Goal: Task Accomplishment & Management: Complete application form

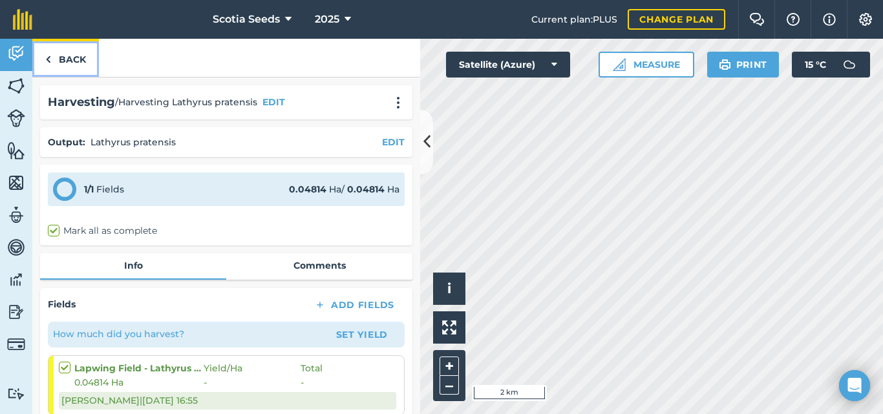
click at [57, 62] on link "Back" at bounding box center [65, 58] width 67 height 38
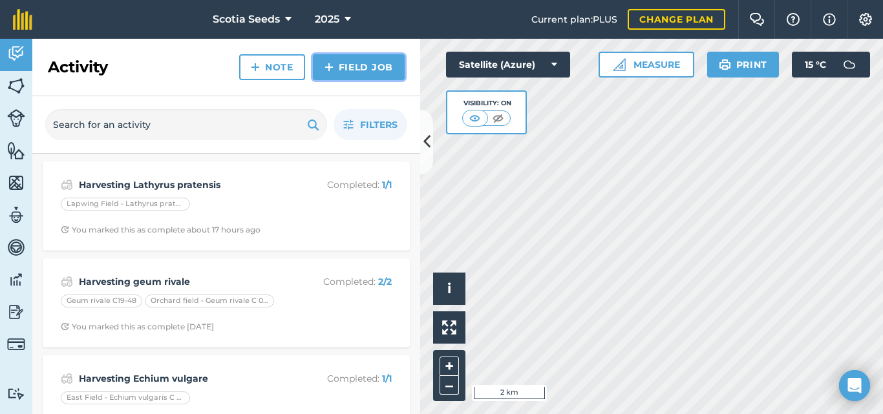
click at [365, 65] on link "Field Job" at bounding box center [359, 67] width 92 height 26
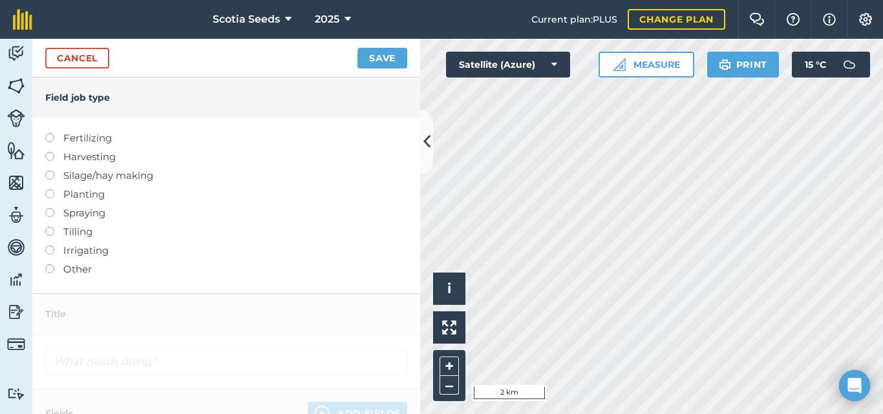
click at [52, 152] on label at bounding box center [54, 152] width 18 height 0
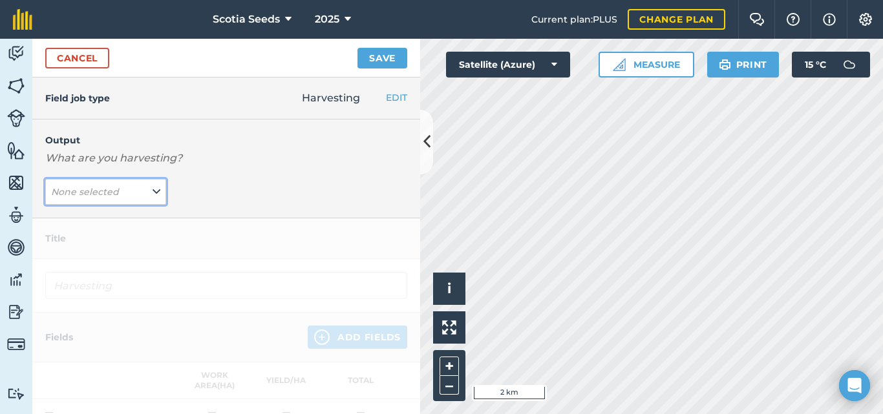
click at [128, 197] on button "None selected" at bounding box center [105, 192] width 121 height 26
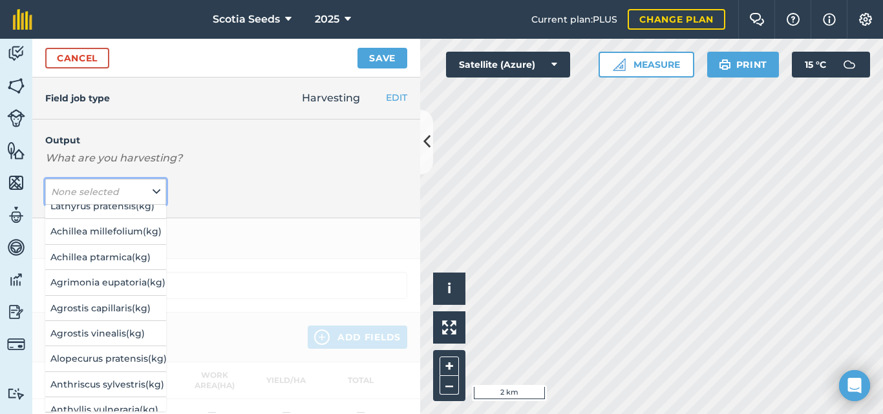
scroll to position [17, 0]
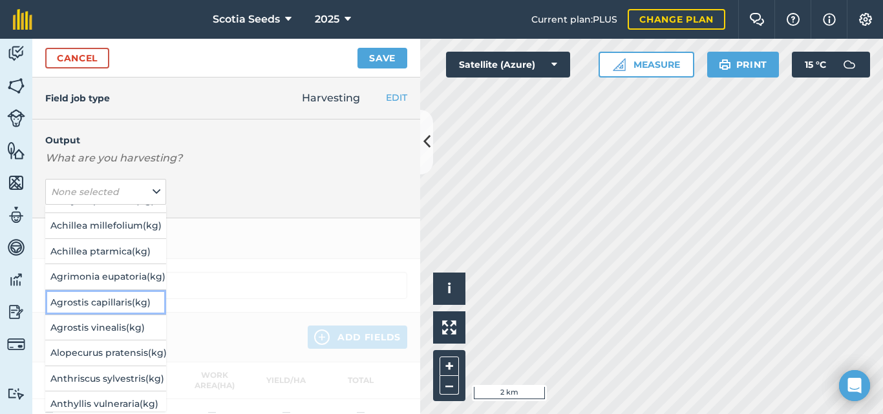
click at [109, 302] on button "Agrostis capillaris ( kg )" at bounding box center [105, 302] width 121 height 25
type input "Harvesting Agrostis capillaris"
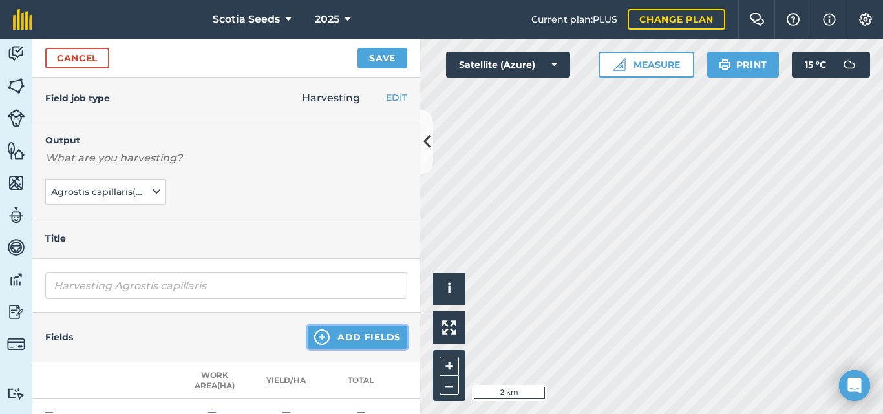
click at [320, 339] on img at bounding box center [322, 338] width 16 height 16
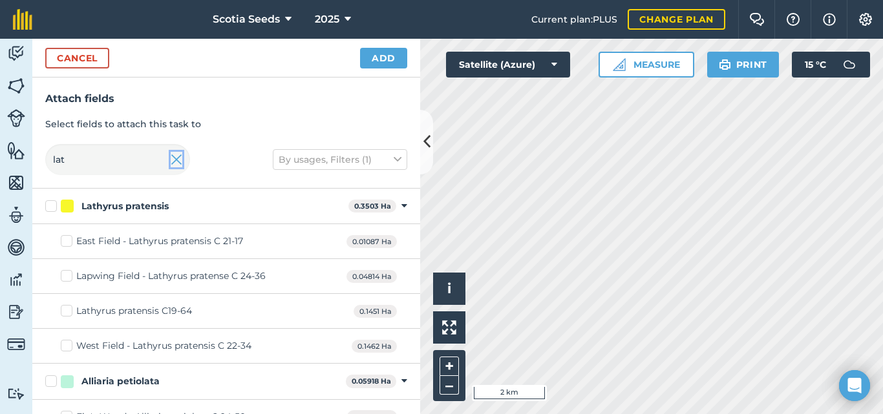
click at [175, 159] on img at bounding box center [177, 160] width 12 height 16
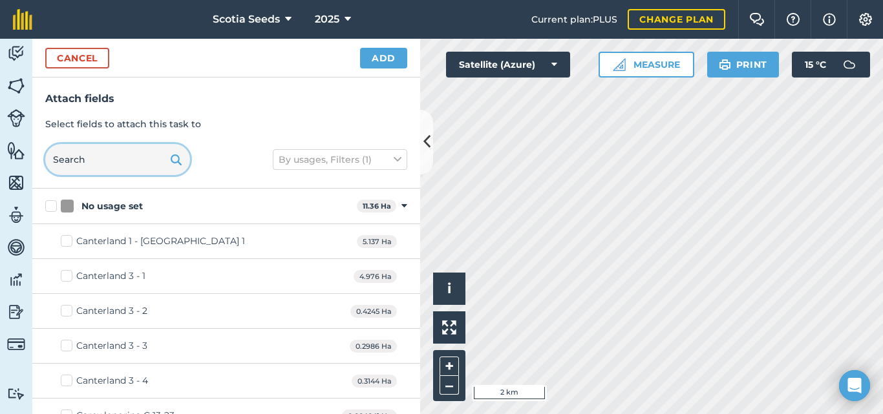
click at [147, 165] on input "text" at bounding box center [117, 159] width 145 height 31
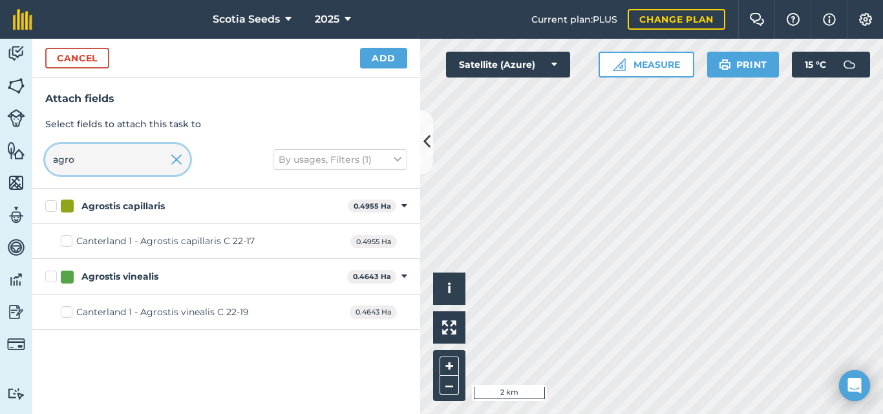
type input "agro"
click at [130, 243] on div "Canterland 1 - Agrostis capillaris C 22-17" at bounding box center [165, 242] width 178 height 14
click at [69, 243] on input "Canterland 1 - Agrostis capillaris C 22-17" at bounding box center [65, 239] width 8 height 8
checkbox input "true"
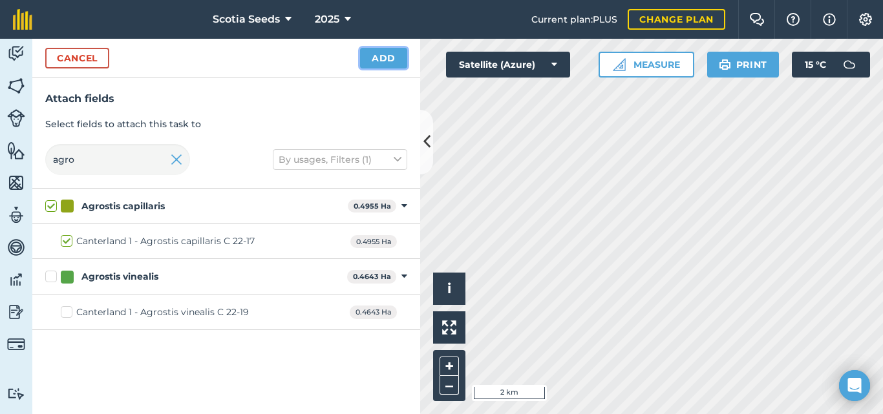
click at [383, 60] on button "Add" at bounding box center [383, 58] width 47 height 21
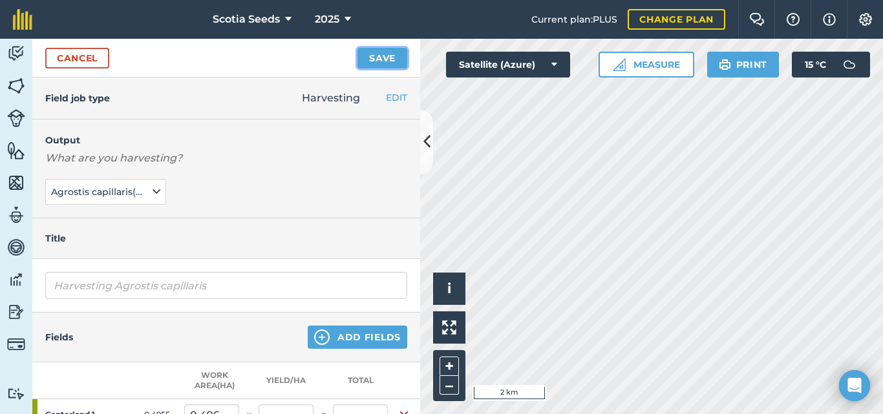
click at [384, 63] on button "Save" at bounding box center [382, 58] width 50 height 21
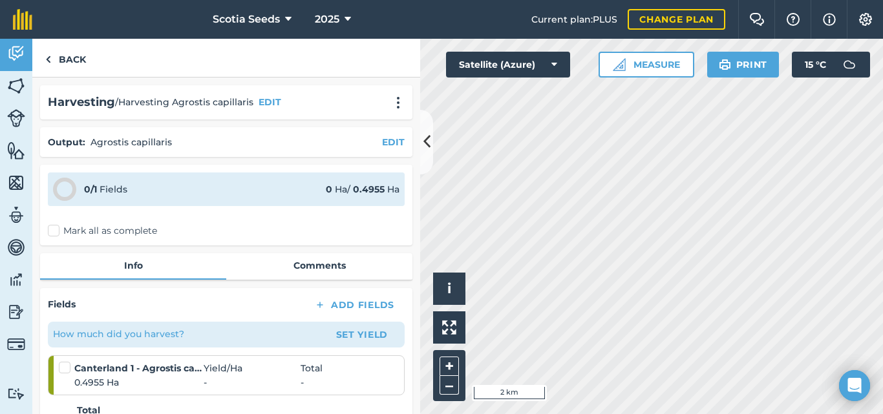
click at [54, 232] on label "Mark all as complete" at bounding box center [102, 231] width 109 height 14
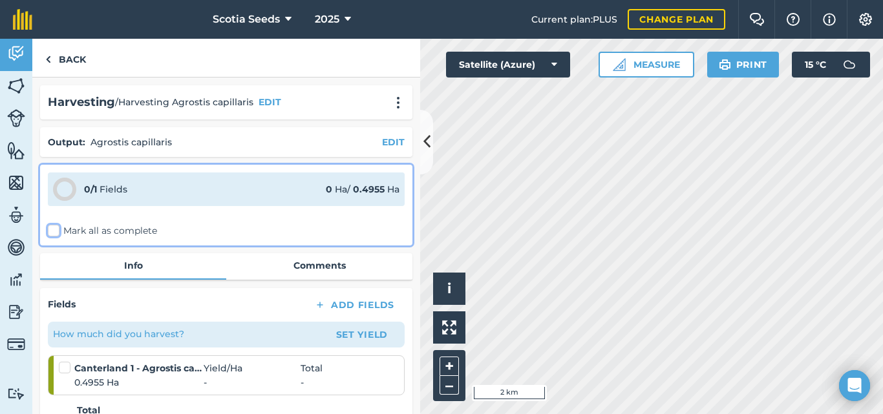
click at [54, 232] on input "Mark all as complete" at bounding box center [52, 228] width 8 height 8
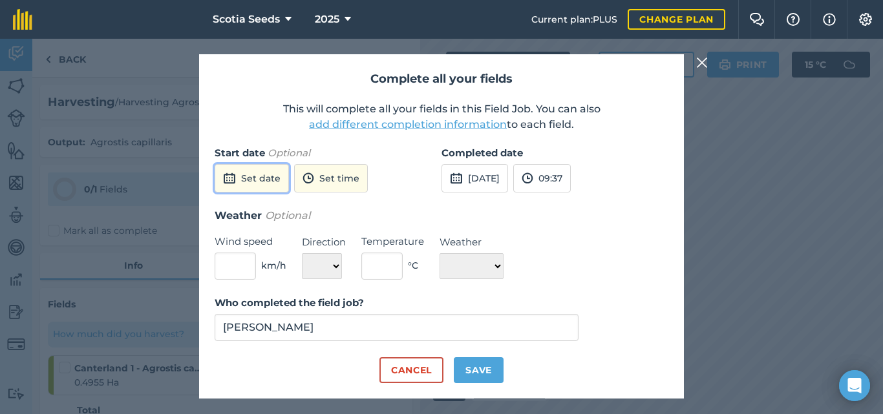
click at [260, 179] on button "Set date" at bounding box center [252, 178] width 74 height 28
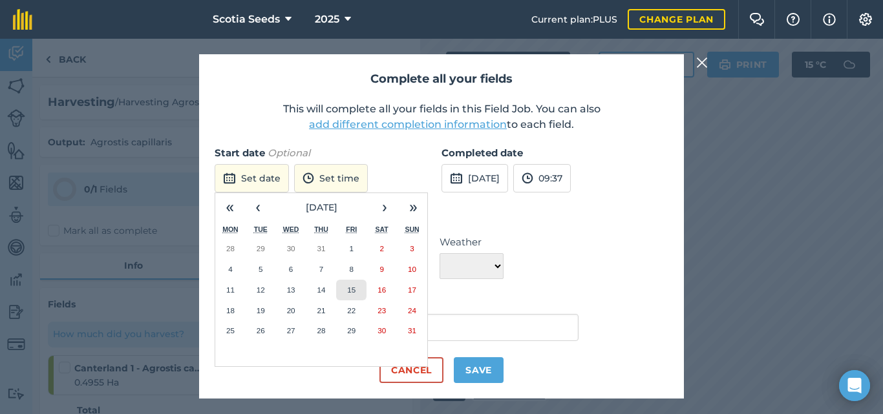
click at [352, 292] on abbr "15" at bounding box center [351, 290] width 8 height 8
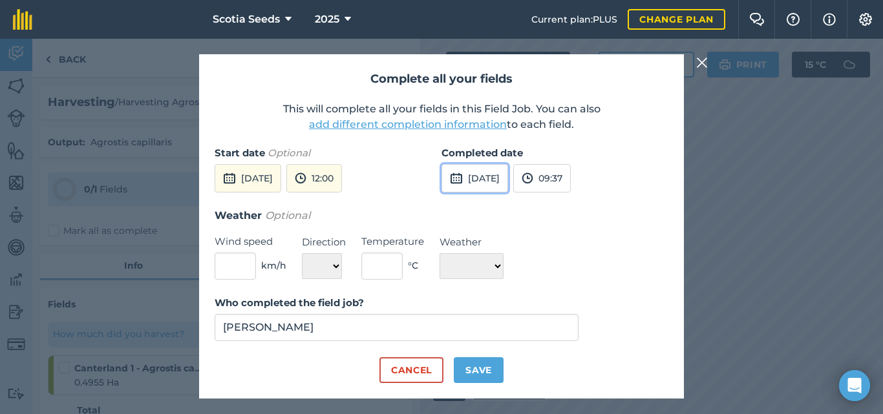
click at [503, 180] on button "[DATE]" at bounding box center [474, 178] width 67 height 28
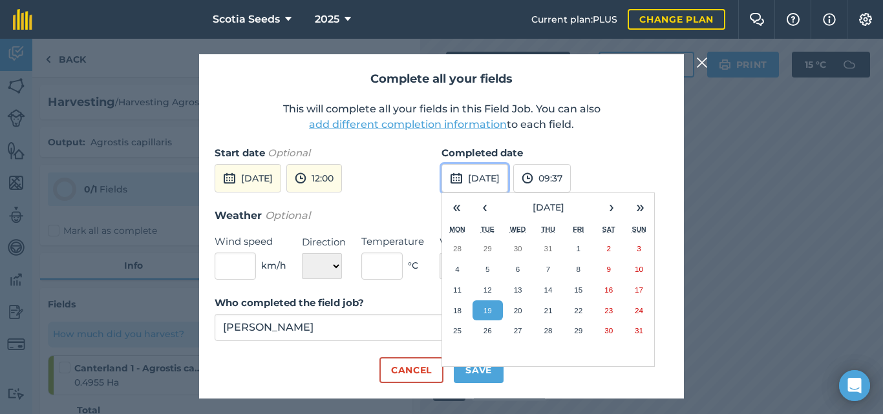
click at [503, 180] on button "[DATE]" at bounding box center [474, 178] width 67 height 28
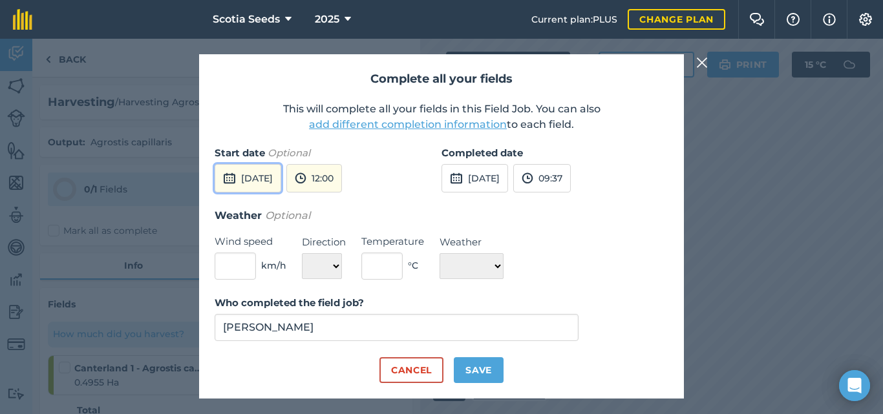
click at [278, 175] on button "[DATE]" at bounding box center [248, 178] width 67 height 28
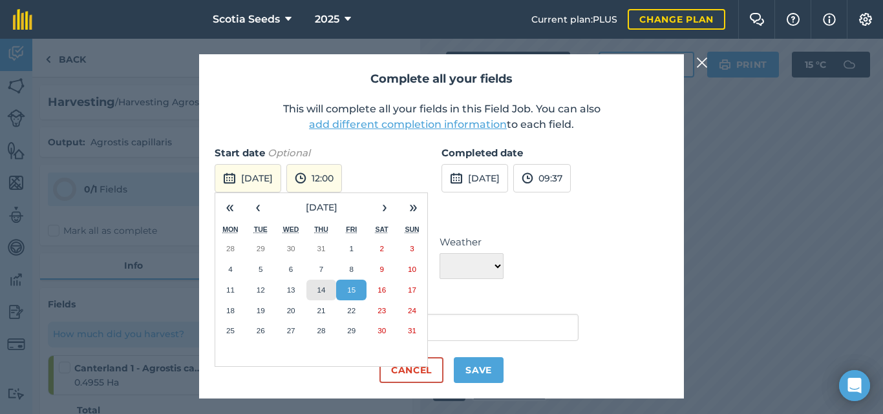
click at [321, 291] on abbr "14" at bounding box center [321, 290] width 8 height 8
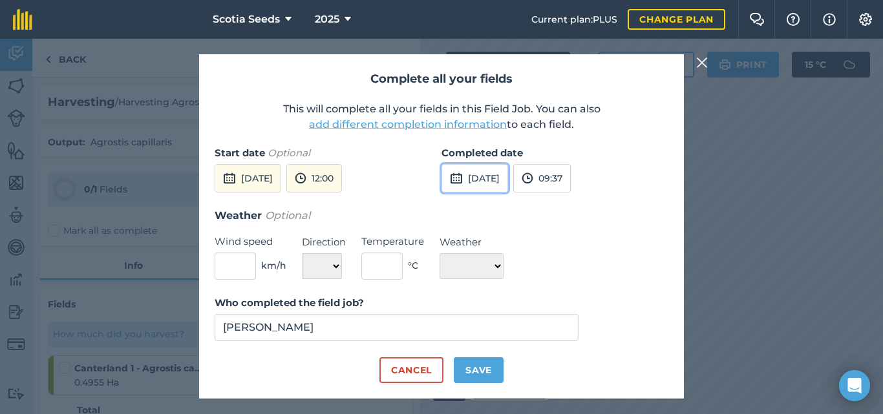
click at [491, 186] on button "[DATE]" at bounding box center [474, 178] width 67 height 28
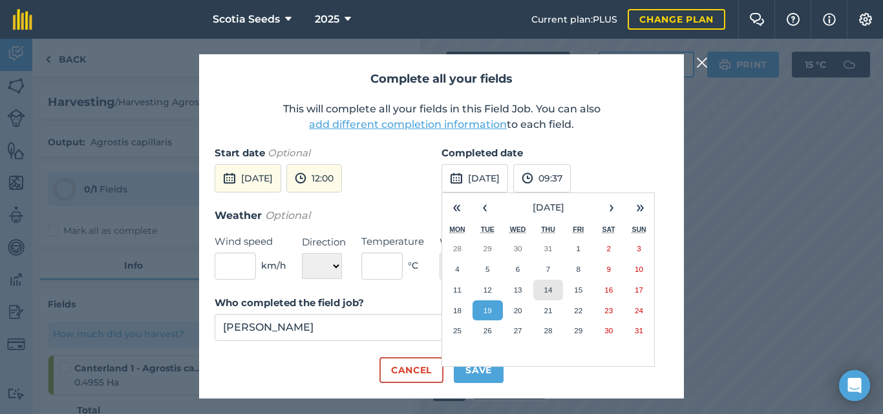
click at [549, 292] on abbr "14" at bounding box center [548, 290] width 8 height 8
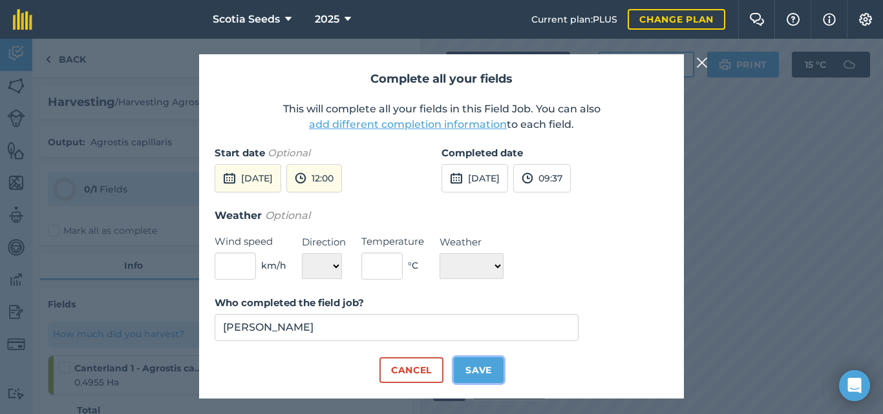
click at [483, 370] on button "Save" at bounding box center [479, 370] width 50 height 26
checkbox input "true"
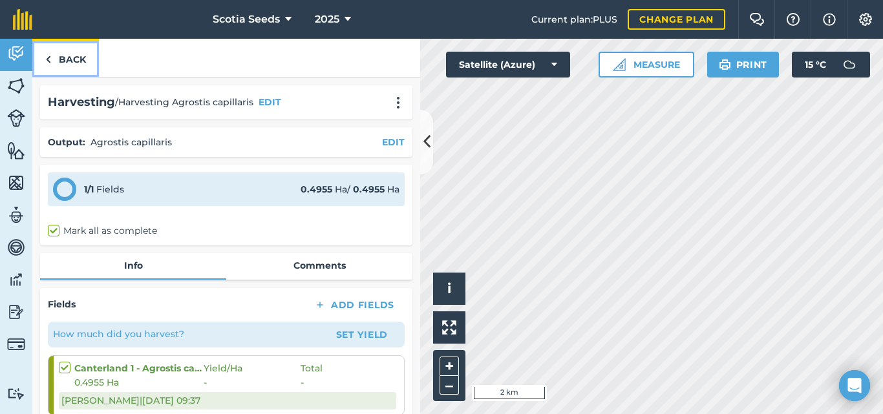
click at [72, 61] on link "Back" at bounding box center [65, 58] width 67 height 38
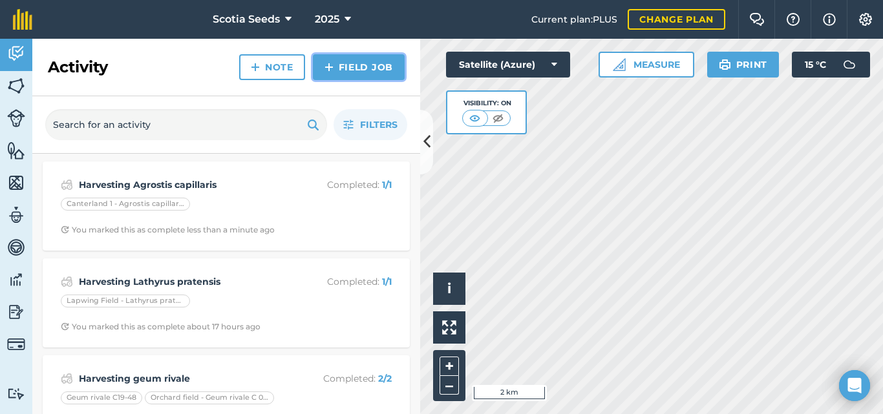
click at [334, 75] on link "Field Job" at bounding box center [359, 67] width 92 height 26
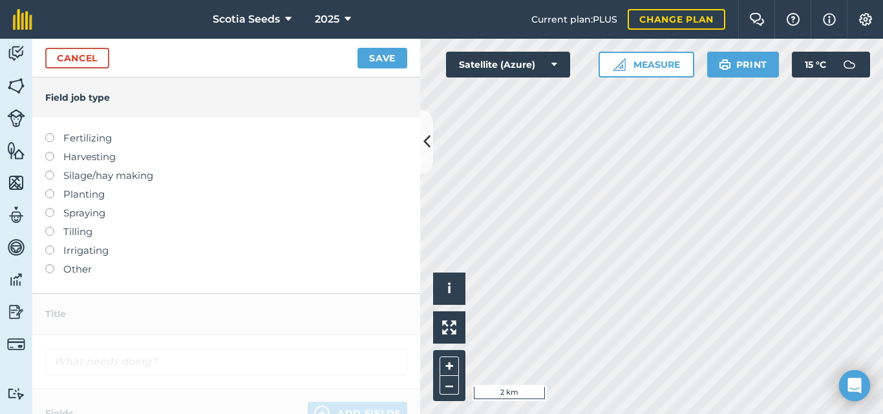
click at [50, 152] on label at bounding box center [54, 152] width 18 height 0
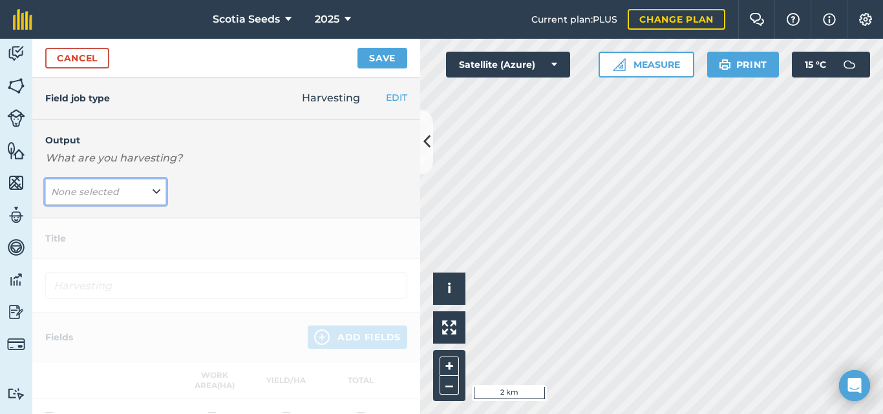
click at [153, 193] on icon at bounding box center [157, 192] width 8 height 14
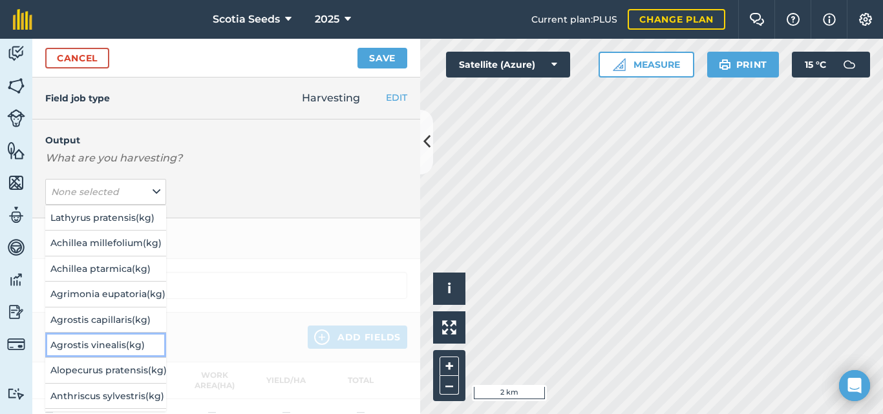
click at [104, 345] on button "Agrostis vinealis ( kg )" at bounding box center [105, 345] width 121 height 25
type input "Harvesting Agrostis vinealis"
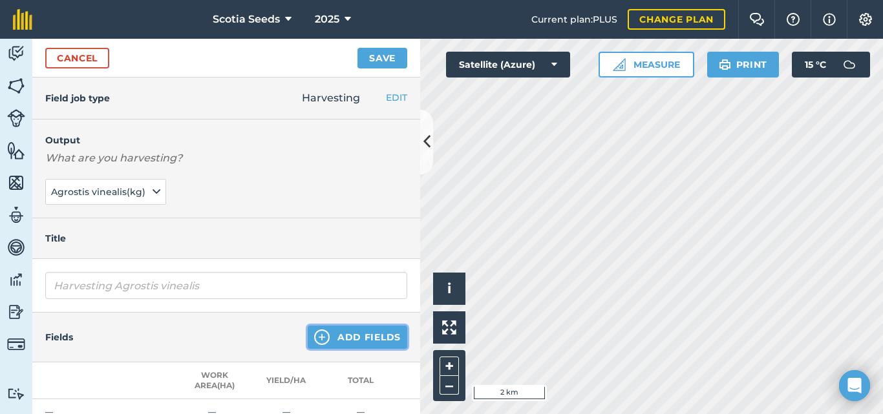
click at [324, 339] on img at bounding box center [322, 338] width 16 height 16
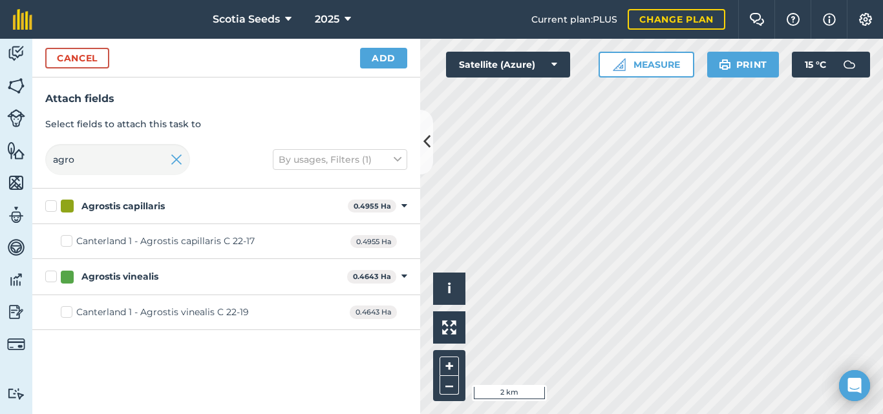
click at [139, 310] on div "Canterland 1 - Agrostis vinealis C 22-19" at bounding box center [162, 313] width 173 height 14
click at [69, 310] on input "Canterland 1 - Agrostis vinealis C 22-19" at bounding box center [65, 310] width 8 height 8
checkbox input "true"
click at [393, 58] on button "Add" at bounding box center [383, 58] width 47 height 21
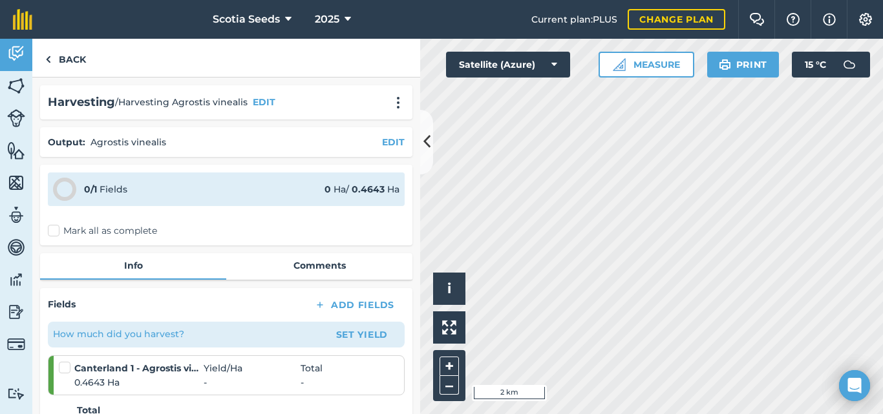
click at [56, 226] on label "Mark all as complete" at bounding box center [102, 231] width 109 height 14
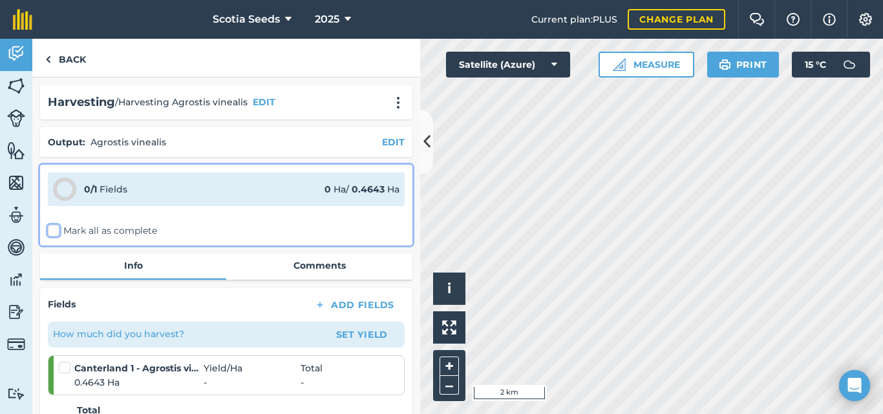
click at [56, 226] on input "Mark all as complete" at bounding box center [52, 228] width 8 height 8
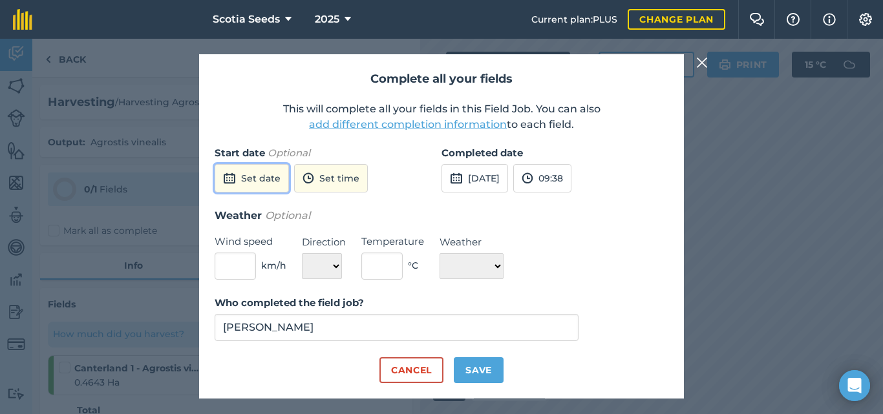
click at [236, 182] on button "Set date" at bounding box center [252, 178] width 74 height 28
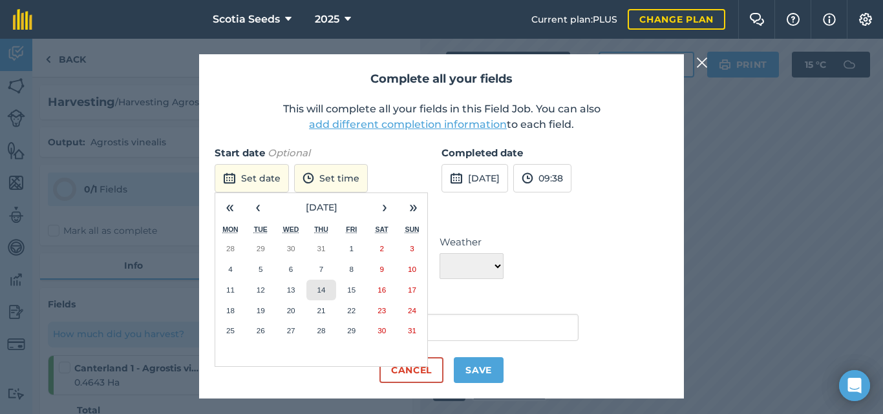
click at [321, 292] on abbr "14" at bounding box center [321, 290] width 8 height 8
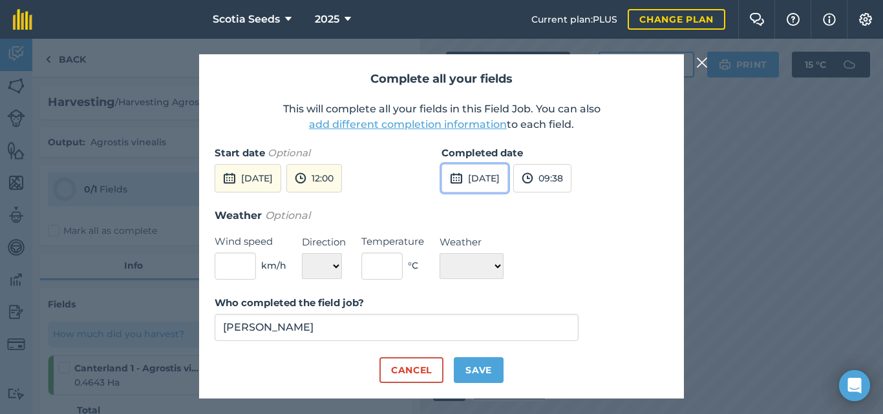
click at [473, 180] on button "[DATE]" at bounding box center [474, 178] width 67 height 28
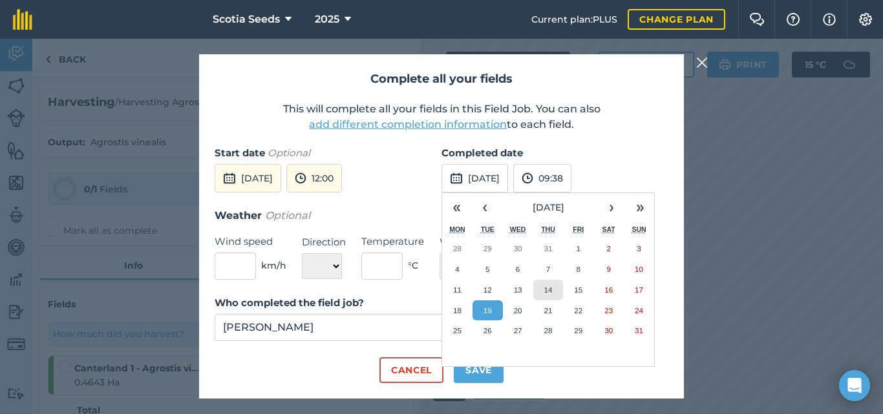
click at [551, 293] on abbr "14" at bounding box center [548, 290] width 8 height 8
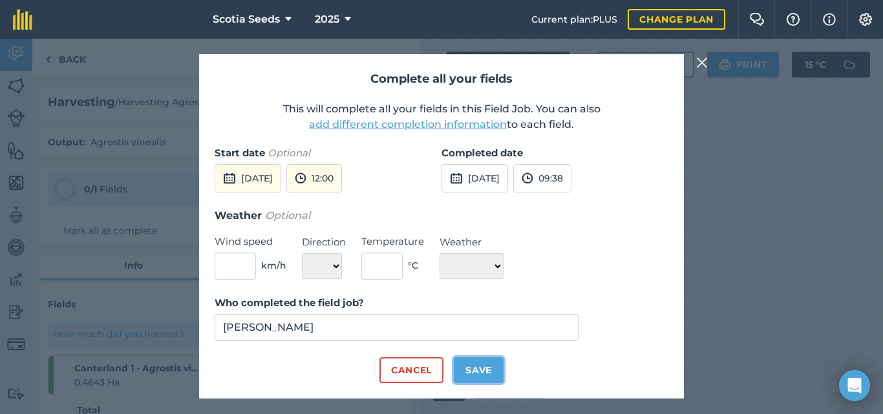
click at [472, 366] on button "Save" at bounding box center [479, 370] width 50 height 26
checkbox input "true"
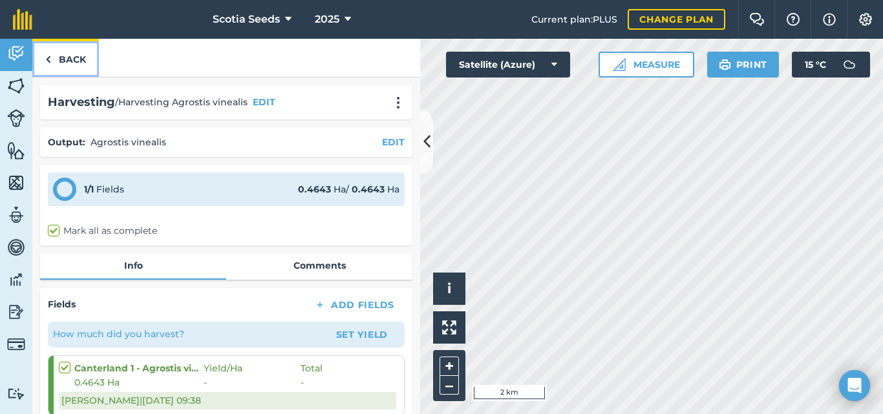
click at [57, 53] on link "Back" at bounding box center [65, 58] width 67 height 38
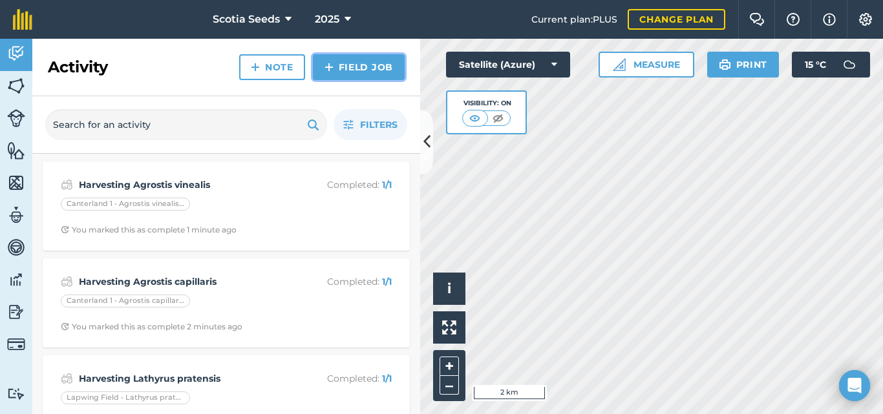
click at [331, 65] on img at bounding box center [328, 67] width 9 height 16
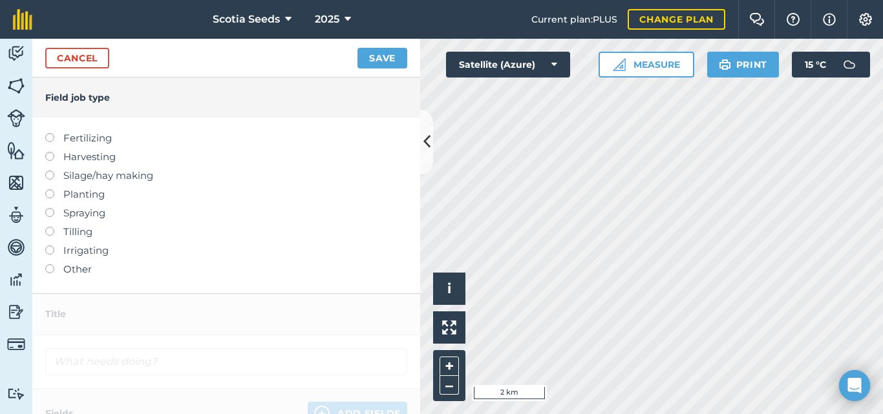
click at [50, 152] on label at bounding box center [54, 152] width 18 height 0
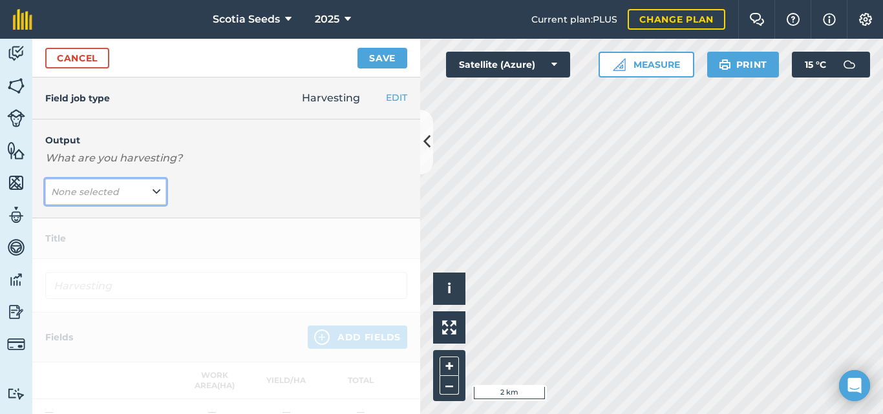
click at [153, 197] on icon at bounding box center [157, 192] width 8 height 14
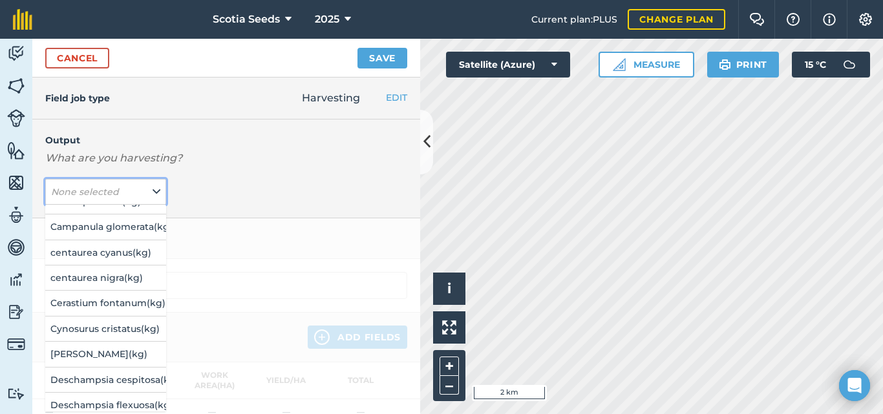
scroll to position [283, 0]
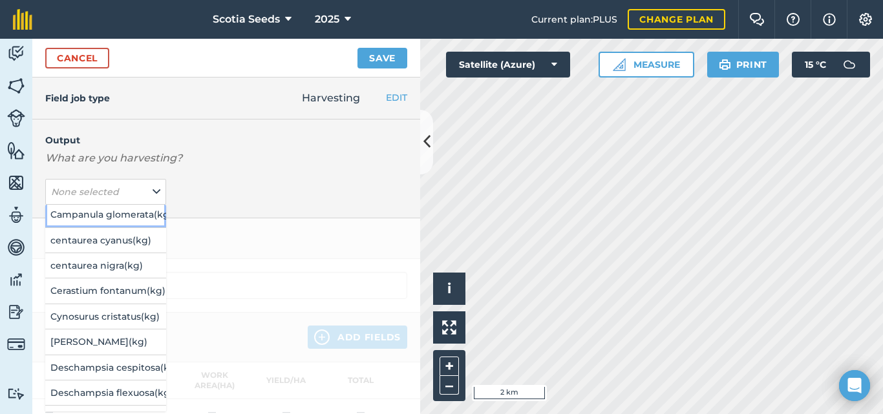
click at [108, 213] on button "Campanula glomerata ( kg )" at bounding box center [105, 214] width 121 height 25
type input "Harvesting Campanula glomerata"
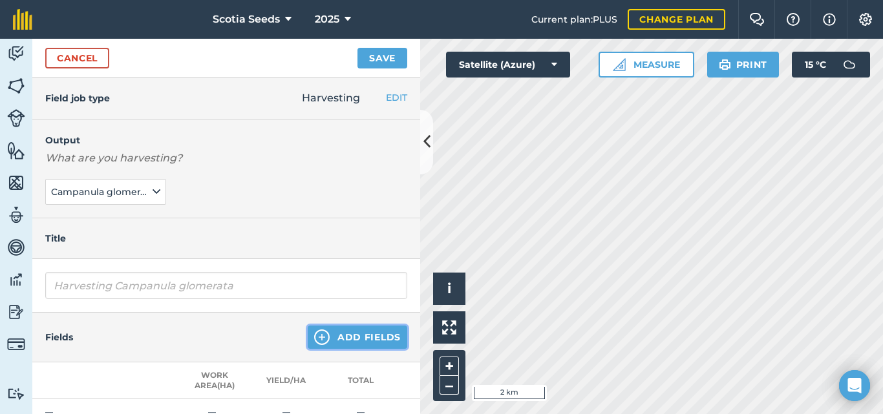
click at [322, 341] on img at bounding box center [322, 338] width 16 height 16
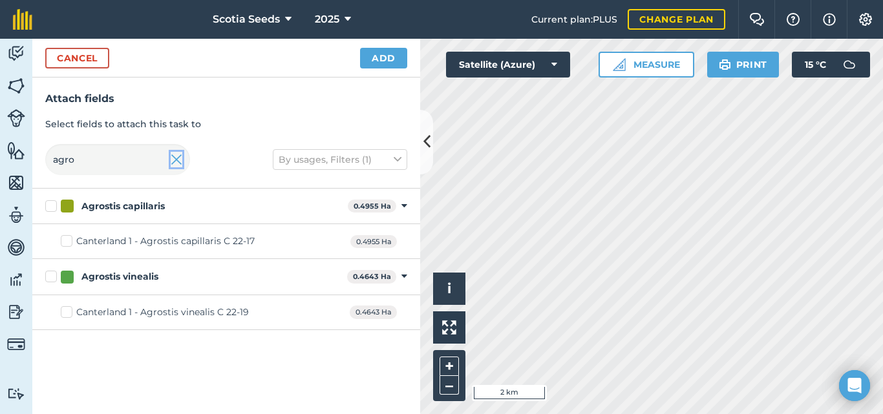
click at [172, 165] on img at bounding box center [177, 160] width 12 height 16
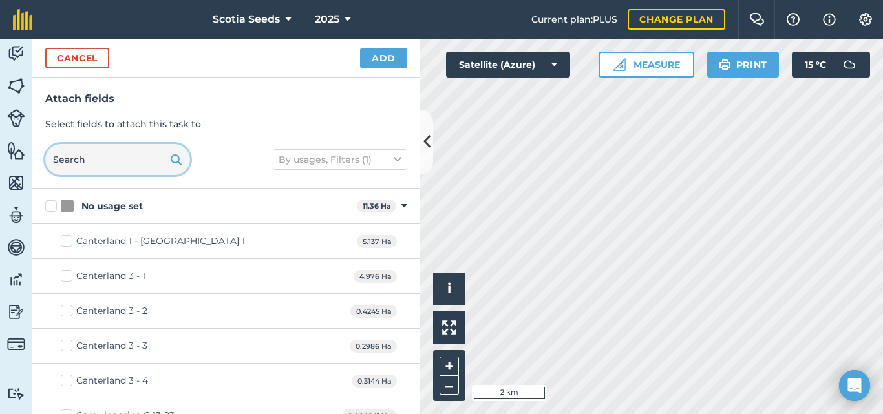
drag, startPoint x: 94, startPoint y: 160, endPoint x: 13, endPoint y: 140, distance: 83.9
click at [13, 140] on div "Activity Fields Livestock Features Maps Team Vehicles Data Reporting Billing Tu…" at bounding box center [441, 226] width 883 height 375
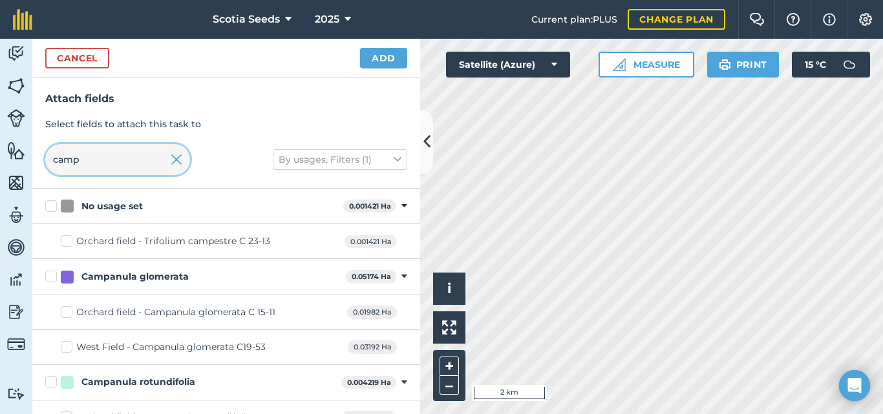
type input "camp"
click at [50, 278] on label "Campanula glomerata" at bounding box center [192, 277] width 295 height 14
click at [50, 278] on input "Campanula glomerata" at bounding box center [49, 274] width 8 height 8
checkbox input "true"
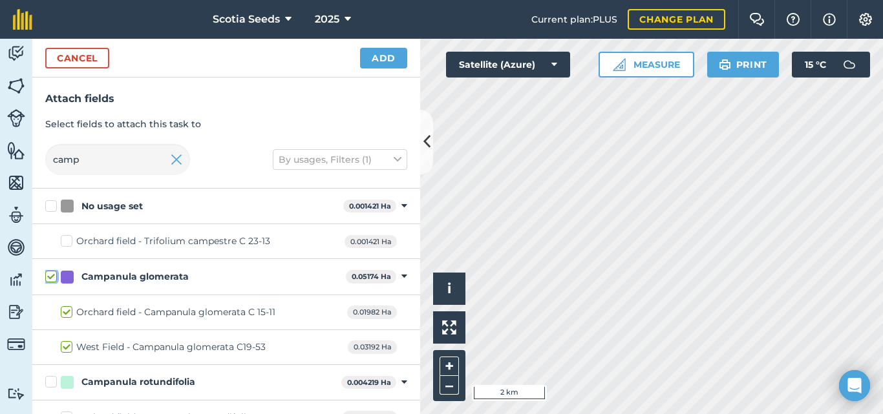
checkbox input "true"
click at [379, 56] on button "Add" at bounding box center [383, 58] width 47 height 21
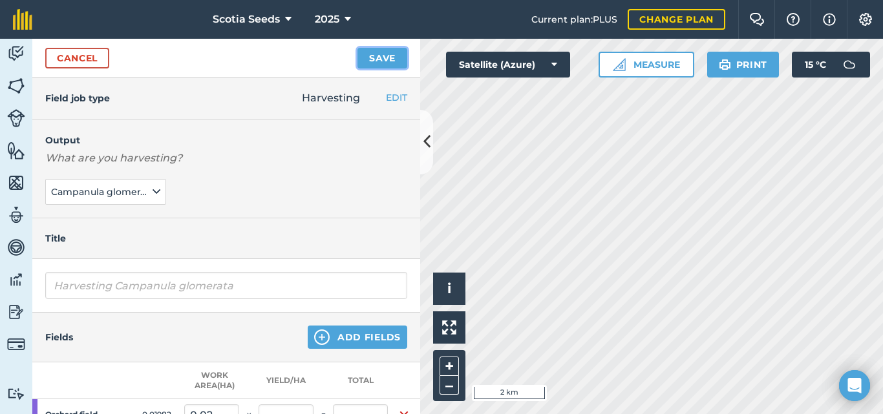
click at [378, 62] on button "Save" at bounding box center [382, 58] width 50 height 21
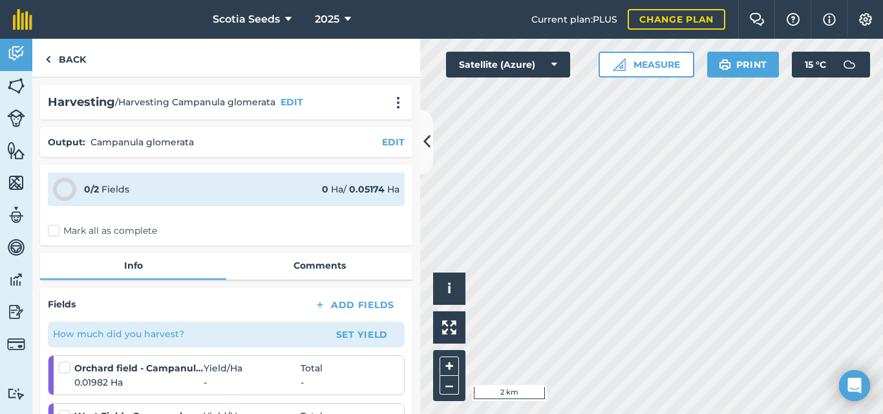
click at [53, 231] on label "Mark all as complete" at bounding box center [102, 231] width 109 height 14
click at [53, 231] on input "Mark all as complete" at bounding box center [52, 228] width 8 height 8
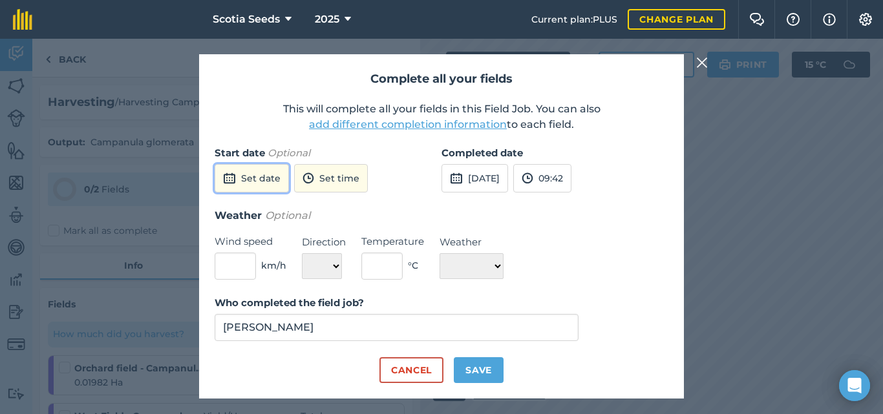
click at [271, 179] on button "Set date" at bounding box center [252, 178] width 74 height 28
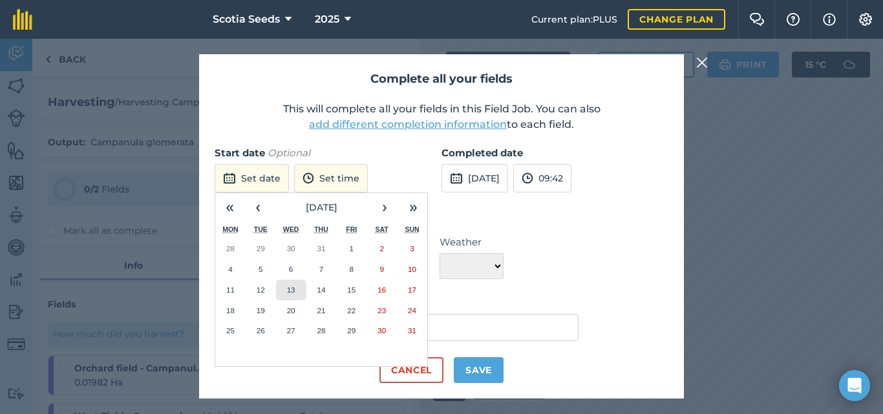
click at [292, 293] on abbr "13" at bounding box center [291, 290] width 8 height 8
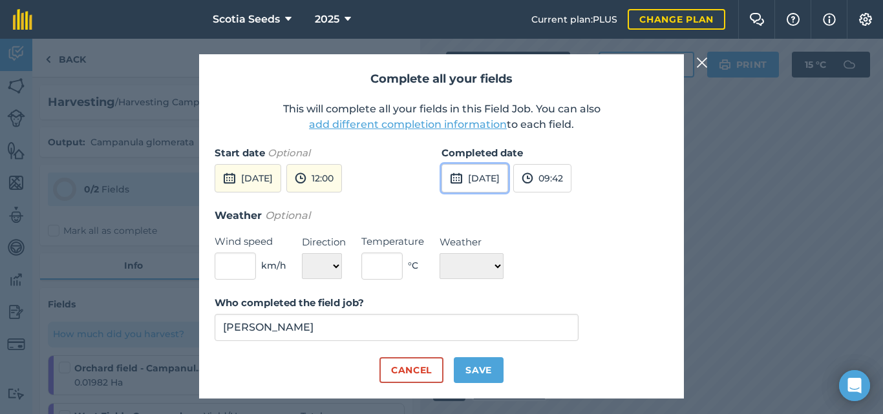
click at [500, 174] on button "[DATE]" at bounding box center [474, 178] width 67 height 28
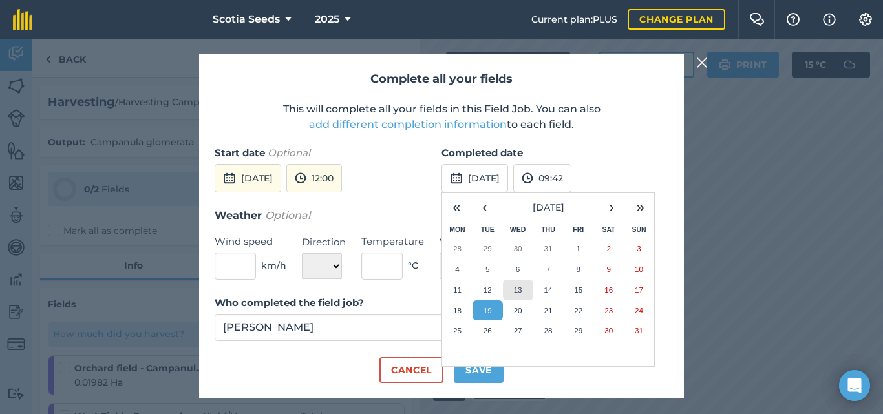
click at [519, 289] on abbr "13" at bounding box center [518, 290] width 8 height 8
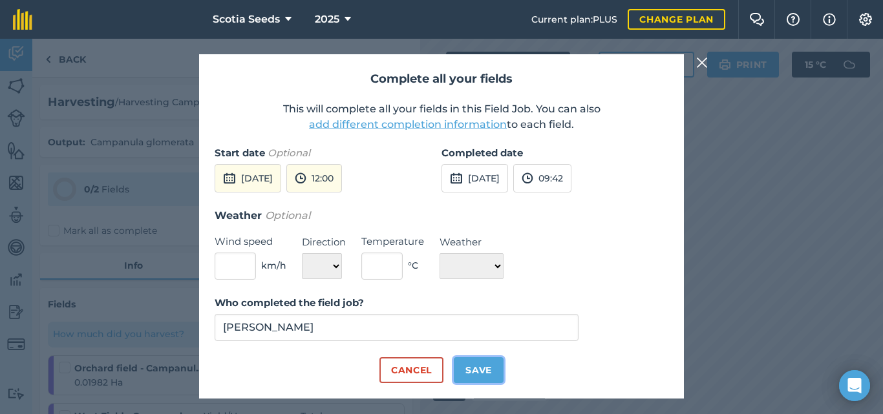
click at [481, 377] on button "Save" at bounding box center [479, 370] width 50 height 26
checkbox input "true"
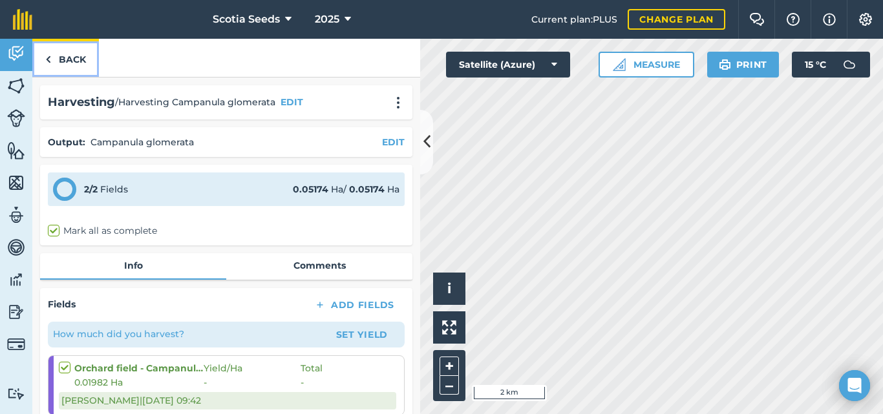
click at [55, 63] on link "Back" at bounding box center [65, 58] width 67 height 38
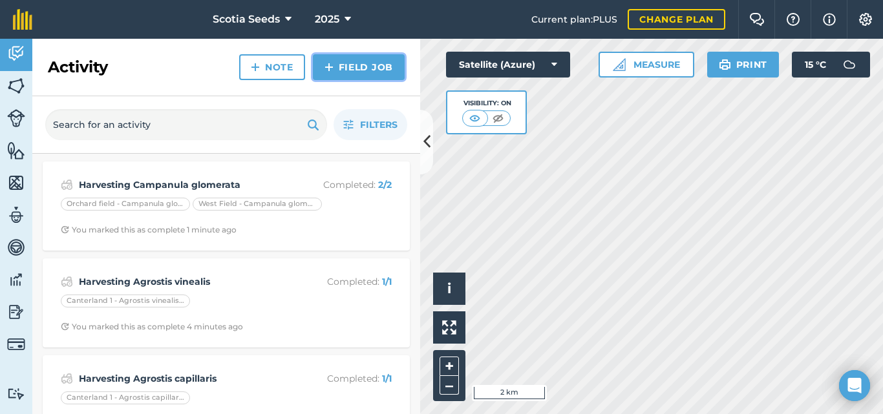
click at [370, 70] on link "Field Job" at bounding box center [359, 67] width 92 height 26
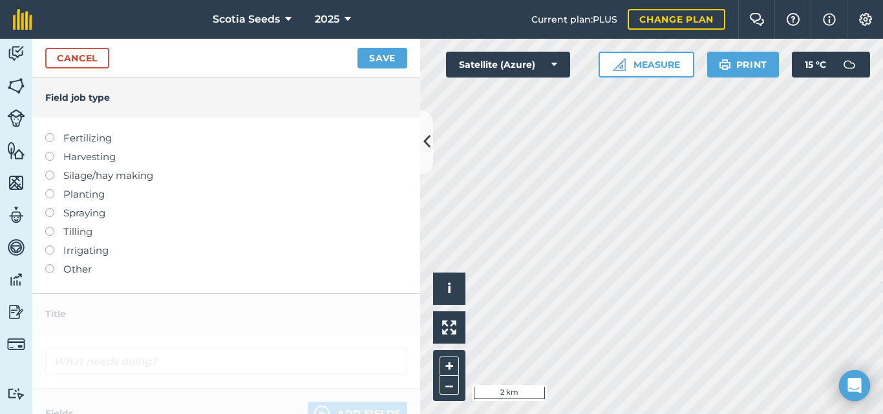
click at [45, 162] on label "Harvesting" at bounding box center [226, 157] width 362 height 16
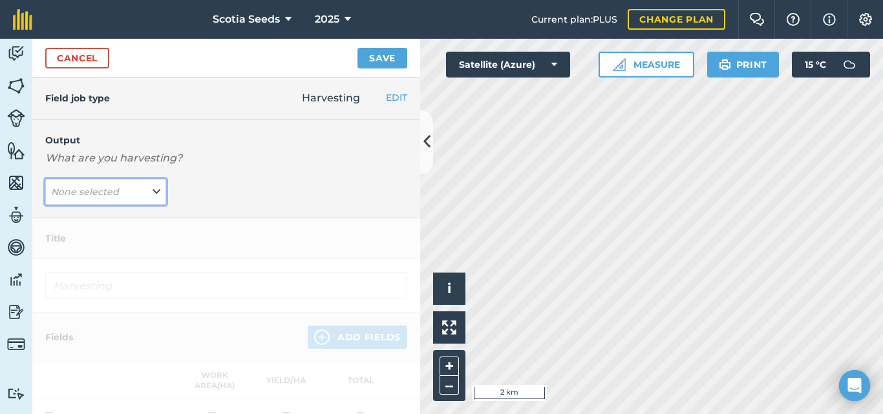
click at [83, 188] on em "None selected" at bounding box center [85, 192] width 68 height 12
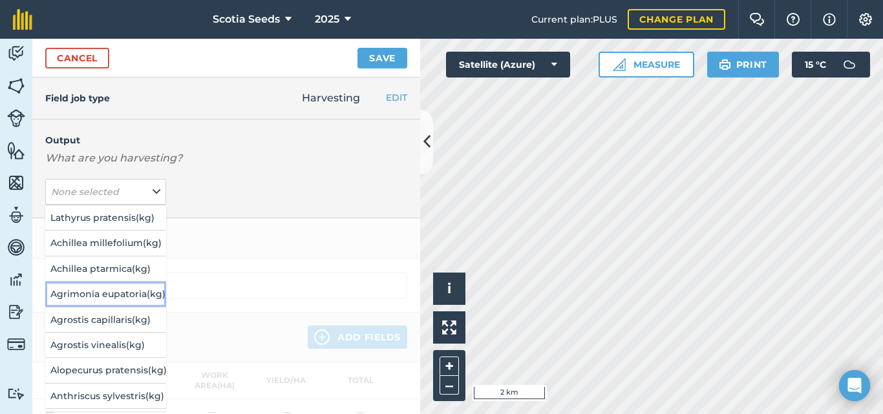
click at [81, 295] on button "Agrimonia eupatoria ( kg )" at bounding box center [105, 294] width 121 height 25
type input "Harvesting Agrimonia eupatoria"
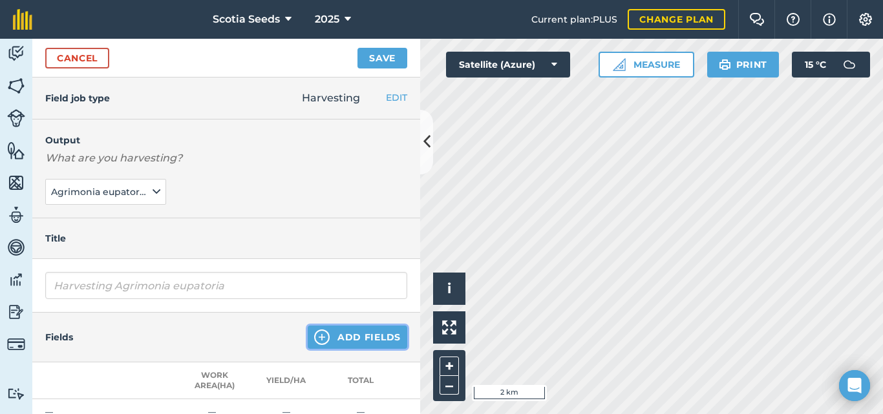
click at [335, 338] on button "Add Fields" at bounding box center [358, 337] width 100 height 23
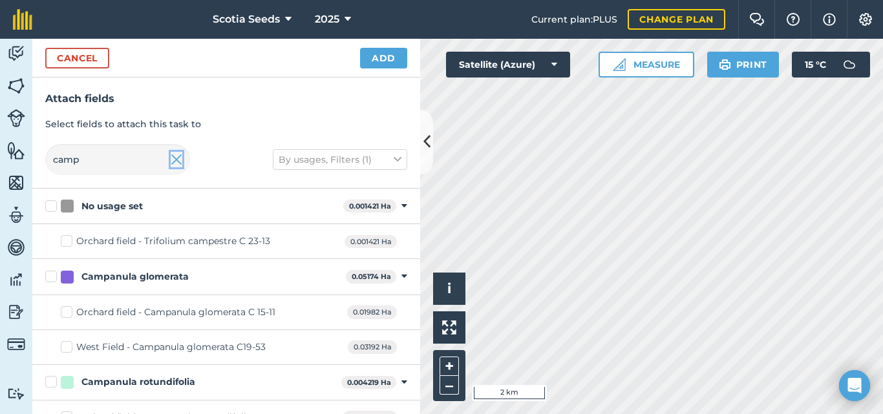
click at [171, 165] on img at bounding box center [177, 160] width 12 height 16
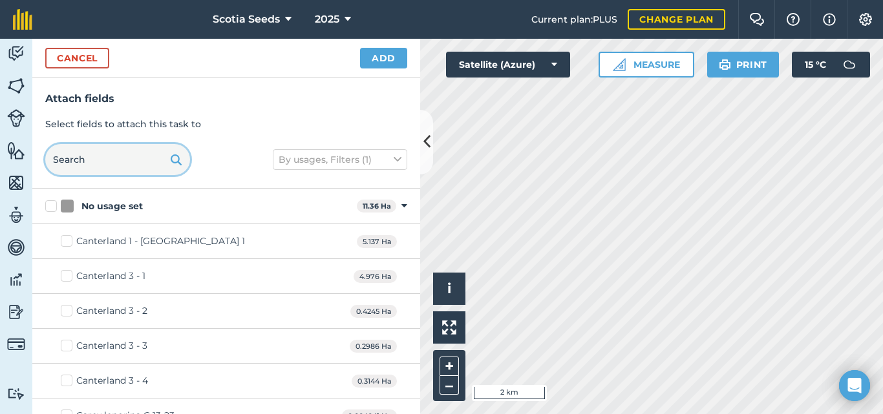
click at [119, 160] on input "text" at bounding box center [117, 159] width 145 height 31
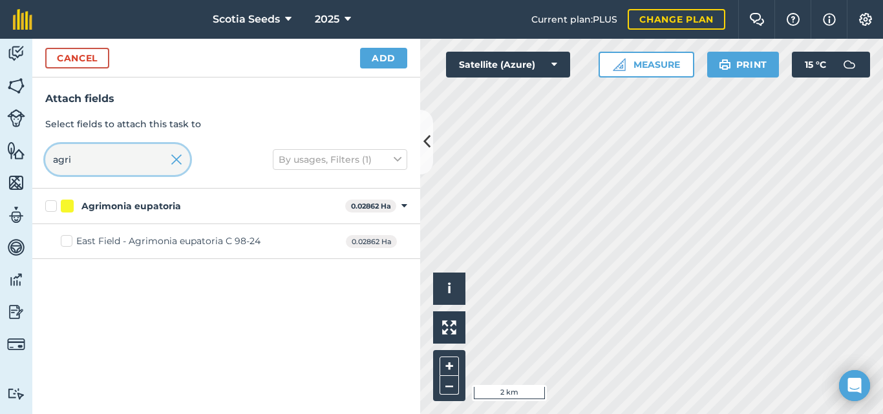
type input "agri"
click at [123, 241] on div "East Field - Agrimonia eupatoria C 98-24" at bounding box center [168, 242] width 184 height 14
click at [69, 241] on input "East Field - Agrimonia eupatoria C 98-24" at bounding box center [65, 239] width 8 height 8
checkbox input "true"
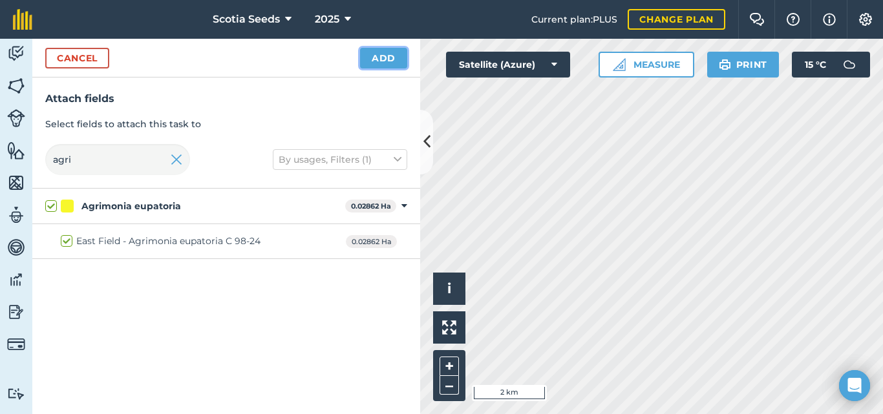
click at [390, 58] on button "Add" at bounding box center [383, 58] width 47 height 21
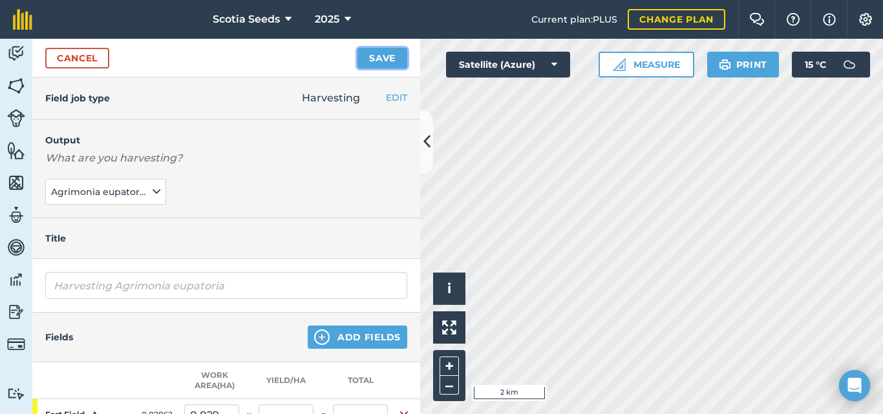
click at [381, 57] on button "Save" at bounding box center [382, 58] width 50 height 21
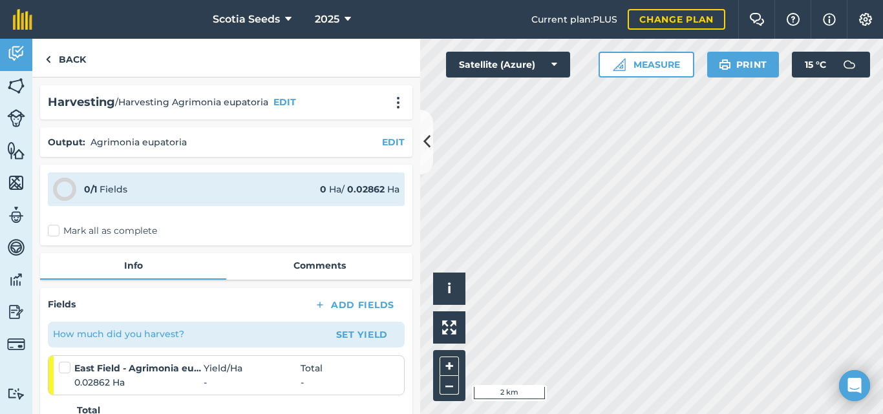
click at [54, 232] on label "Mark all as complete" at bounding box center [102, 231] width 109 height 14
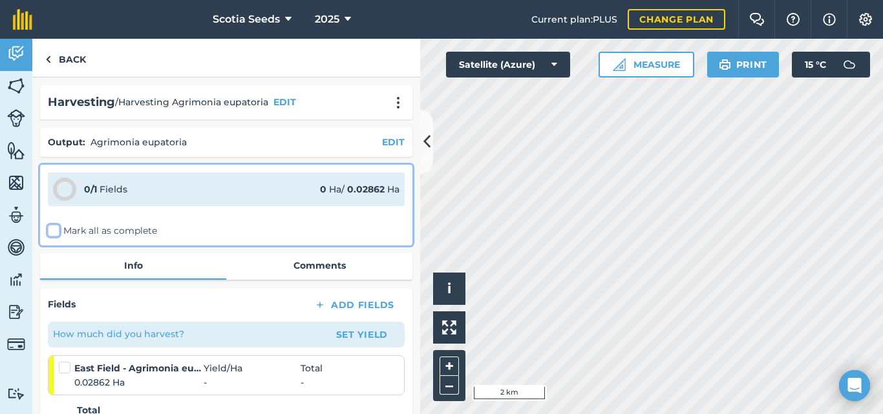
click at [54, 232] on input "Mark all as complete" at bounding box center [52, 228] width 8 height 8
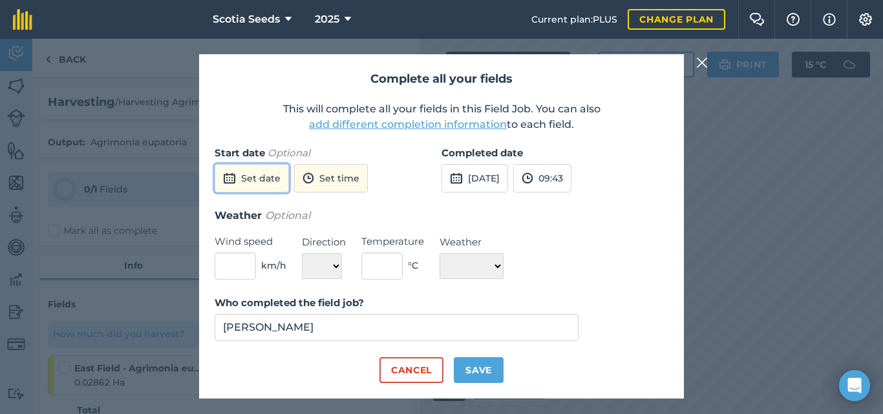
click at [268, 184] on button "Set date" at bounding box center [252, 178] width 74 height 28
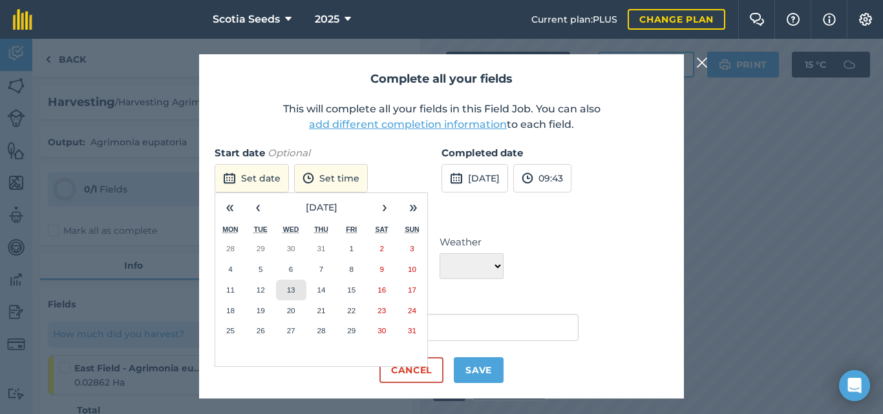
click at [287, 290] on abbr "13" at bounding box center [291, 290] width 8 height 8
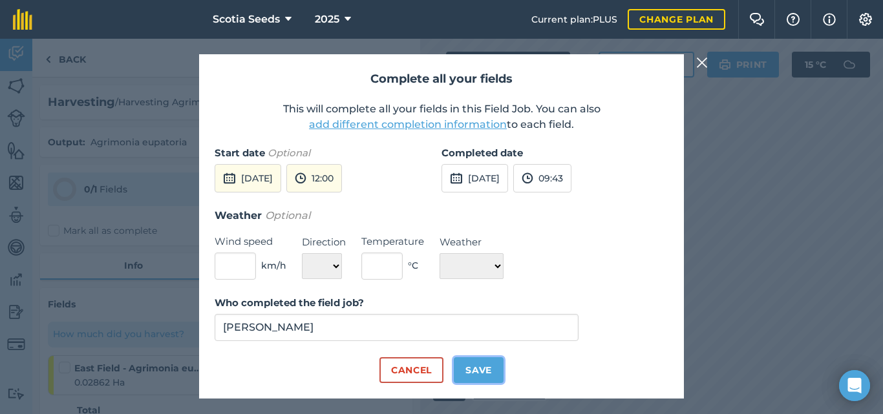
click at [474, 366] on button "Save" at bounding box center [479, 370] width 50 height 26
checkbox input "true"
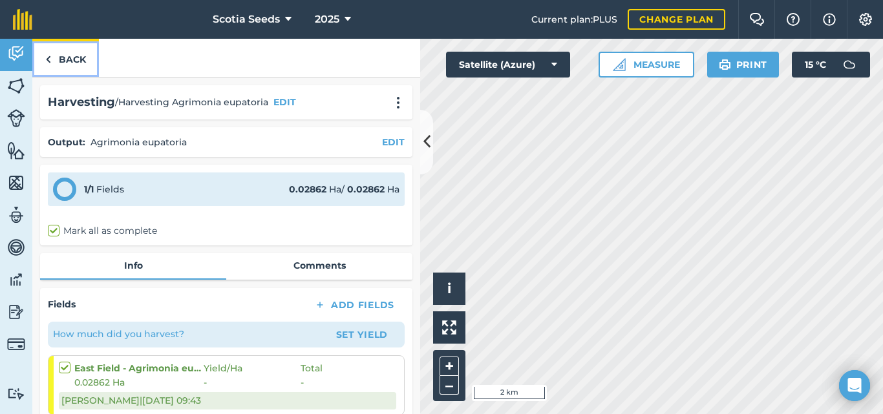
click at [69, 65] on link "Back" at bounding box center [65, 58] width 67 height 38
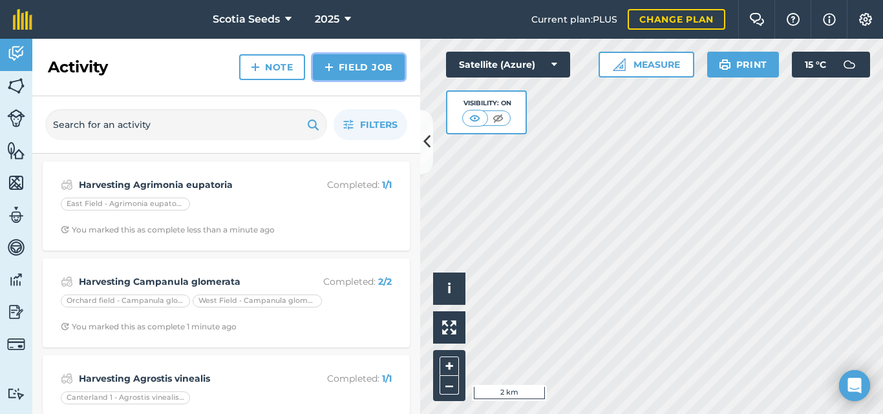
click at [337, 69] on link "Field Job" at bounding box center [359, 67] width 92 height 26
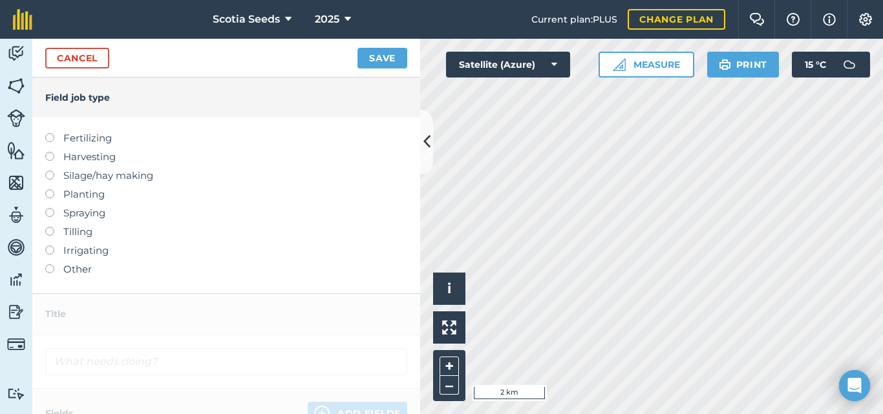
click at [52, 152] on label at bounding box center [54, 152] width 18 height 0
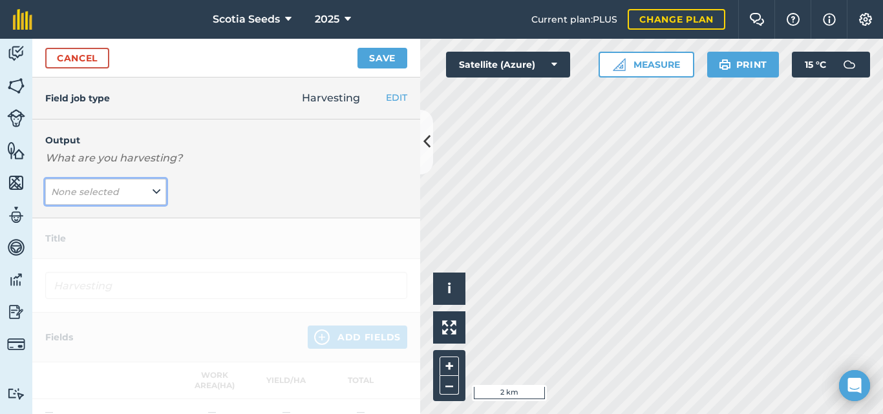
click at [153, 189] on icon at bounding box center [157, 192] width 8 height 14
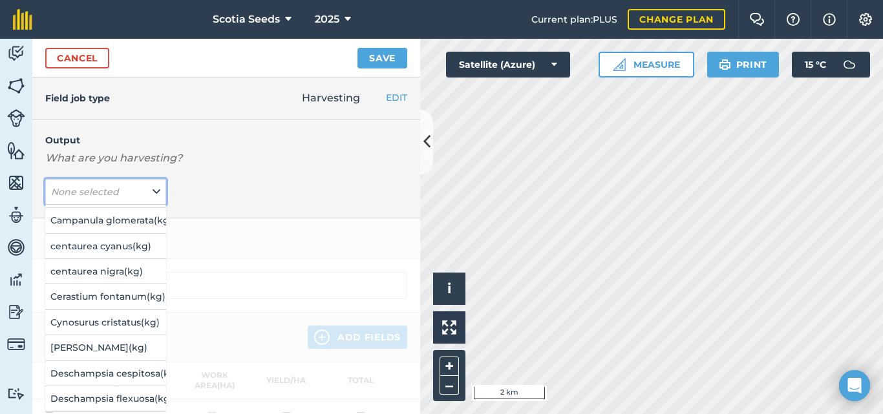
scroll to position [283, 0]
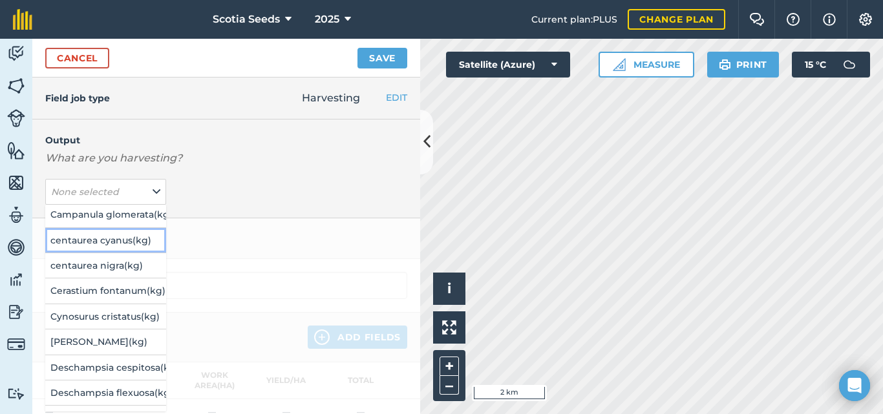
click at [110, 239] on button "centaurea cyanus ( kg )" at bounding box center [105, 240] width 121 height 25
type input "Harvesting centaurea cyanus"
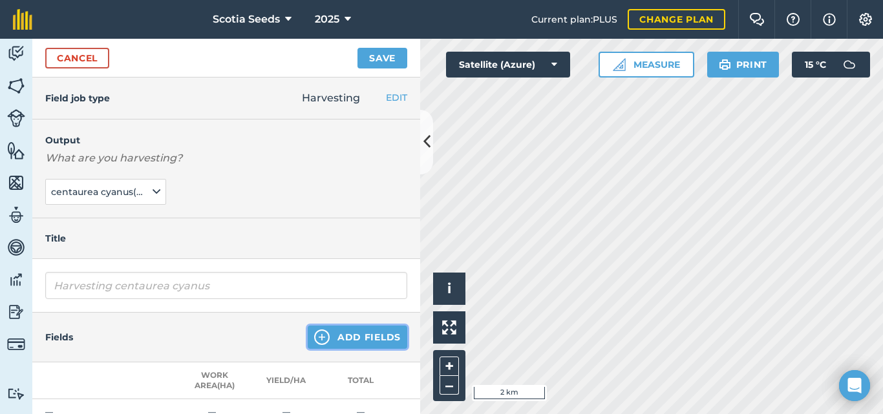
click at [322, 337] on img at bounding box center [322, 338] width 16 height 16
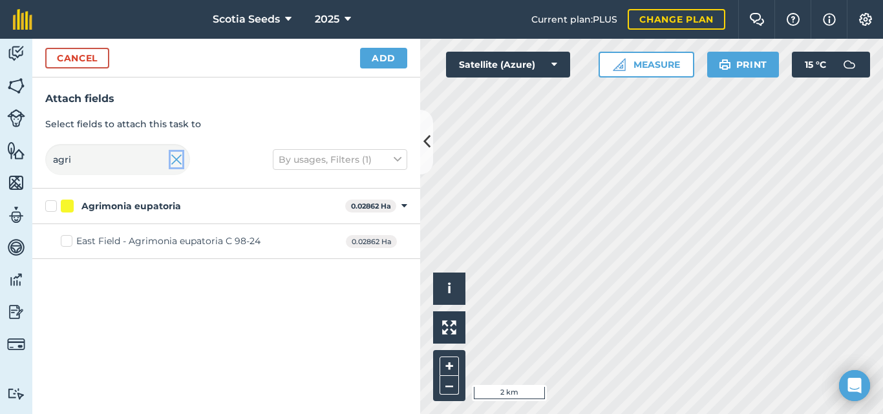
click at [182, 163] on img at bounding box center [177, 160] width 12 height 16
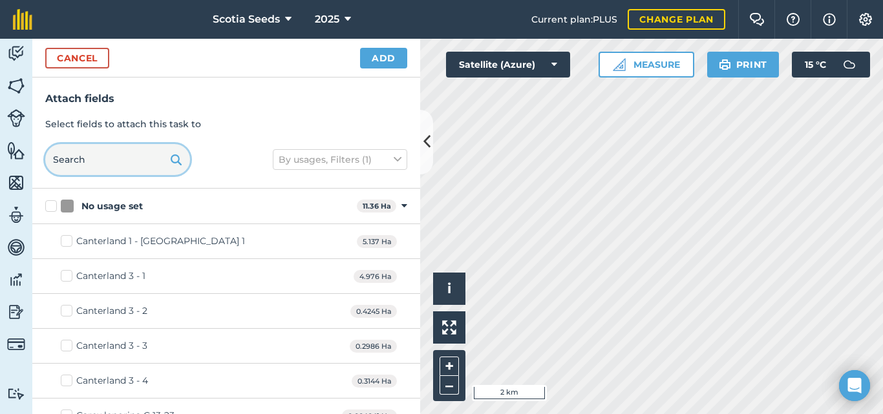
click at [101, 158] on input "text" at bounding box center [117, 159] width 145 height 31
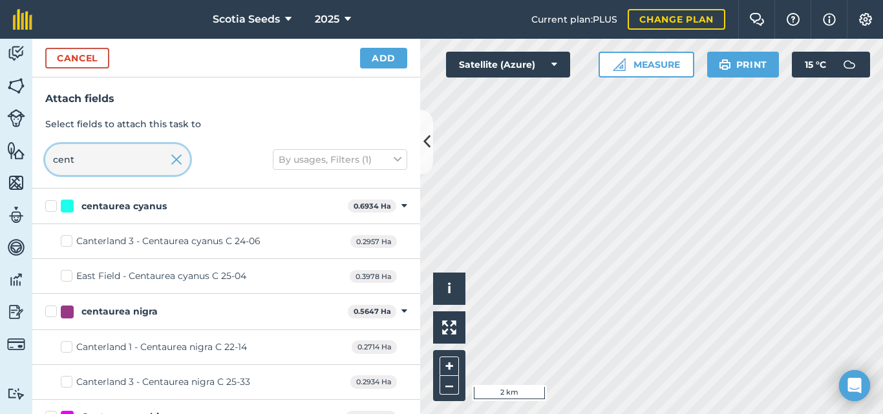
type input "cent"
click at [100, 277] on div "East Field - Centaurea cyanus C 25-04" at bounding box center [161, 277] width 170 height 14
click at [69, 277] on input "East Field - Centaurea cyanus C 25-04" at bounding box center [65, 274] width 8 height 8
checkbox input "true"
click at [390, 61] on button "Add" at bounding box center [383, 58] width 47 height 21
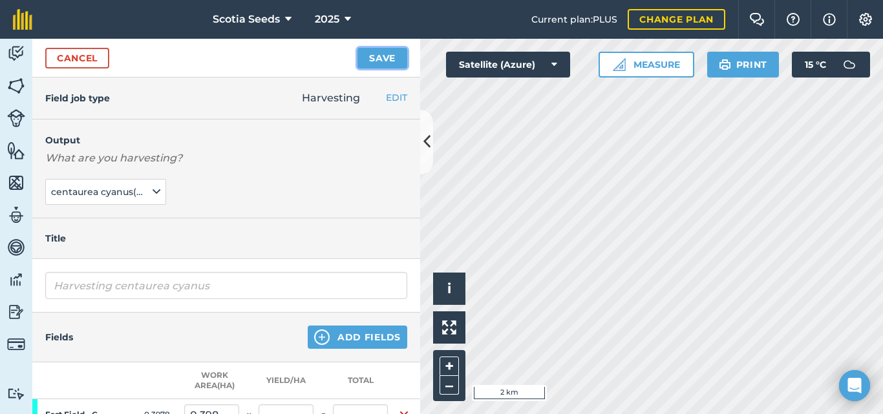
click at [377, 57] on button "Save" at bounding box center [382, 58] width 50 height 21
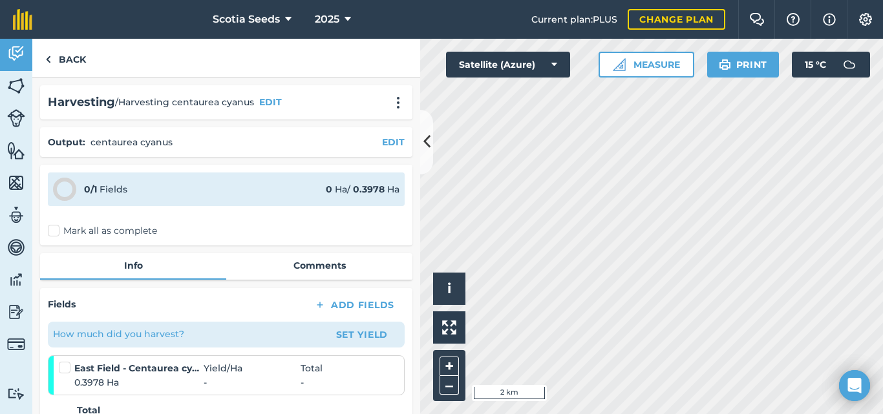
click at [52, 229] on label "Mark all as complete" at bounding box center [102, 231] width 109 height 14
click at [52, 229] on input "Mark all as complete" at bounding box center [52, 228] width 8 height 8
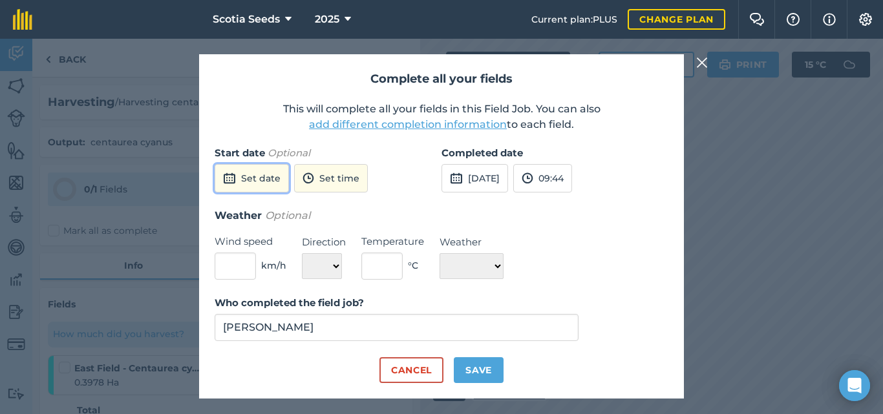
click at [275, 182] on button "Set date" at bounding box center [252, 178] width 74 height 28
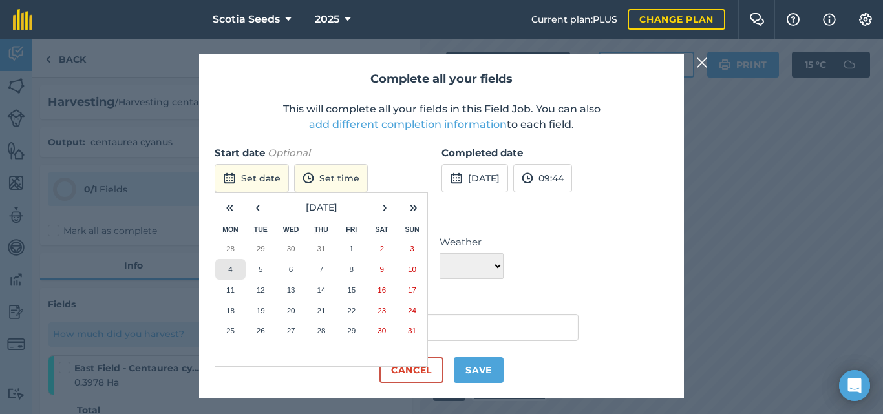
click at [229, 268] on abbr "4" at bounding box center [230, 269] width 4 height 8
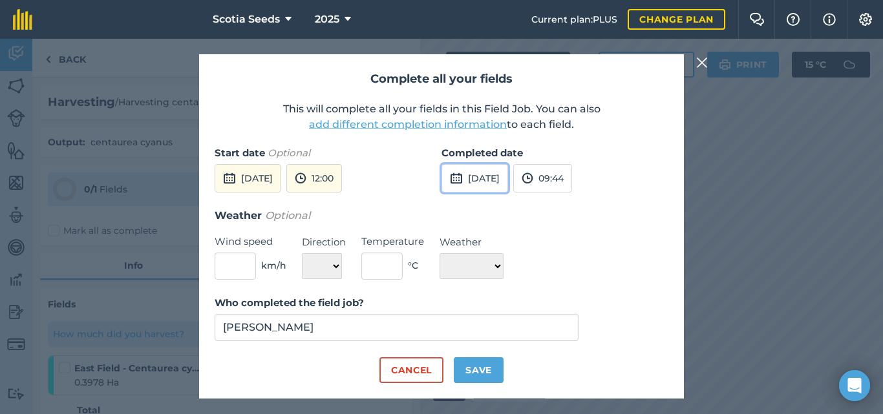
click at [471, 176] on button "[DATE]" at bounding box center [474, 178] width 67 height 28
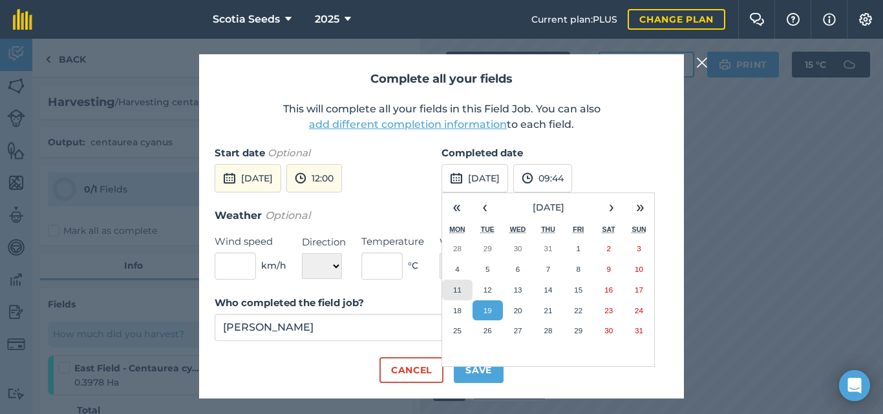
click at [460, 293] on abbr "11" at bounding box center [457, 290] width 8 height 8
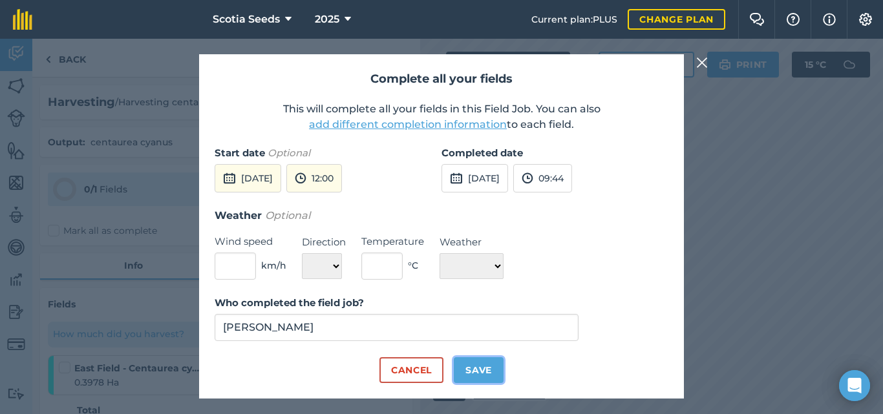
click at [470, 362] on button "Save" at bounding box center [479, 370] width 50 height 26
checkbox input "true"
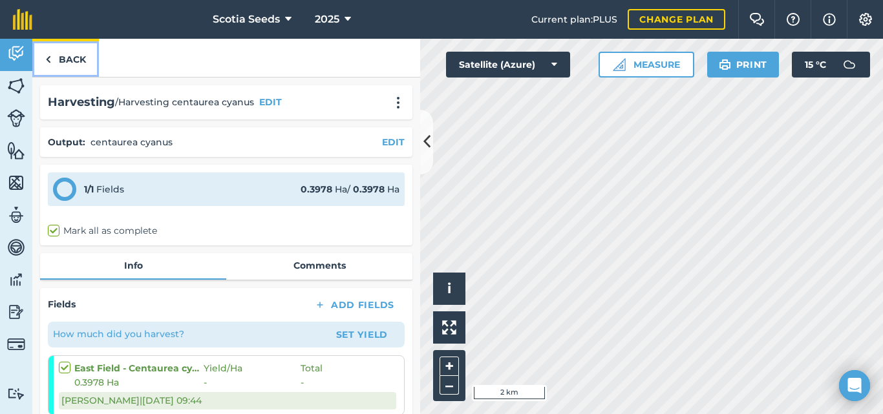
click at [56, 59] on link "Back" at bounding box center [65, 58] width 67 height 38
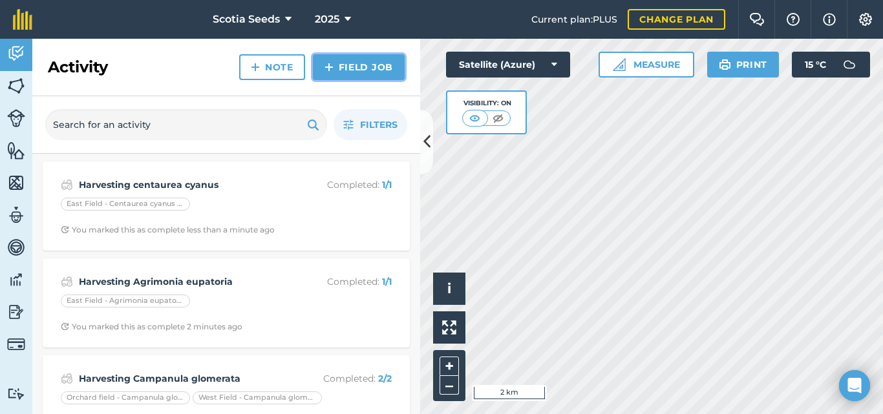
click at [349, 70] on link "Field Job" at bounding box center [359, 67] width 92 height 26
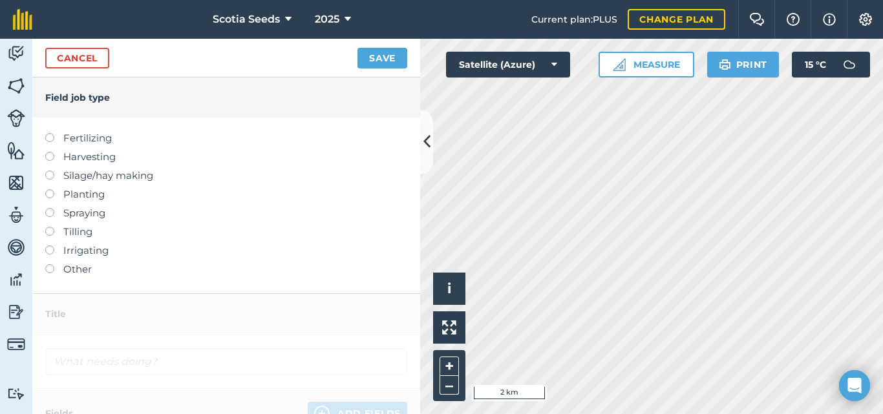
click at [50, 152] on label at bounding box center [54, 152] width 18 height 0
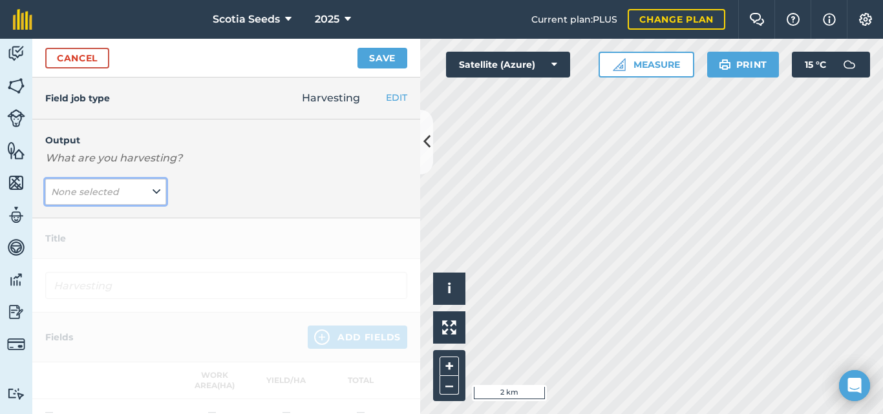
click at [154, 192] on icon at bounding box center [157, 192] width 8 height 14
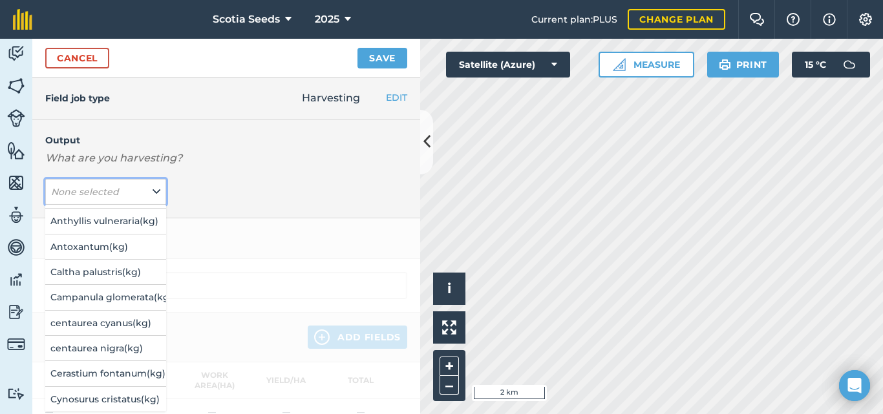
scroll to position [236, 0]
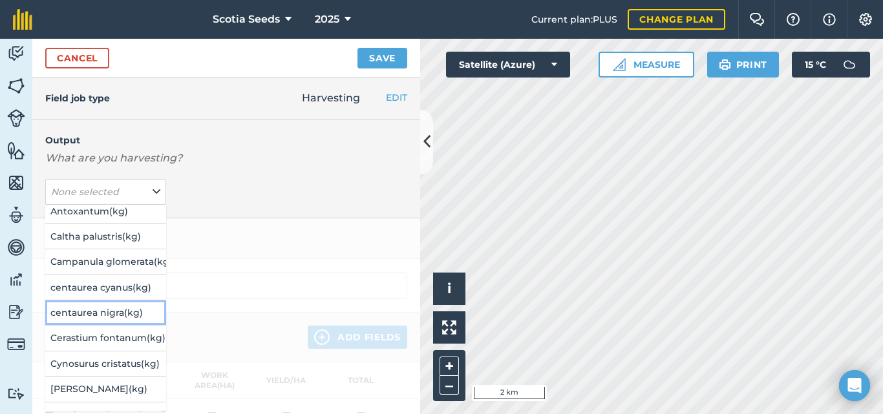
click at [100, 310] on button "centaurea nigra ( kg )" at bounding box center [105, 313] width 121 height 25
type input "Harvesting centaurea nigra"
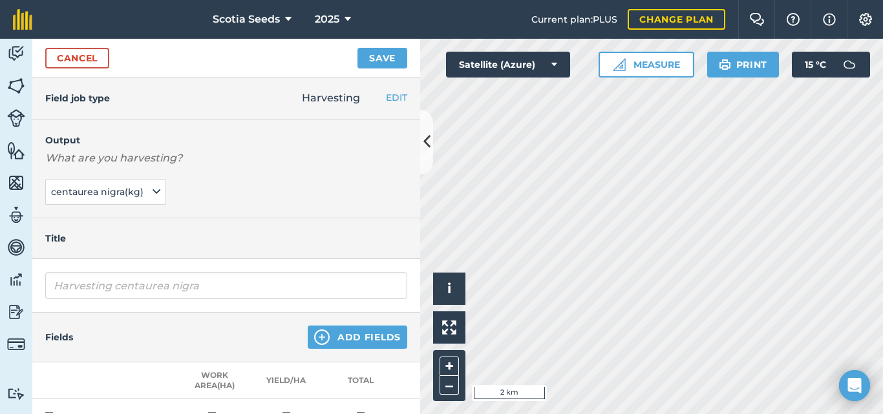
scroll to position [0, 0]
click at [320, 339] on img at bounding box center [322, 338] width 16 height 16
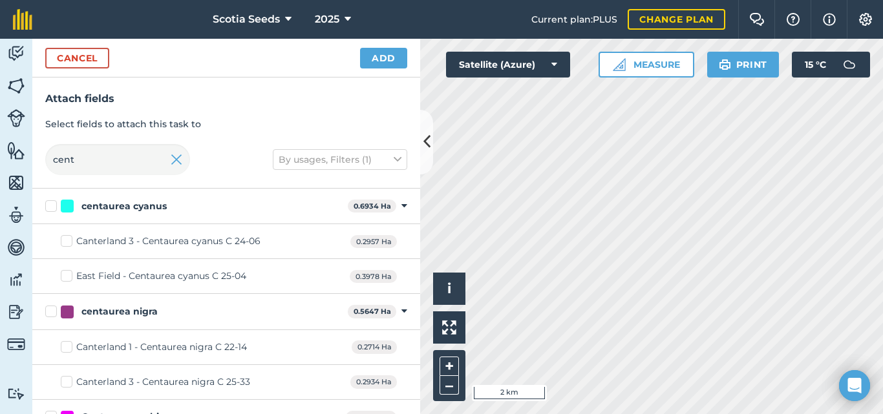
click at [61, 346] on label "Canterland 1 - Centaurea nigra C 22-14" at bounding box center [154, 348] width 186 height 14
click at [61, 346] on input "Canterland 1 - Centaurea nigra C 22-14" at bounding box center [65, 345] width 8 height 8
checkbox input "true"
click at [374, 65] on button "Add" at bounding box center [383, 58] width 47 height 21
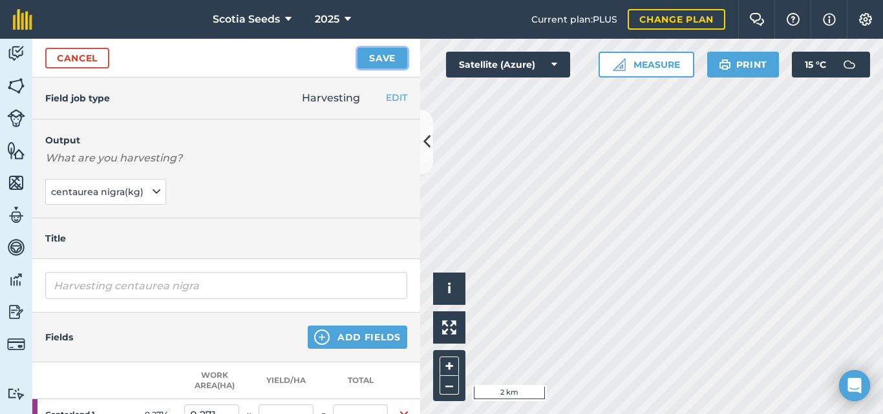
click at [377, 67] on button "Save" at bounding box center [382, 58] width 50 height 21
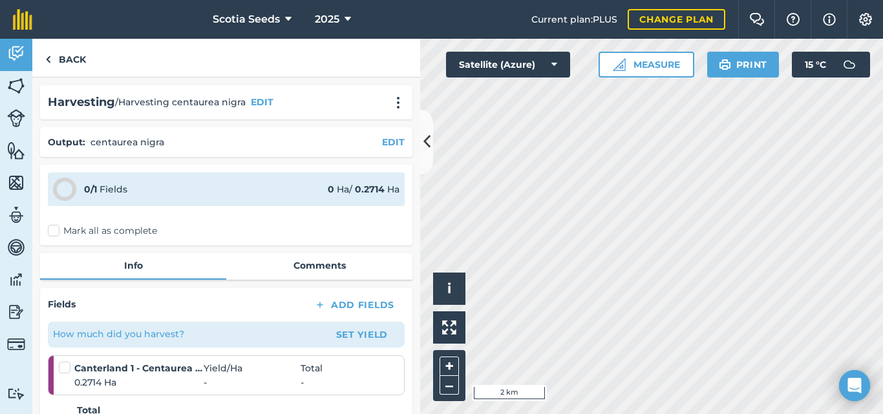
click at [53, 230] on label "Mark all as complete" at bounding box center [102, 231] width 109 height 14
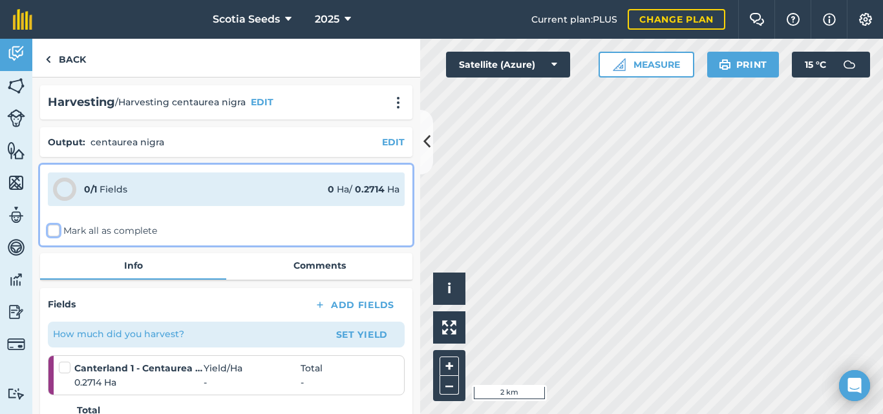
click at [53, 230] on input "Mark all as complete" at bounding box center [52, 228] width 8 height 8
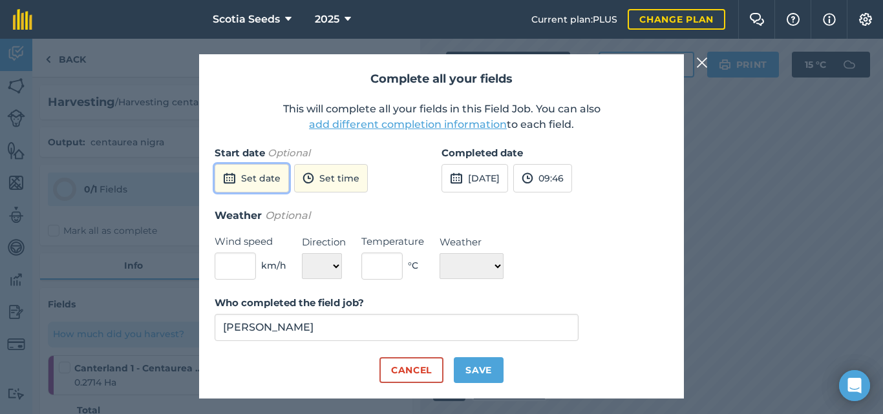
click at [231, 179] on img at bounding box center [229, 179] width 13 height 16
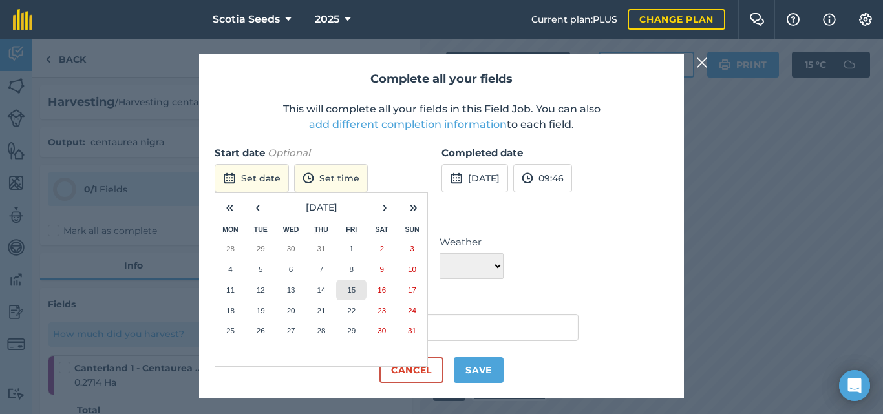
click at [352, 292] on abbr "15" at bounding box center [351, 290] width 8 height 8
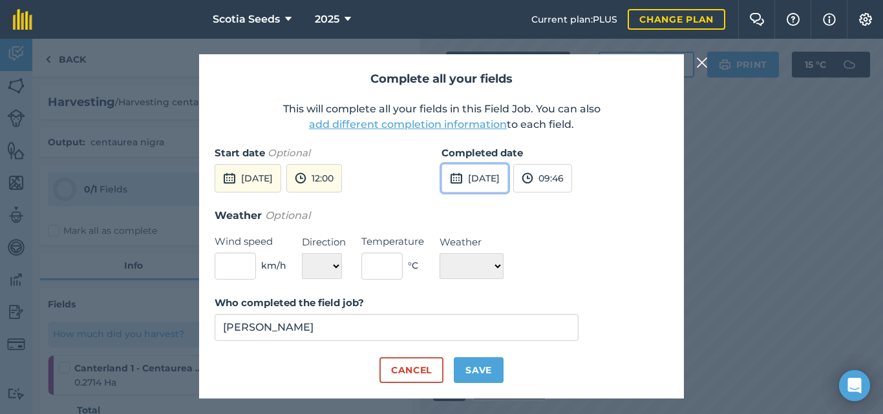
click at [483, 182] on button "[DATE]" at bounding box center [474, 178] width 67 height 28
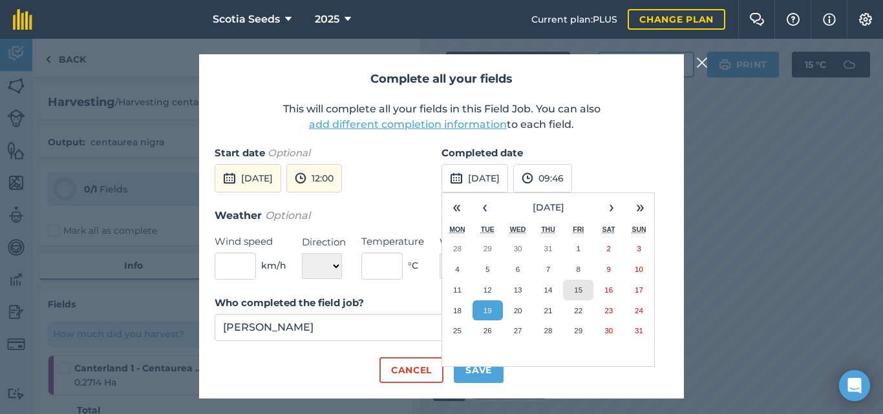
click at [573, 288] on button "15" at bounding box center [578, 290] width 30 height 21
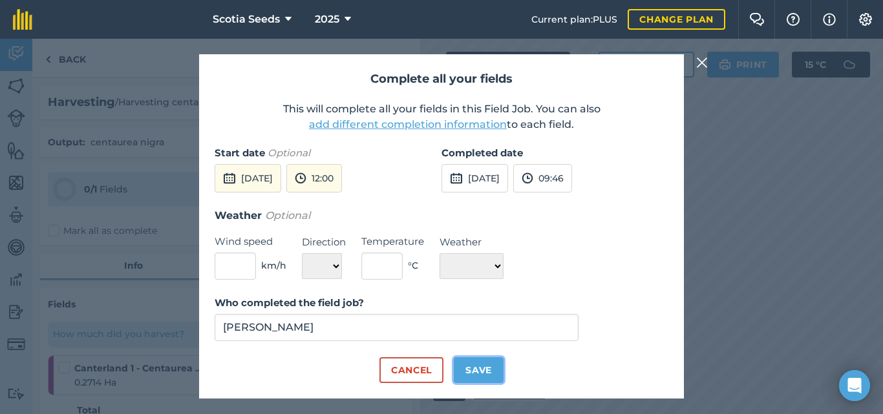
click at [476, 375] on button "Save" at bounding box center [479, 370] width 50 height 26
checkbox input "true"
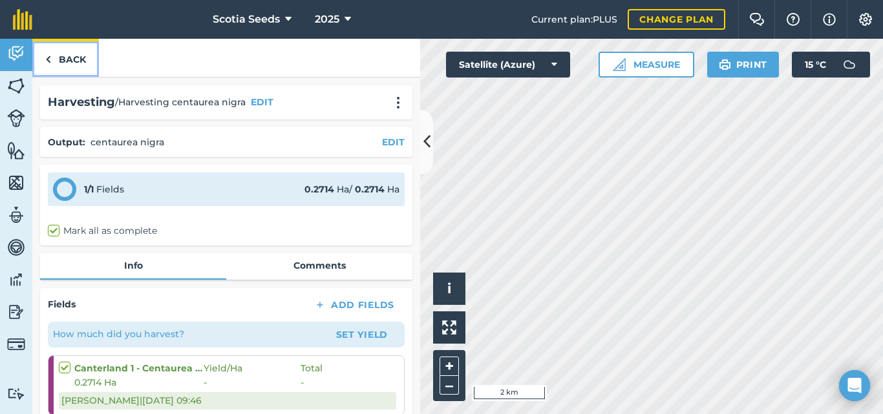
click at [57, 57] on link "Back" at bounding box center [65, 58] width 67 height 38
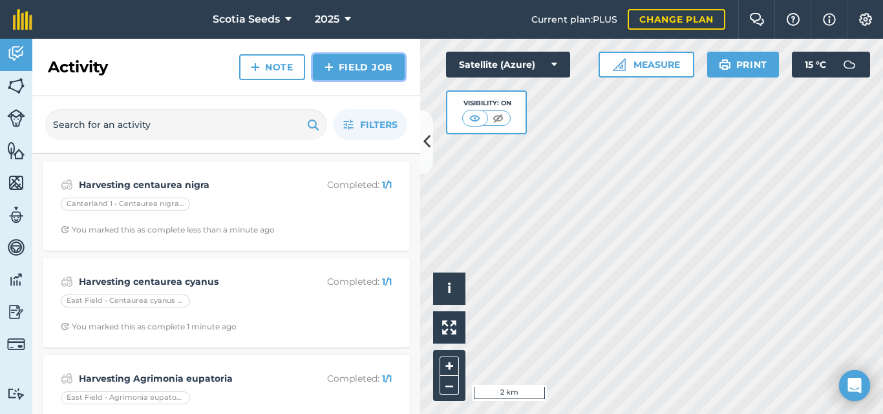
click at [365, 72] on link "Field Job" at bounding box center [359, 67] width 92 height 26
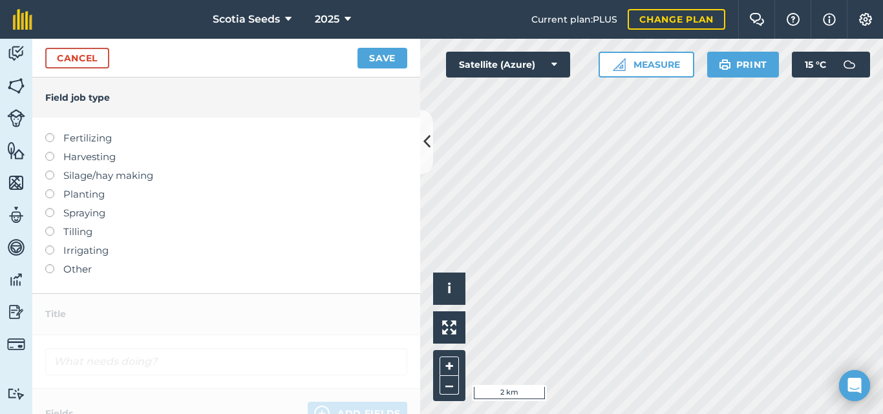
click at [54, 155] on label "Harvesting" at bounding box center [226, 157] width 362 height 16
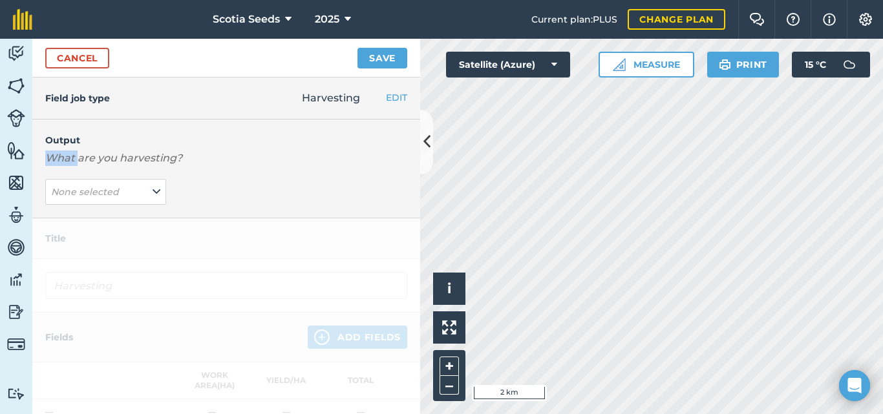
click at [54, 155] on em "What are you harvesting?" at bounding box center [113, 158] width 137 height 12
click at [154, 187] on icon at bounding box center [157, 192] width 8 height 14
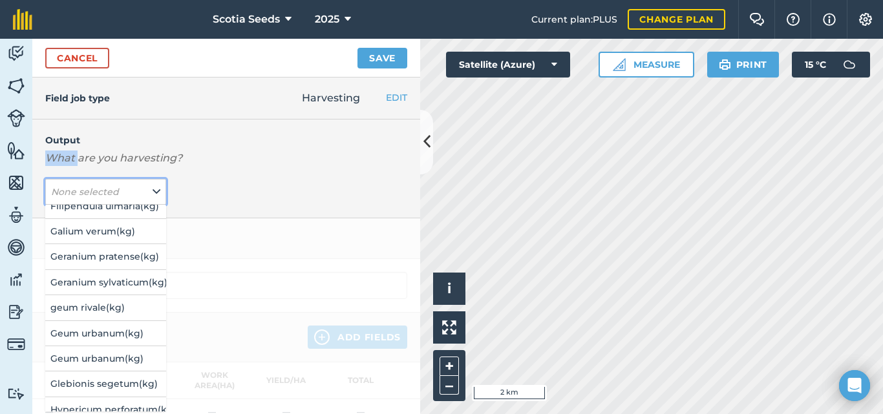
scroll to position [584, 0]
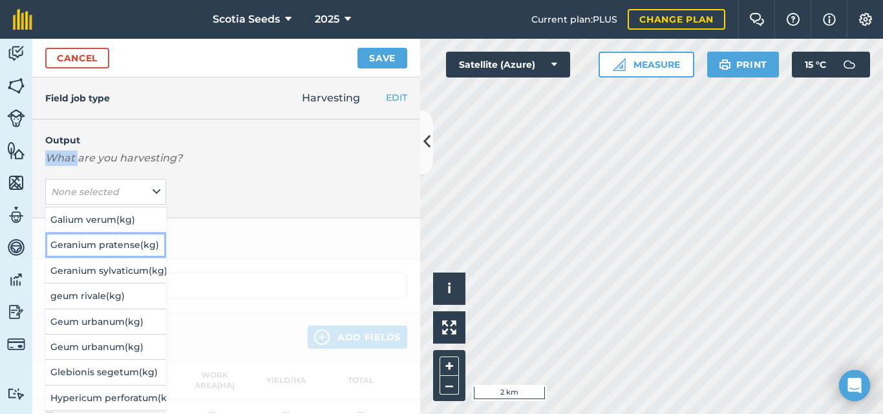
click at [103, 245] on button "Geranium pratense ( kg )" at bounding box center [105, 245] width 121 height 25
type input "Harvesting Geranium pratense"
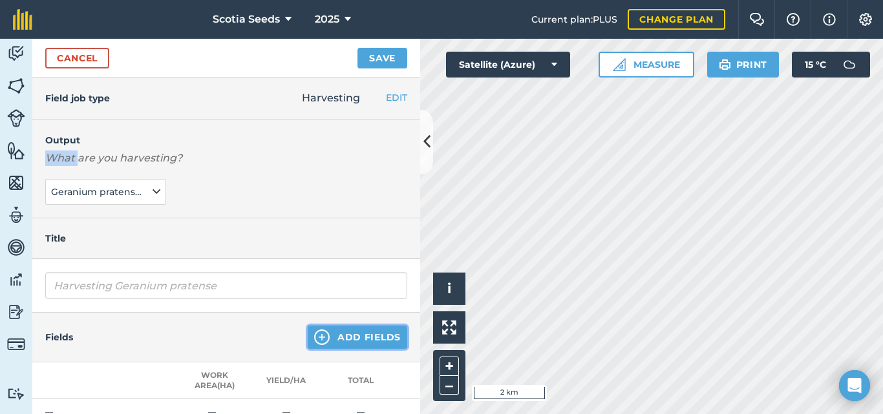
click at [321, 338] on img at bounding box center [322, 338] width 16 height 16
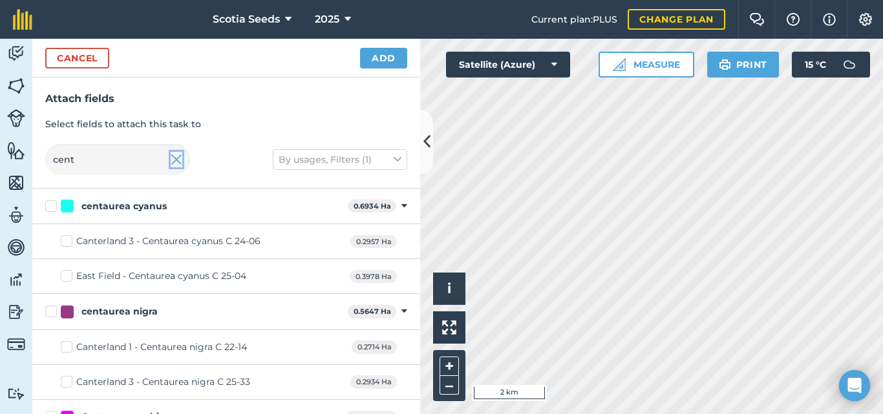
click at [181, 162] on img at bounding box center [177, 160] width 12 height 16
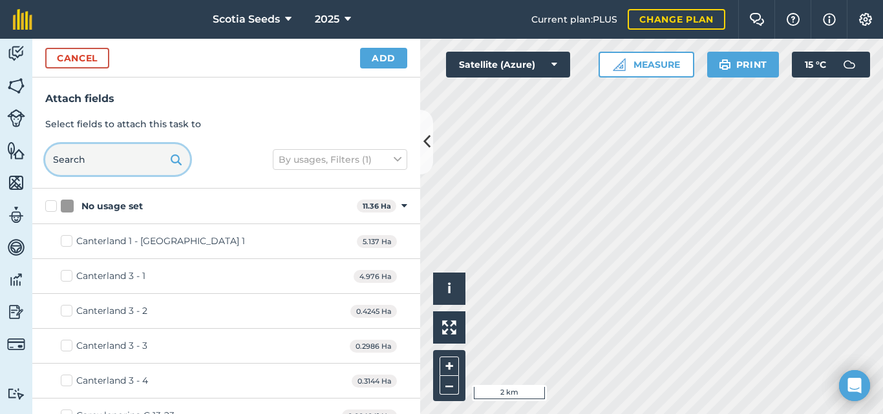
drag, startPoint x: 83, startPoint y: 160, endPoint x: 26, endPoint y: 153, distance: 57.3
click at [26, 153] on div "Activity Fields Livestock Features Maps Team Vehicles Data Reporting Billing Tu…" at bounding box center [441, 226] width 883 height 375
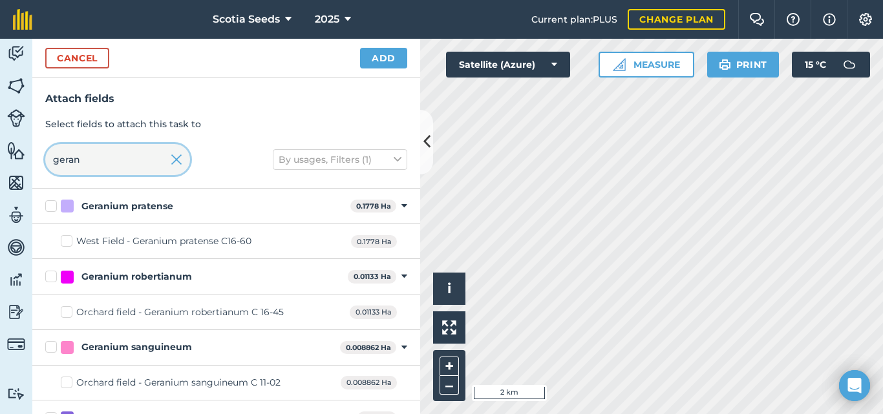
type input "geran"
click at [102, 240] on div "West Field - Geranium pratense C16-60" at bounding box center [163, 242] width 175 height 14
click at [69, 240] on input "West Field - Geranium pratense C16-60" at bounding box center [65, 239] width 8 height 8
checkbox input "true"
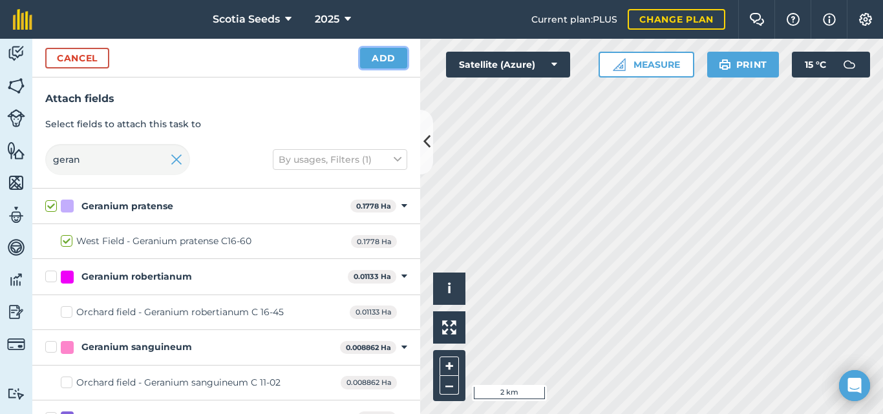
click at [377, 59] on button "Add" at bounding box center [383, 58] width 47 height 21
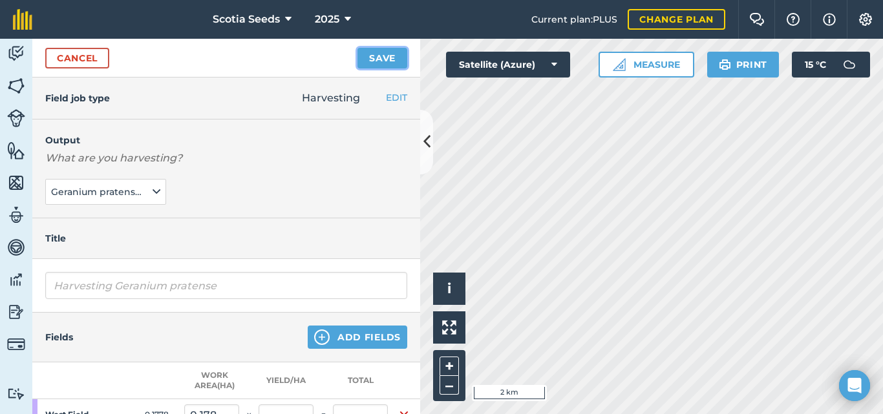
click at [388, 54] on button "Save" at bounding box center [382, 58] width 50 height 21
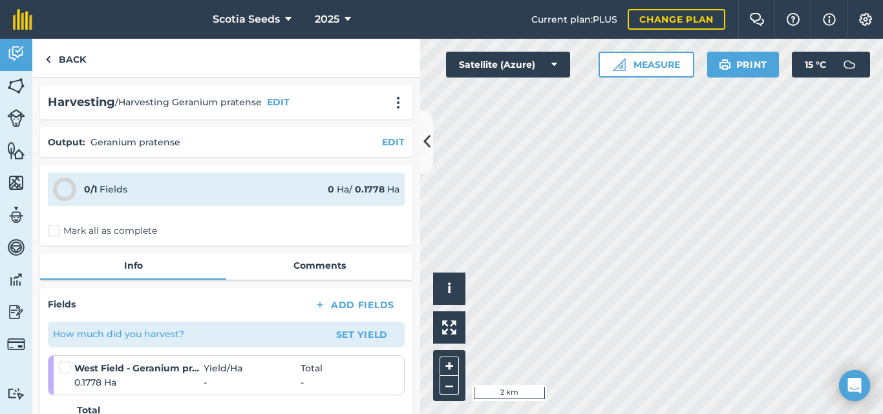
click at [54, 230] on label "Mark all as complete" at bounding box center [102, 231] width 109 height 14
click at [54, 230] on input "Mark all as complete" at bounding box center [52, 228] width 8 height 8
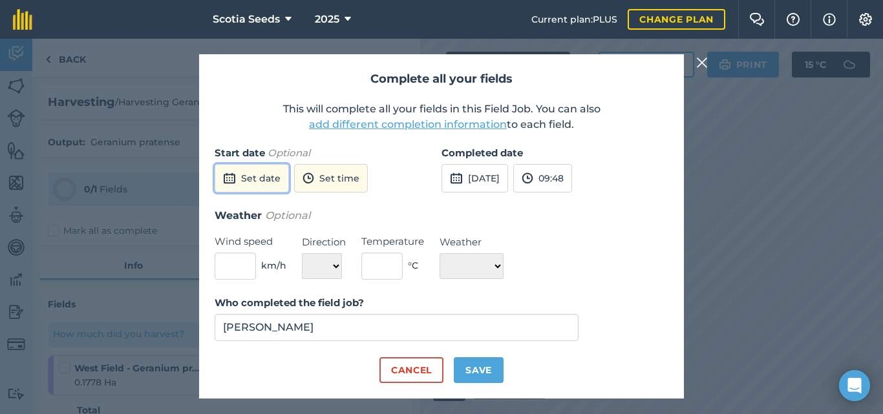
click at [270, 179] on button "Set date" at bounding box center [252, 178] width 74 height 28
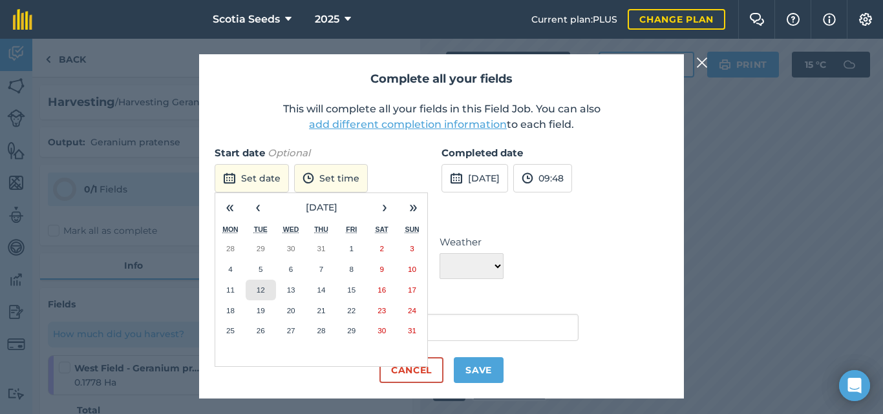
click at [257, 293] on abbr "12" at bounding box center [261, 290] width 8 height 8
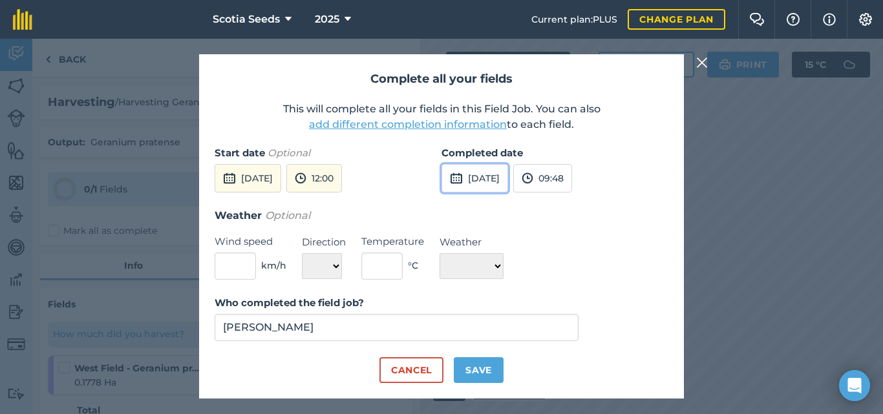
click at [494, 180] on button "[DATE]" at bounding box center [474, 178] width 67 height 28
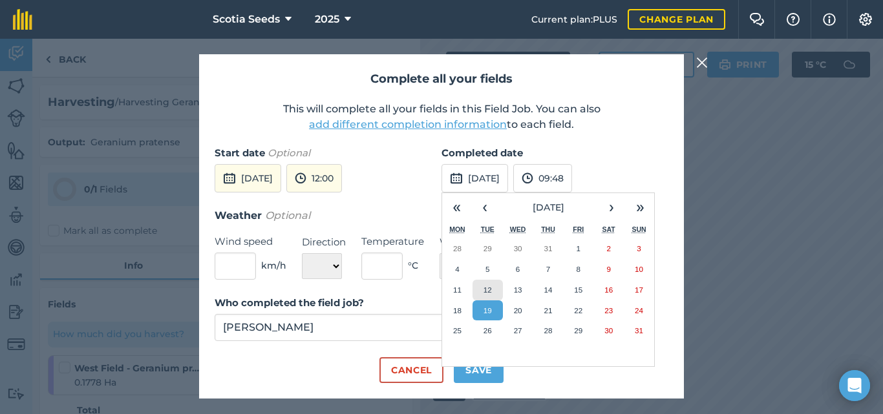
click at [486, 291] on abbr "12" at bounding box center [487, 290] width 8 height 8
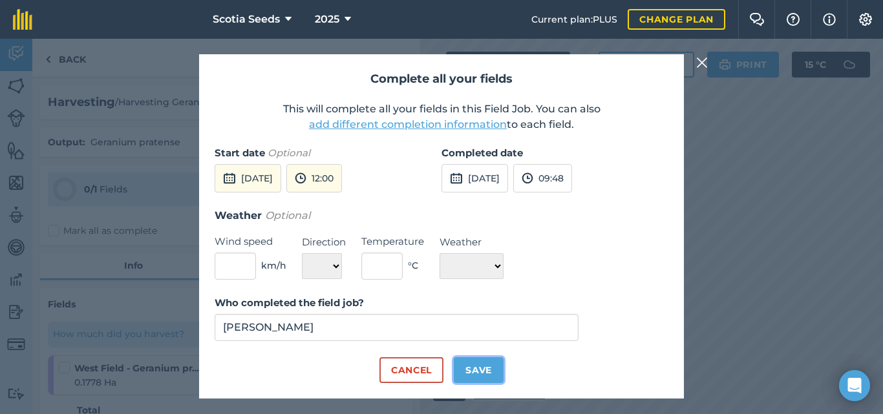
click at [482, 364] on button "Save" at bounding box center [479, 370] width 50 height 26
checkbox input "true"
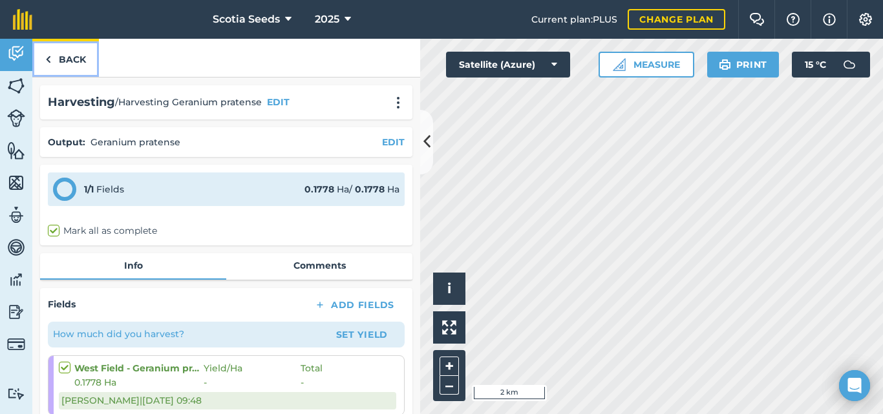
click at [68, 58] on link "Back" at bounding box center [65, 58] width 67 height 38
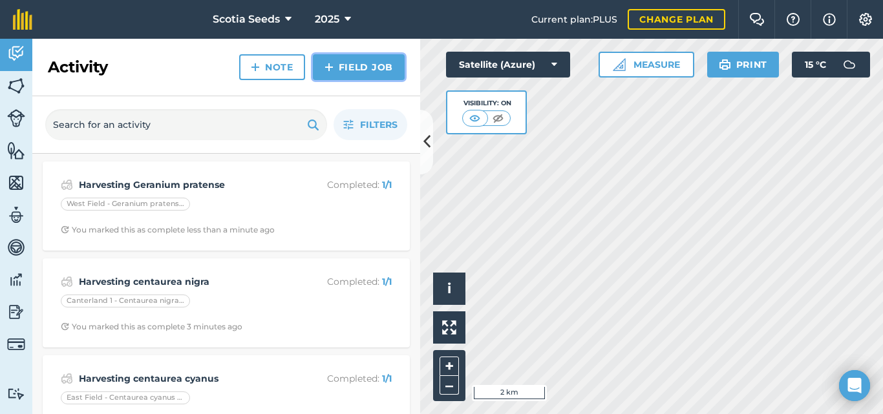
click at [339, 65] on link "Field Job" at bounding box center [359, 67] width 92 height 26
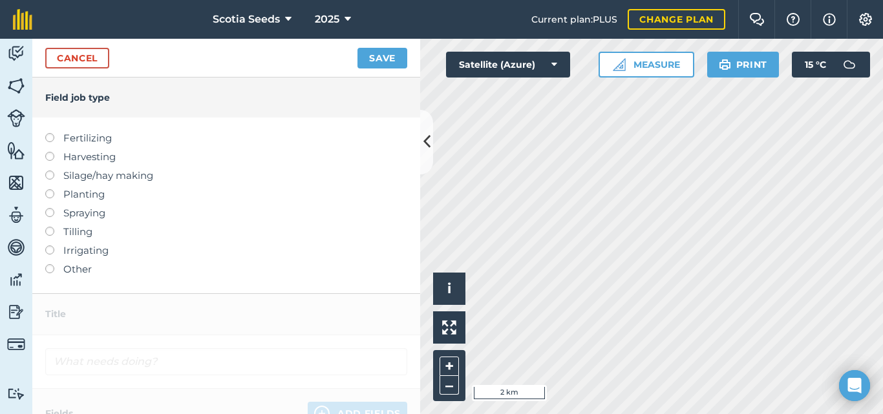
click at [90, 160] on label "Harvesting" at bounding box center [226, 157] width 362 height 16
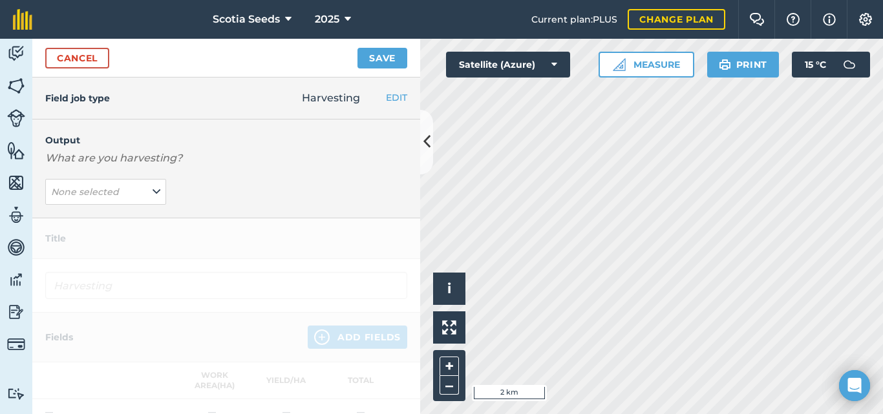
scroll to position [0, 10]
click at [153, 195] on icon at bounding box center [157, 192] width 8 height 14
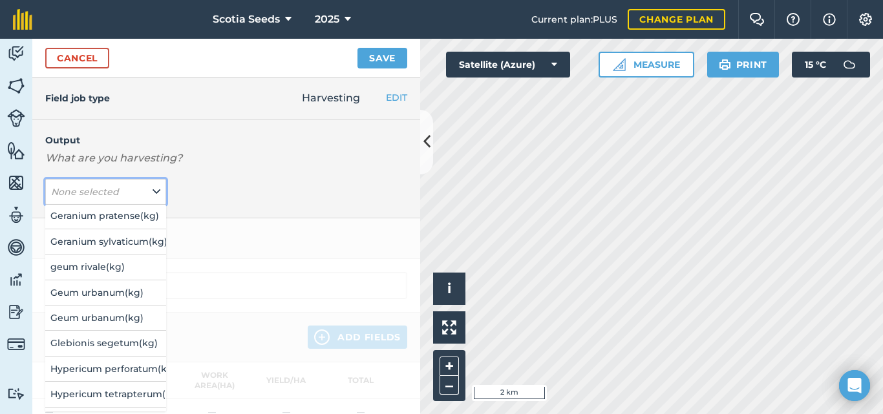
scroll to position [631, 0]
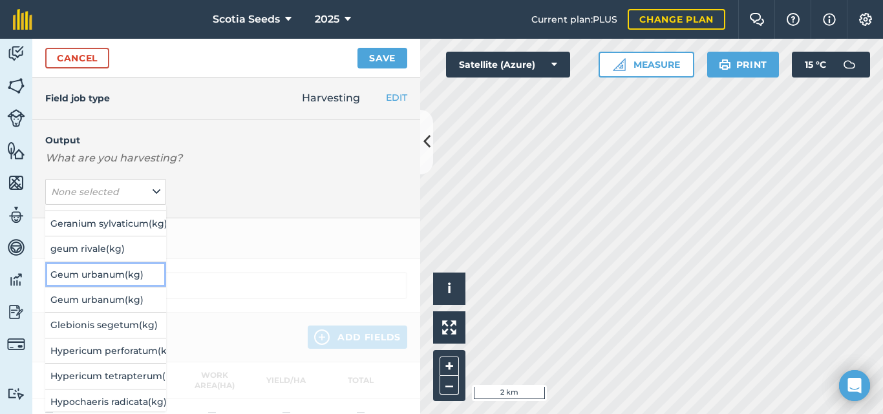
click at [85, 274] on button "Geum urbanum ( kg )" at bounding box center [105, 274] width 121 height 25
type input "Harvesting Geum urbanum"
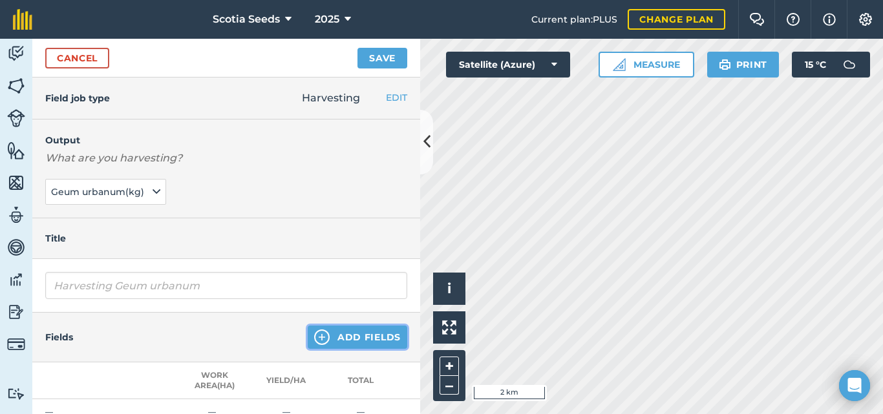
click at [319, 330] on button "Add Fields" at bounding box center [358, 337] width 100 height 23
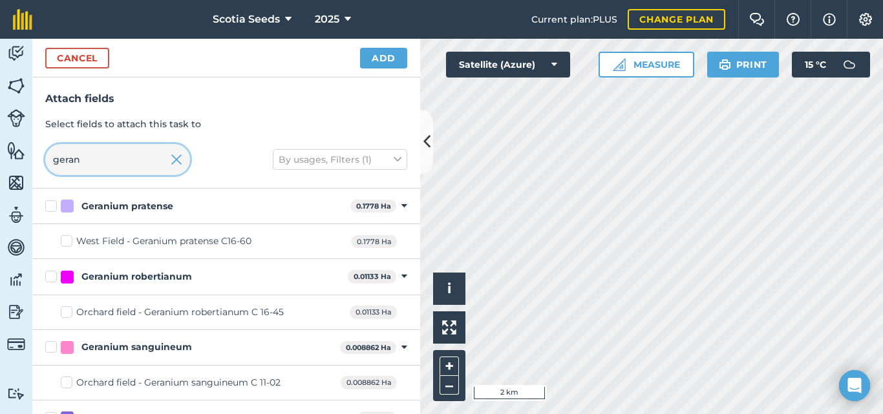
click at [87, 159] on input "geran" at bounding box center [117, 159] width 145 height 31
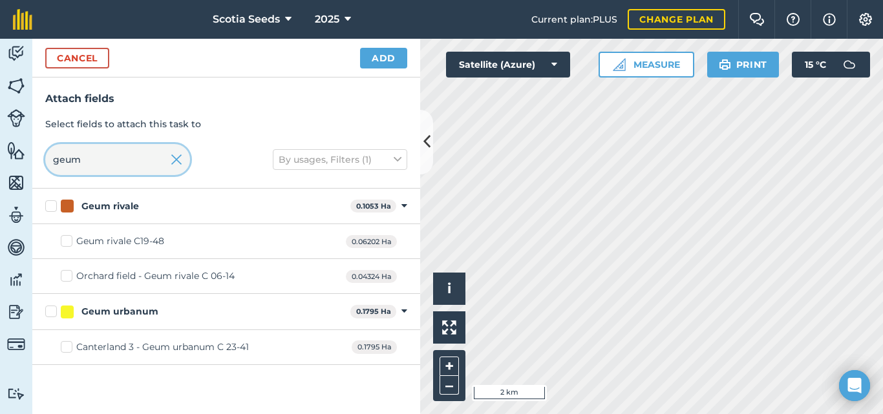
type input "geum"
click at [50, 307] on label "Geum urbanum" at bounding box center [195, 312] width 300 height 14
click at [50, 307] on input "Geum urbanum" at bounding box center [49, 309] width 8 height 8
checkbox input "true"
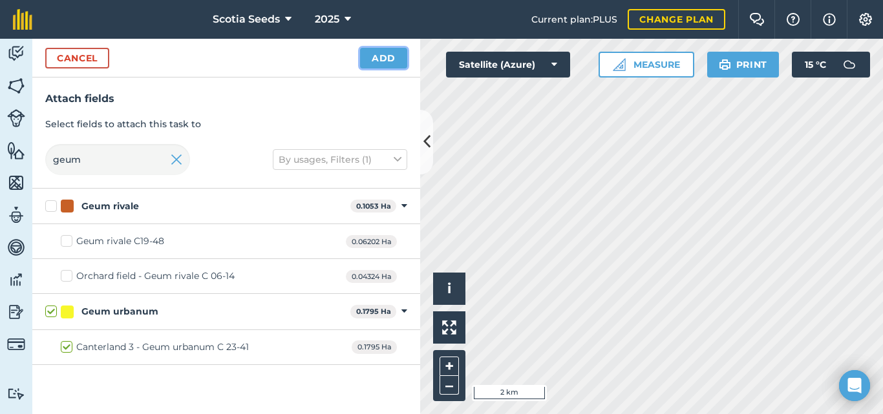
click at [375, 59] on button "Add" at bounding box center [383, 58] width 47 height 21
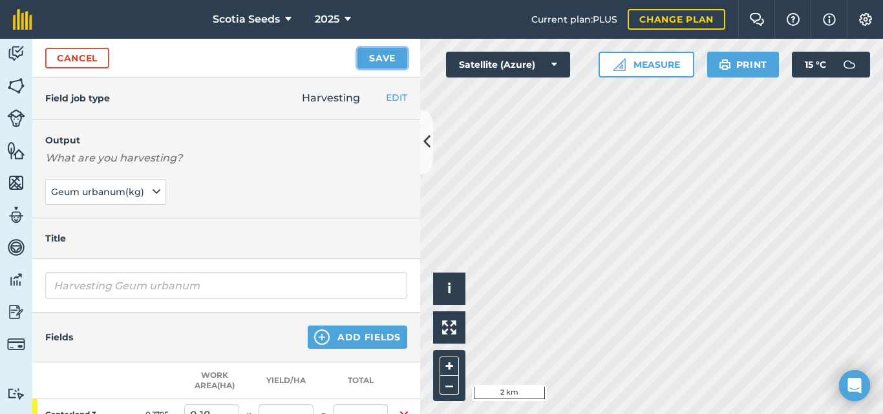
click at [367, 57] on button "Save" at bounding box center [382, 58] width 50 height 21
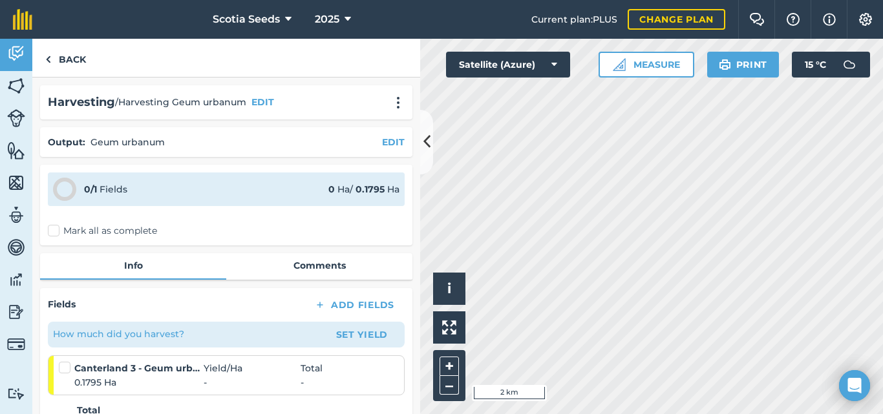
click at [54, 228] on label "Mark all as complete" at bounding box center [102, 231] width 109 height 14
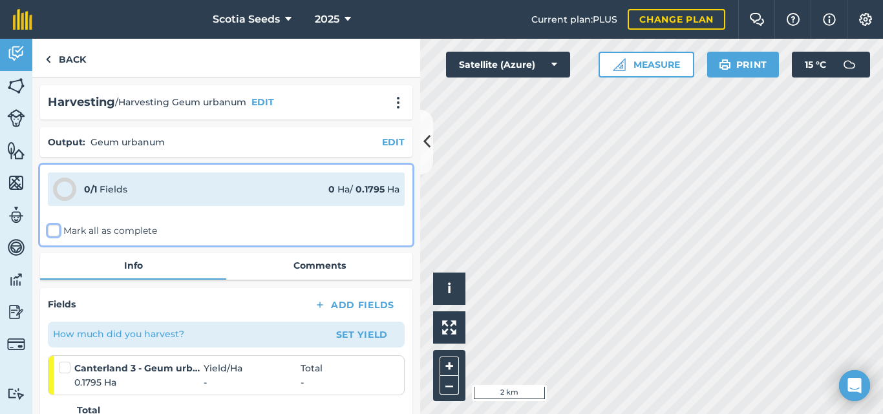
click at [54, 228] on input "Mark all as complete" at bounding box center [52, 228] width 8 height 8
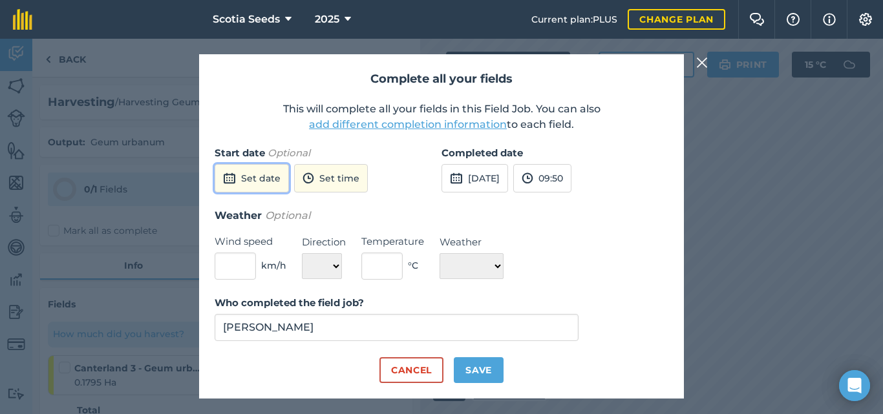
click at [249, 178] on button "Set date" at bounding box center [252, 178] width 74 height 28
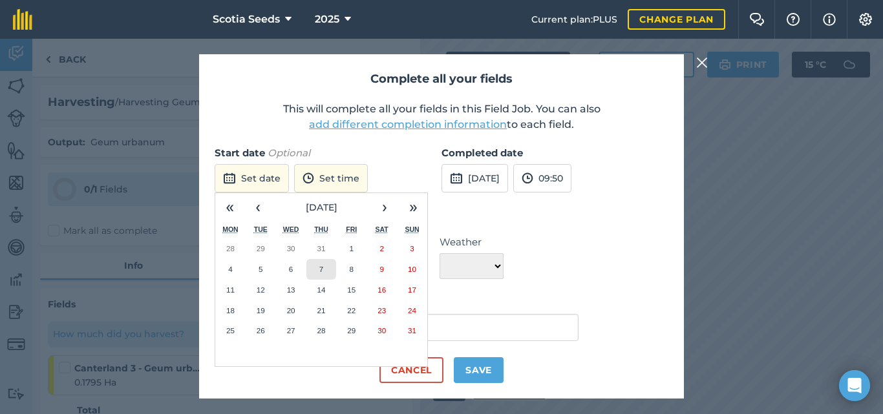
click at [322, 269] on abbr "7" at bounding box center [321, 269] width 4 height 8
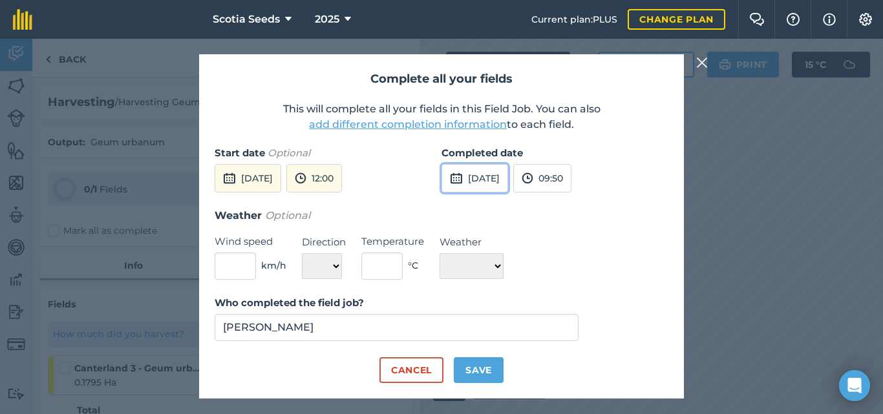
click at [477, 177] on button "[DATE]" at bounding box center [474, 178] width 67 height 28
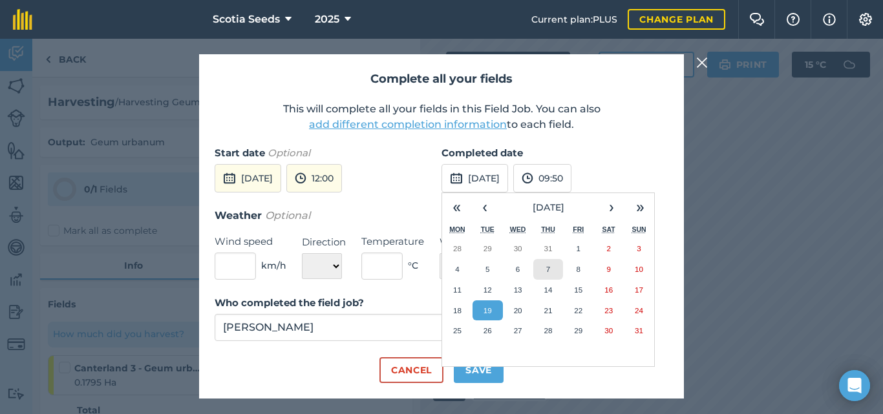
click at [551, 270] on button "7" at bounding box center [548, 269] width 30 height 21
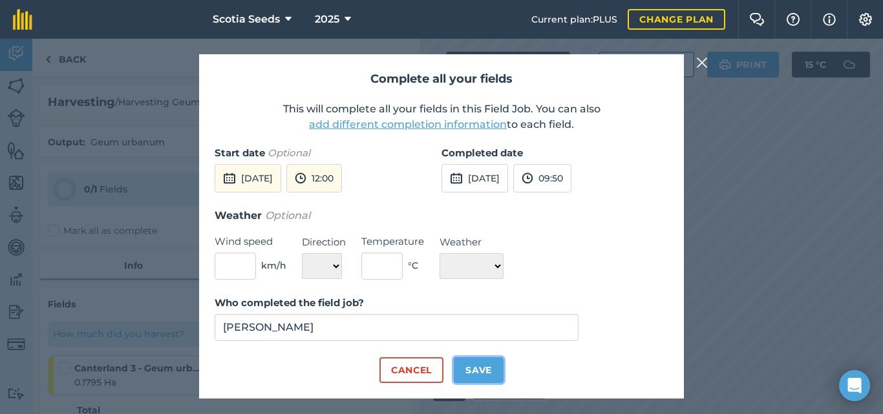
click at [487, 377] on button "Save" at bounding box center [479, 370] width 50 height 26
checkbox input "true"
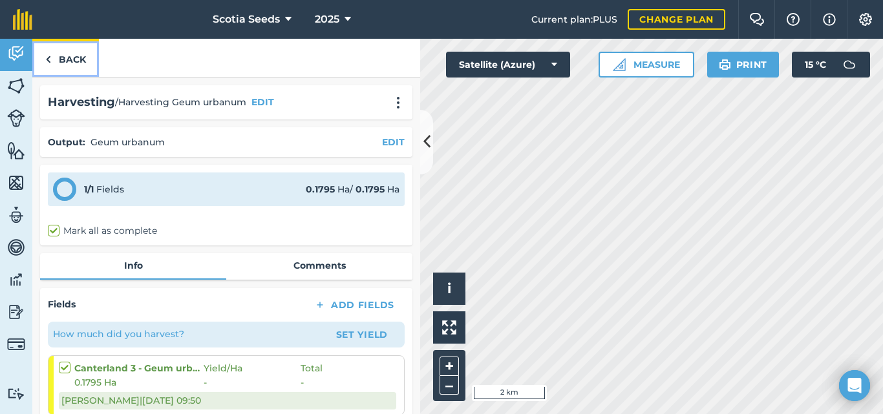
click at [67, 61] on link "Back" at bounding box center [65, 58] width 67 height 38
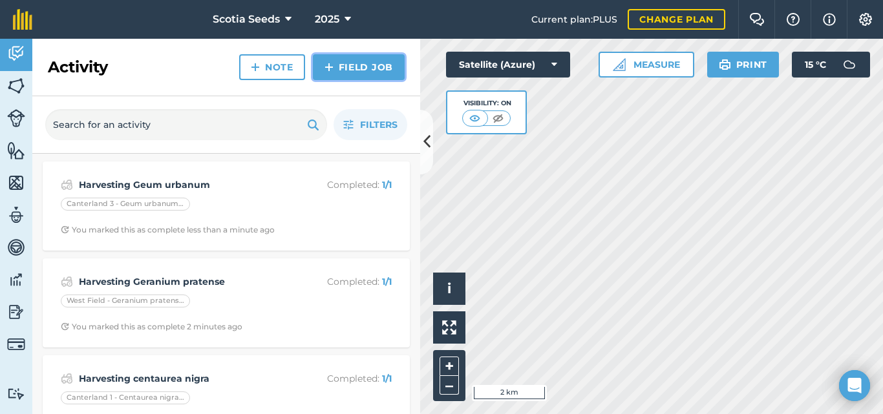
click at [333, 67] on img at bounding box center [328, 67] width 9 height 16
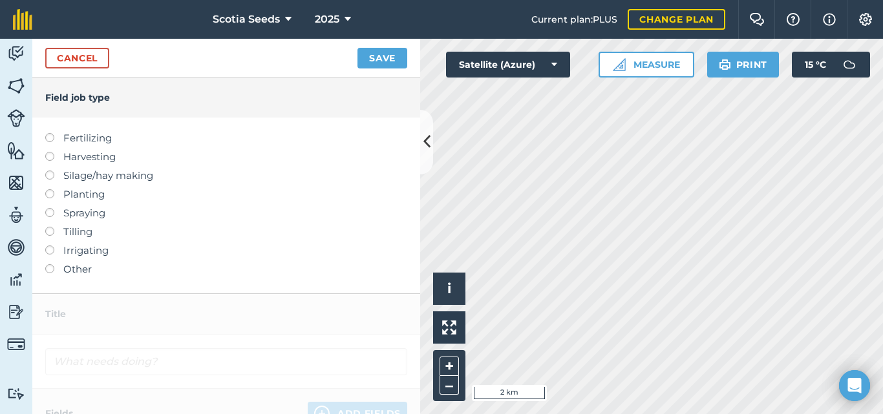
click at [47, 152] on label at bounding box center [54, 152] width 18 height 0
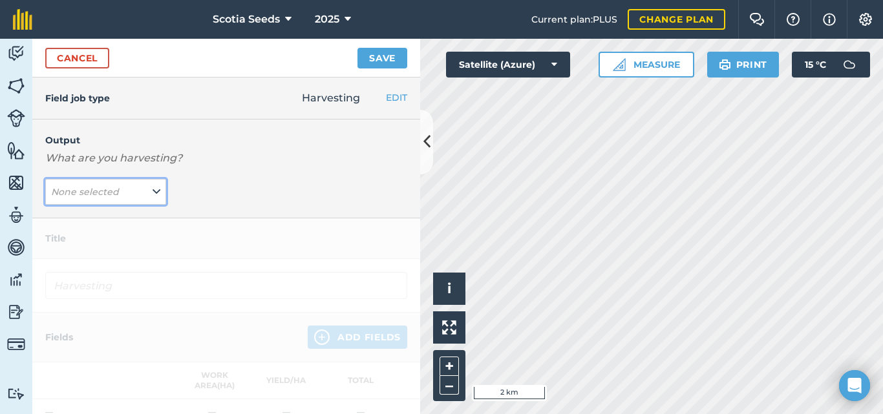
click at [153, 198] on icon at bounding box center [157, 192] width 8 height 14
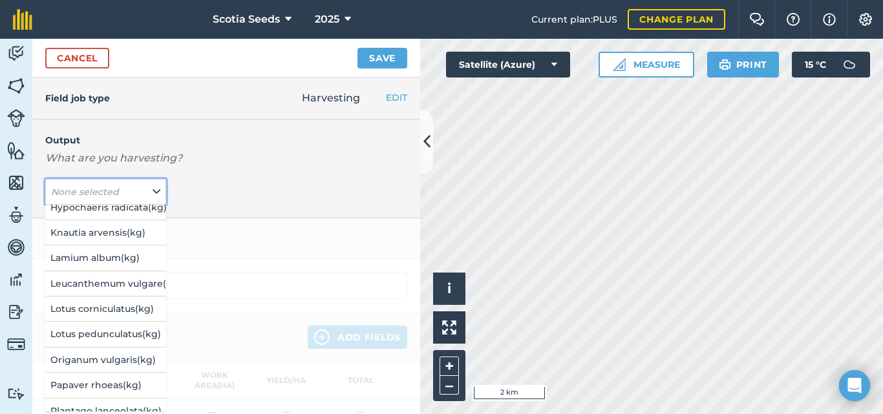
scroll to position [831, 0]
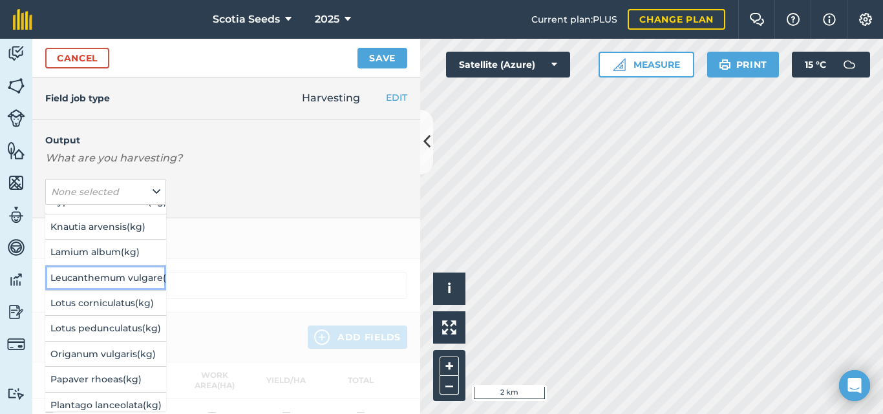
click at [117, 280] on button "Leucanthemum vulgare ( kg )" at bounding box center [105, 278] width 121 height 25
type input "Harvesting Leucanthemum vulgare"
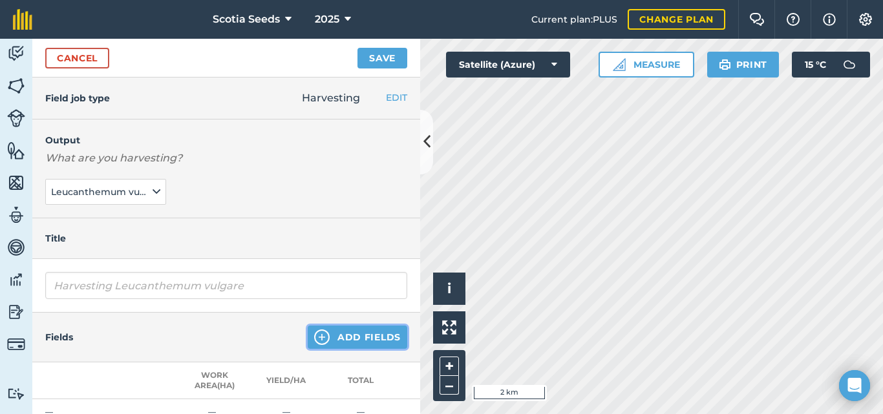
click at [343, 326] on button "Add Fields" at bounding box center [358, 337] width 100 height 23
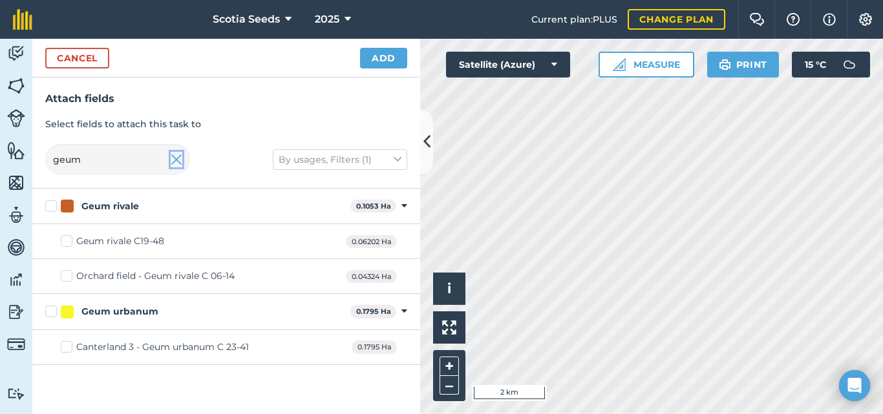
click at [171, 159] on img at bounding box center [177, 160] width 12 height 16
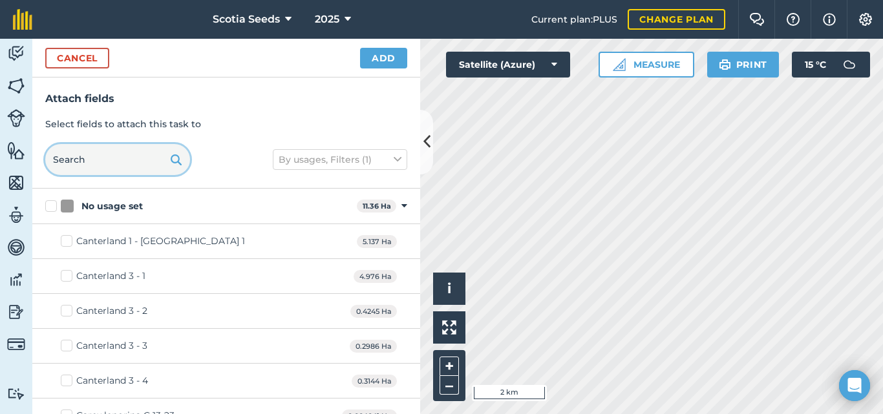
click at [122, 160] on input "text" at bounding box center [117, 159] width 145 height 31
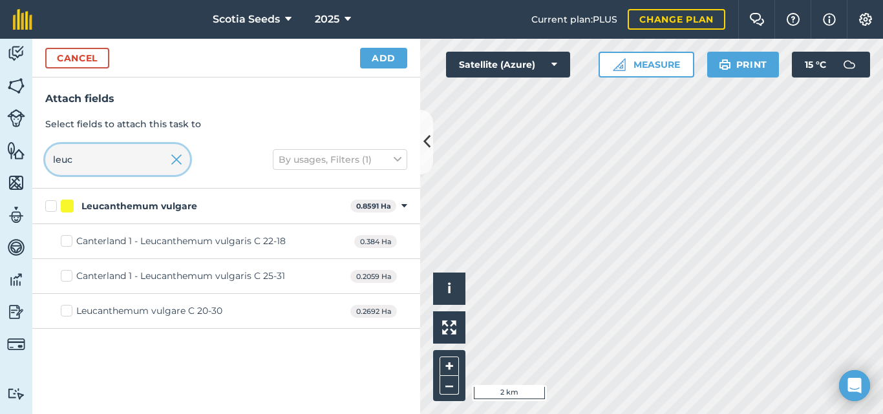
type input "leuc"
click at [96, 244] on div "Canterland 1 - Leucanthemum vulgaris C 22-18" at bounding box center [180, 242] width 209 height 14
click at [69, 243] on input "Canterland 1 - Leucanthemum vulgaris C 22-18" at bounding box center [65, 239] width 8 height 8
checkbox input "true"
click at [385, 52] on button "Add" at bounding box center [383, 58] width 47 height 21
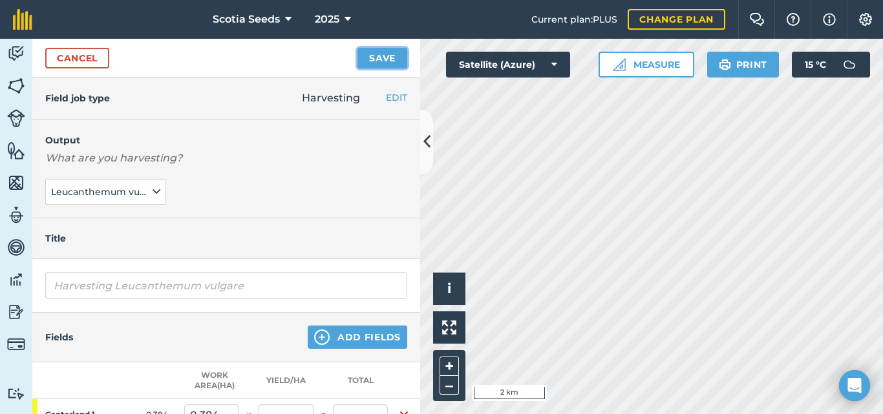
click at [371, 56] on button "Save" at bounding box center [382, 58] width 50 height 21
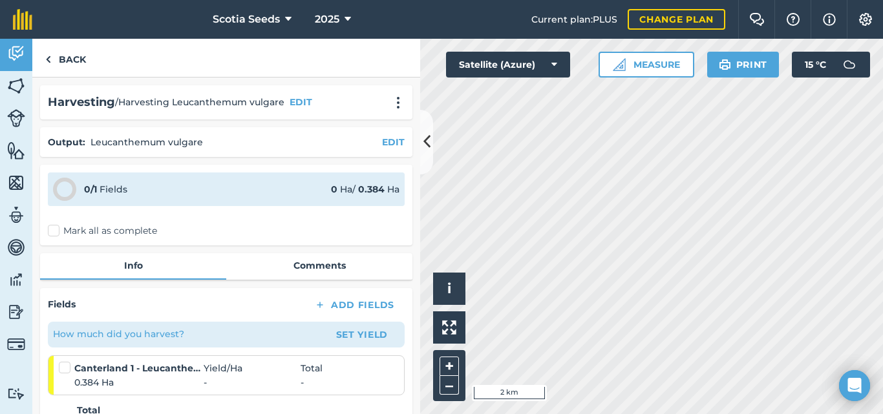
click at [53, 233] on label "Mark all as complete" at bounding box center [102, 231] width 109 height 14
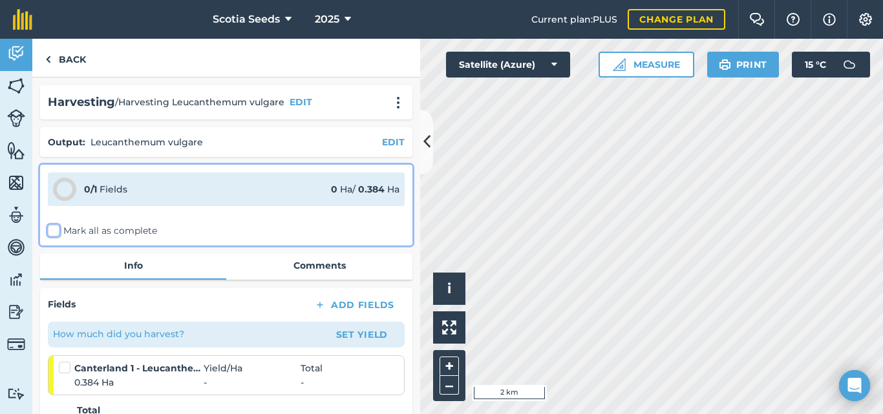
click at [53, 233] on input "Mark all as complete" at bounding box center [52, 228] width 8 height 8
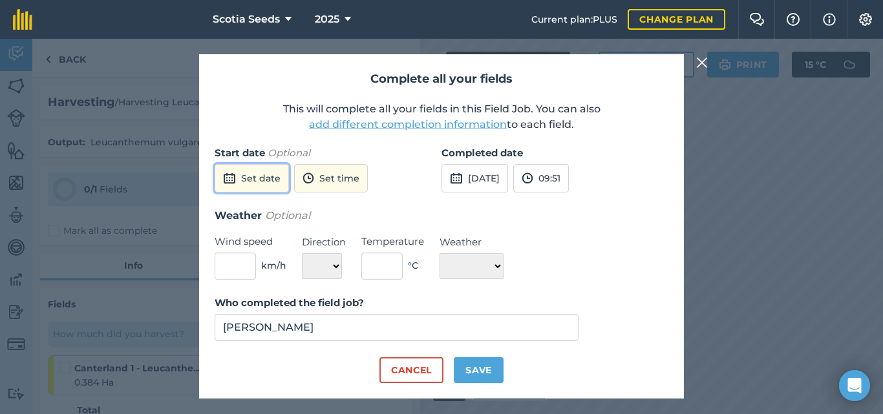
click at [264, 176] on button "Set date" at bounding box center [252, 178] width 74 height 28
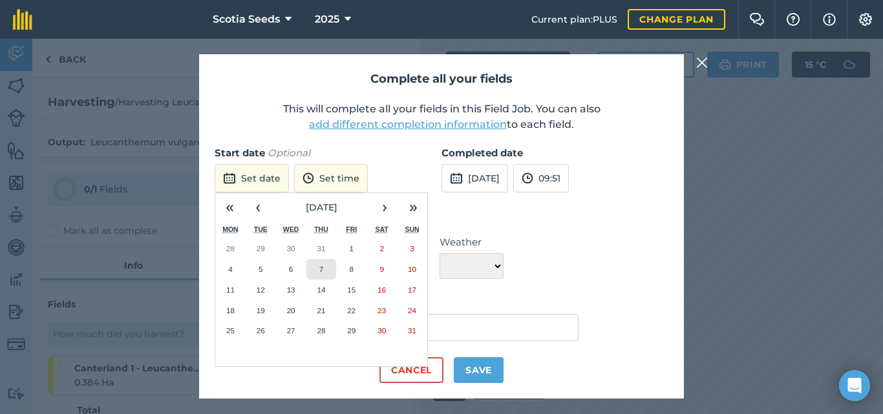
click at [318, 271] on button "7" at bounding box center [321, 269] width 30 height 21
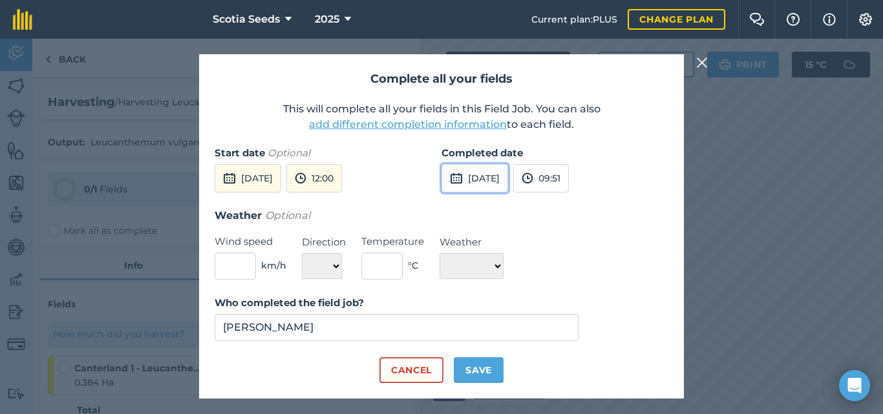
click at [487, 180] on button "[DATE]" at bounding box center [474, 178] width 67 height 28
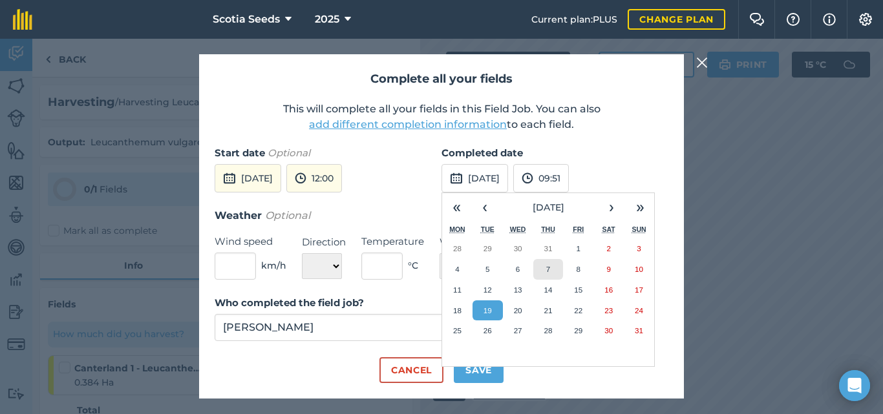
click at [551, 263] on button "7" at bounding box center [548, 269] width 30 height 21
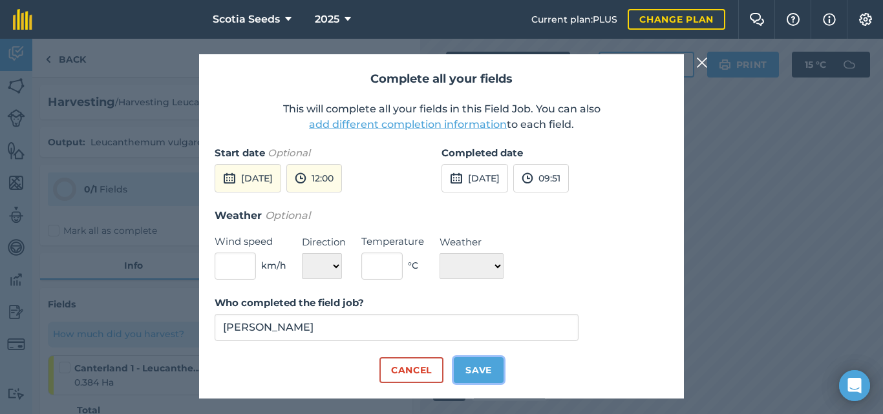
click at [489, 372] on button "Save" at bounding box center [479, 370] width 50 height 26
checkbox input "true"
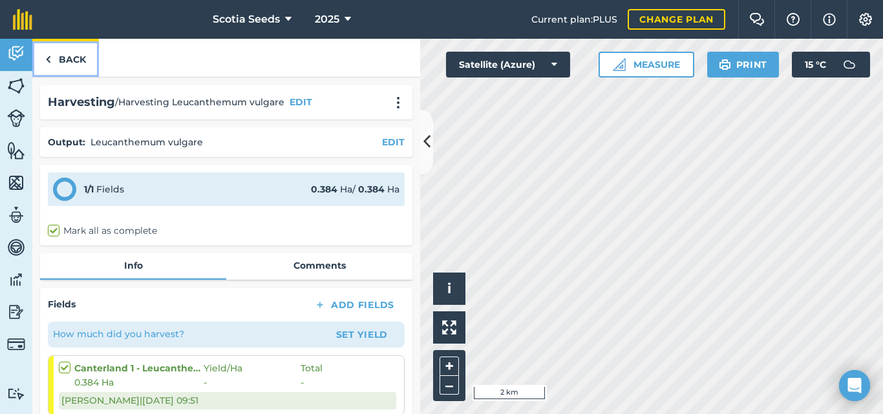
click at [63, 62] on link "Back" at bounding box center [65, 58] width 67 height 38
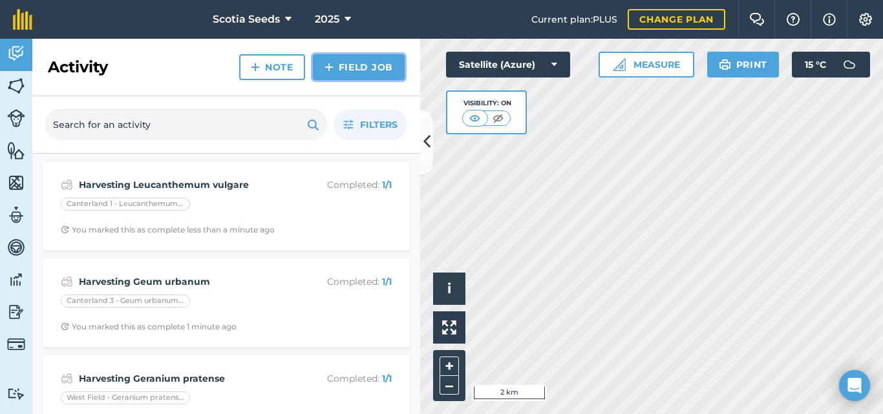
click at [343, 72] on link "Field Job" at bounding box center [359, 67] width 92 height 26
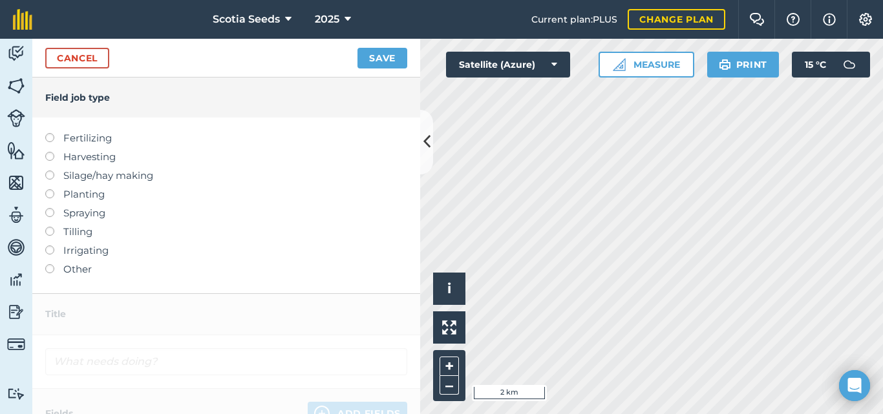
click at [82, 157] on label "Harvesting" at bounding box center [226, 157] width 362 height 16
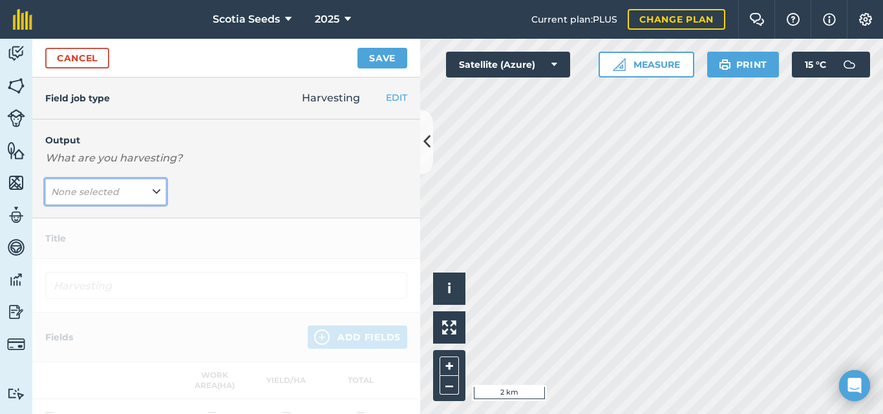
click at [153, 191] on icon at bounding box center [157, 192] width 8 height 14
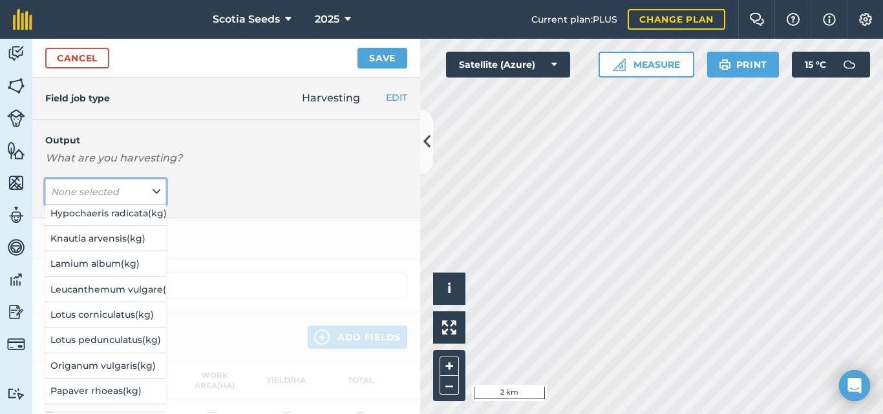
scroll to position [831, 0]
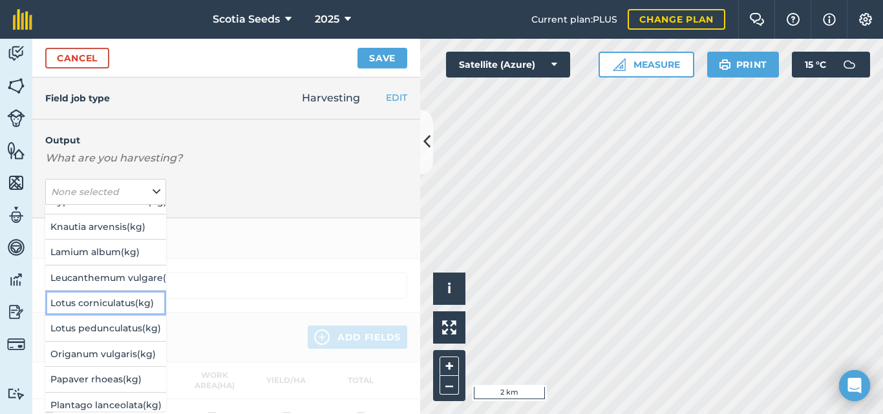
click at [114, 299] on button "Lotus corniculatus ( kg )" at bounding box center [105, 303] width 121 height 25
type input "Harvesting Lotus corniculatus"
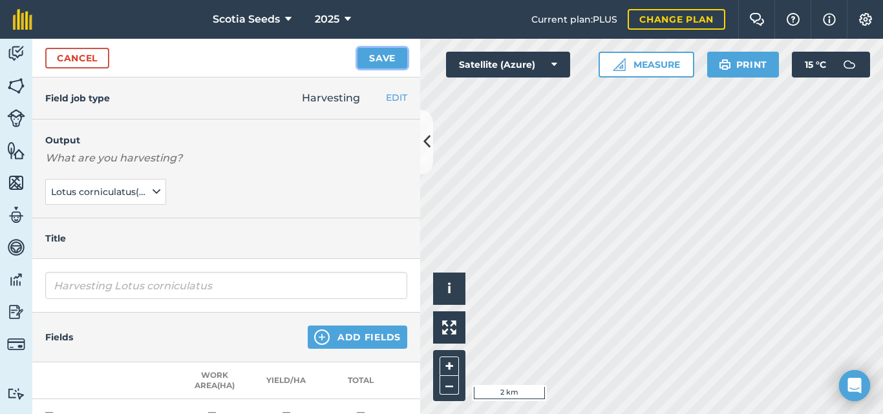
click at [382, 51] on button "Save" at bounding box center [382, 58] width 50 height 21
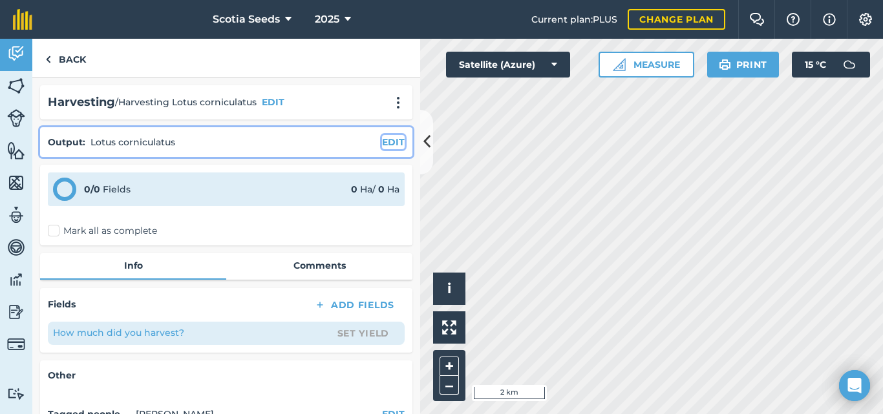
click at [382, 138] on button "EDIT" at bounding box center [393, 142] width 23 height 14
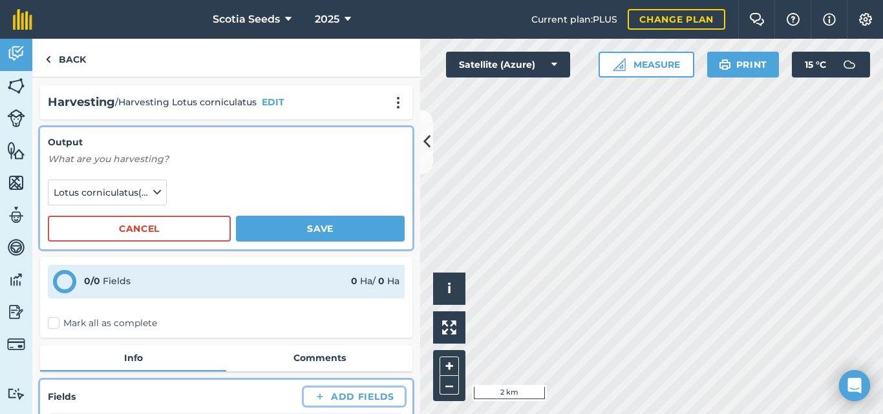
click at [336, 395] on button "Add Fields" at bounding box center [354, 397] width 101 height 18
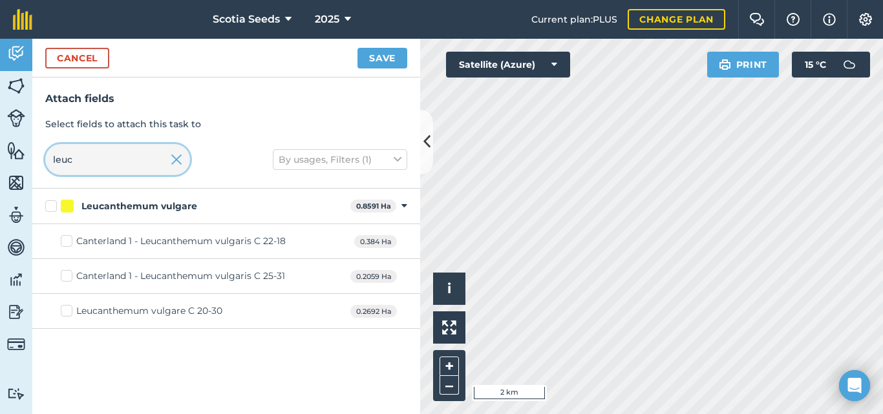
drag, startPoint x: 143, startPoint y: 158, endPoint x: 56, endPoint y: 160, distance: 86.6
click at [56, 160] on input "leuc" at bounding box center [117, 159] width 145 height 31
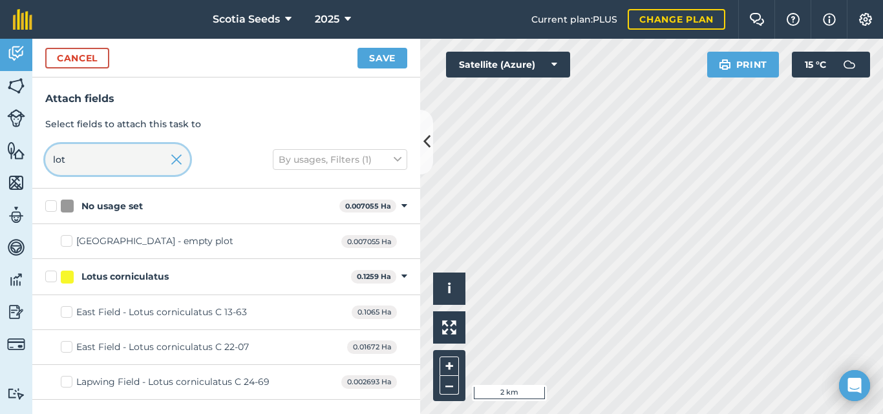
type input "lot"
click at [176, 160] on img at bounding box center [177, 160] width 12 height 16
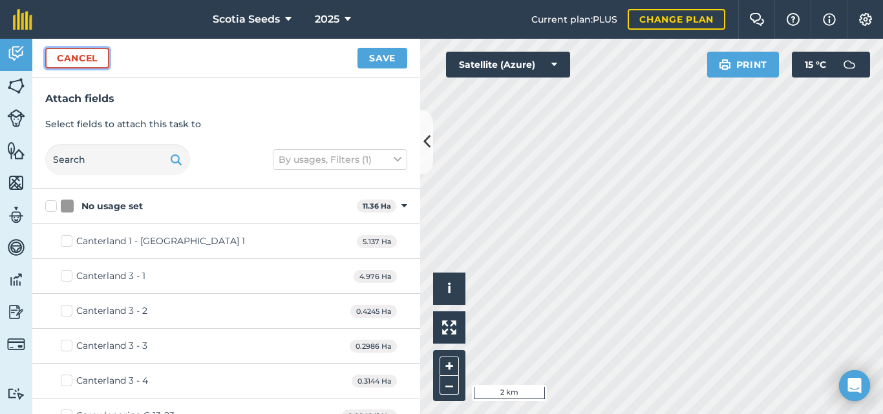
click at [67, 61] on button "Cancel" at bounding box center [77, 58] width 64 height 21
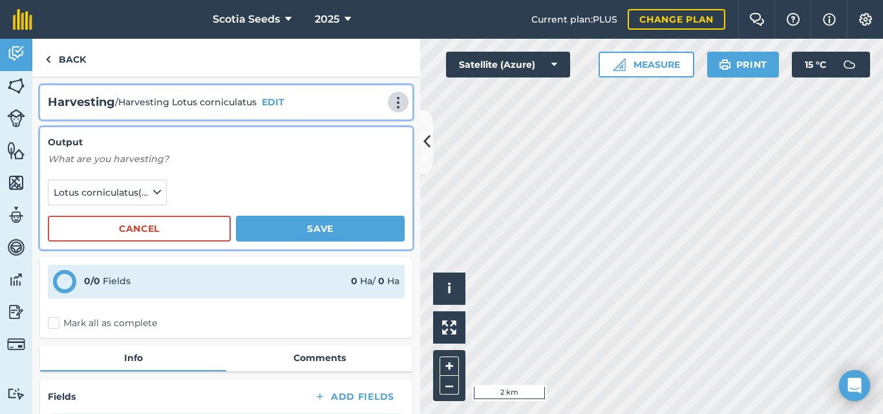
click at [391, 102] on img at bounding box center [398, 102] width 16 height 13
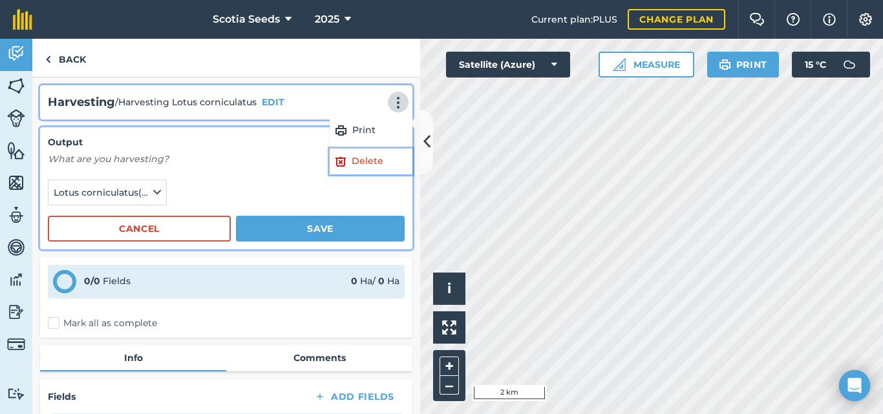
click at [350, 171] on link "Delete" at bounding box center [371, 162] width 83 height 26
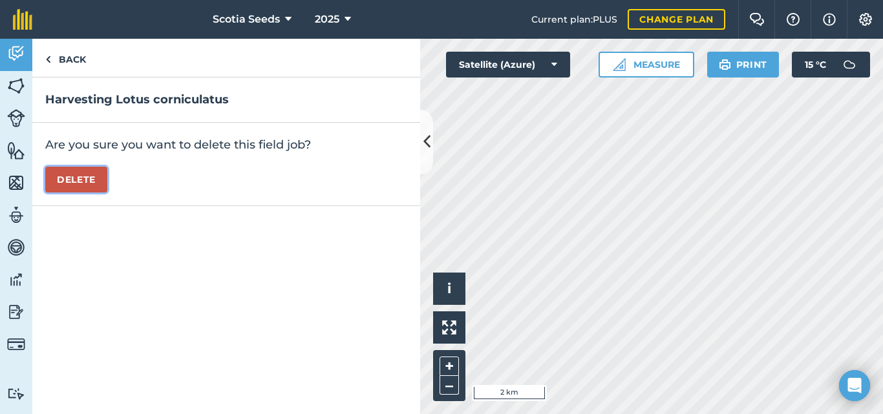
click at [81, 182] on button "Delete" at bounding box center [76, 180] width 62 height 26
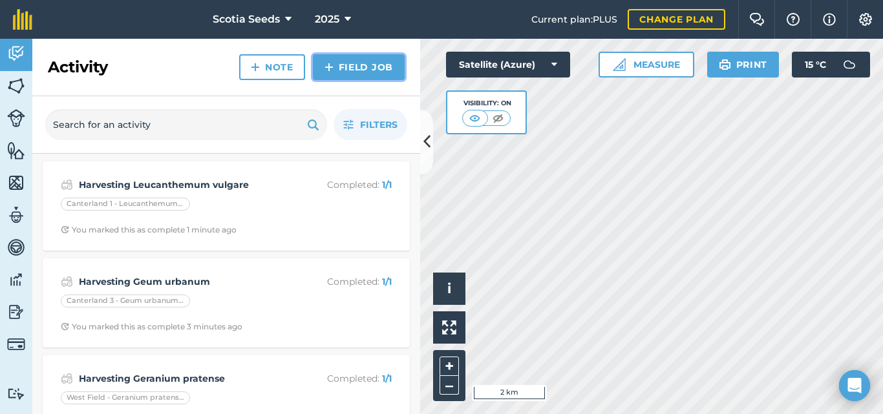
click at [363, 66] on link "Field Job" at bounding box center [359, 67] width 92 height 26
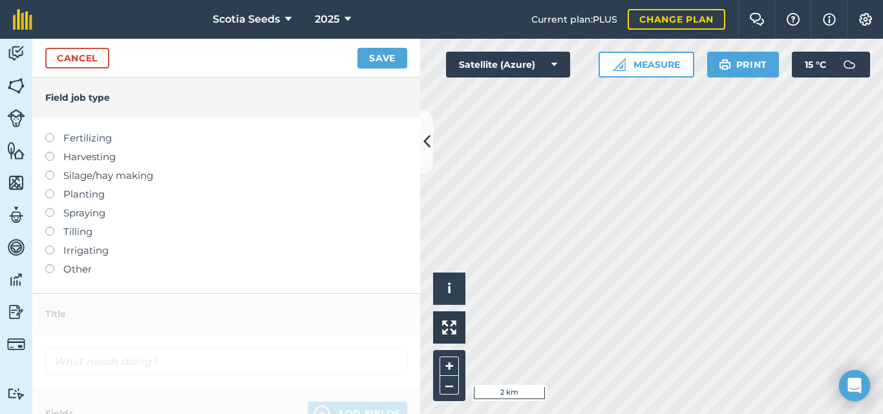
click at [48, 152] on label at bounding box center [54, 152] width 18 height 0
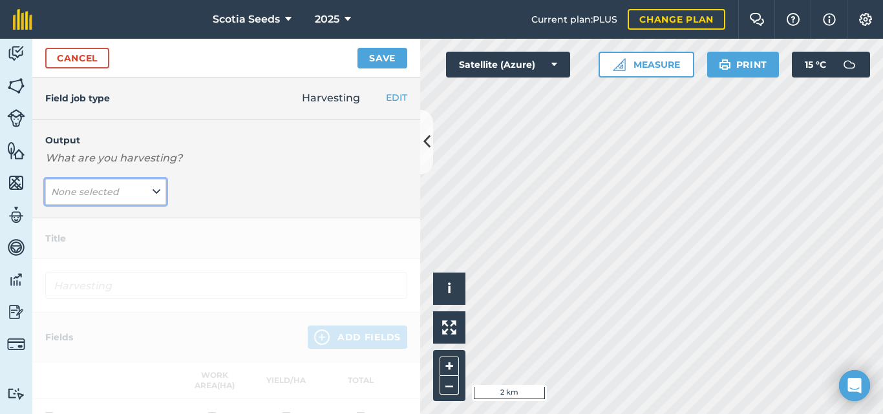
click at [156, 189] on icon at bounding box center [157, 192] width 8 height 14
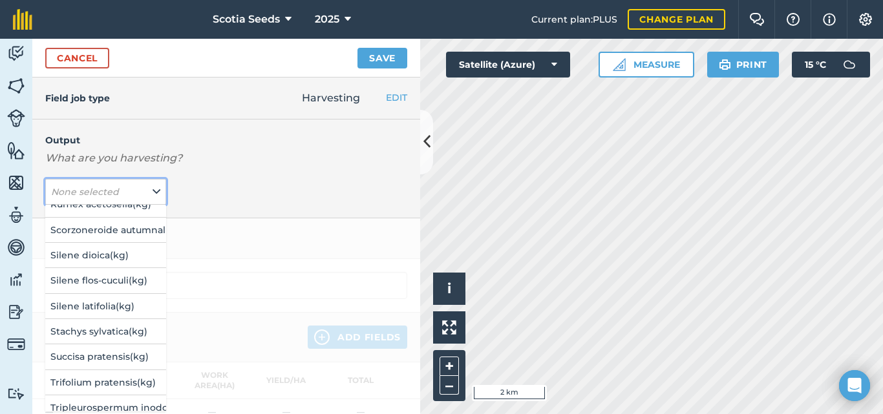
scroll to position [1279, 0]
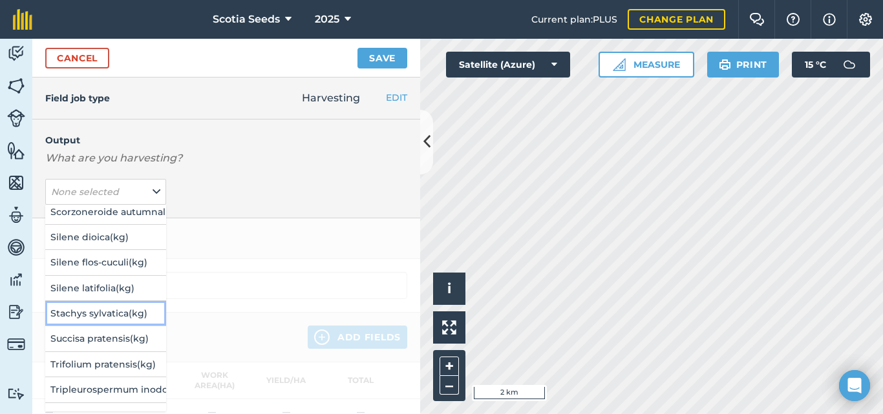
click at [98, 317] on button "Stachys sylvatica ( kg )" at bounding box center [105, 313] width 121 height 25
type input "Harvesting Stachys sylvatica"
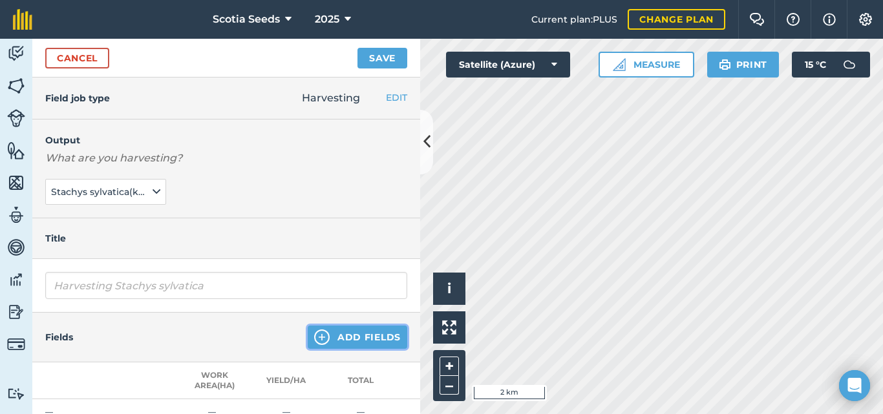
click at [332, 336] on button "Add Fields" at bounding box center [358, 337] width 100 height 23
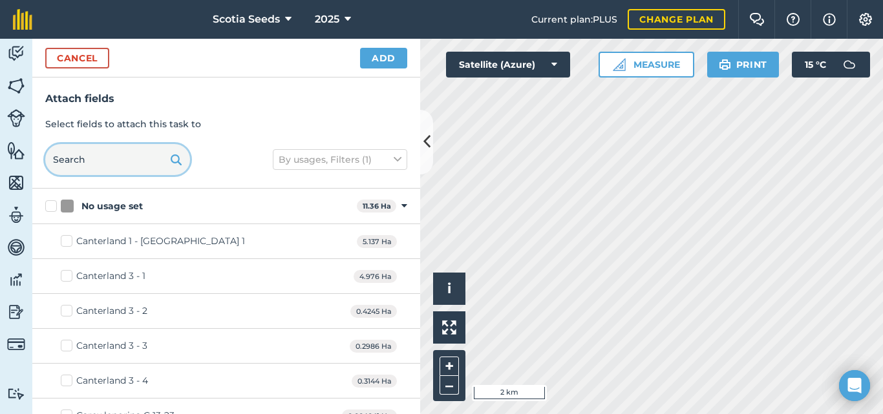
click at [135, 147] on input "text" at bounding box center [117, 159] width 145 height 31
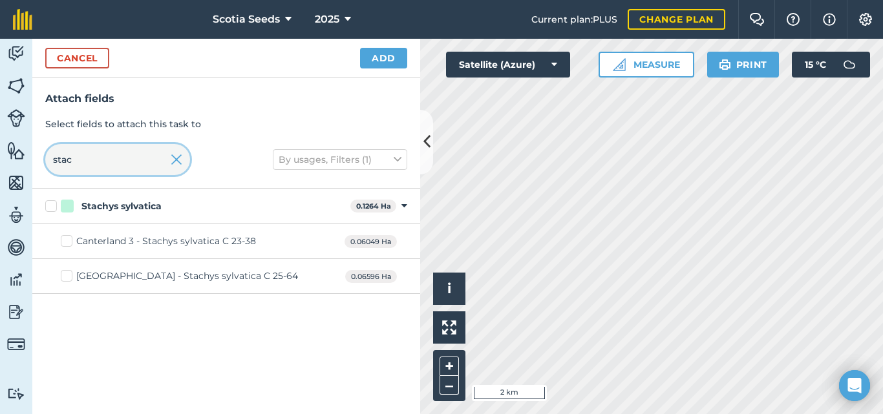
type input "stac"
click at [105, 243] on div "Canterland 3 - Stachys sylvatica C 23-38" at bounding box center [166, 242] width 180 height 14
click at [69, 243] on input "Canterland 3 - Stachys sylvatica C 23-38" at bounding box center [65, 239] width 8 height 8
checkbox input "true"
click at [394, 59] on button "Add" at bounding box center [383, 58] width 47 height 21
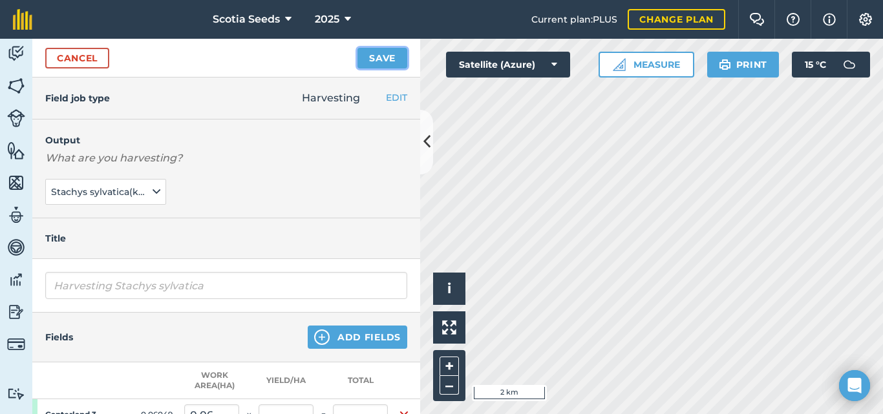
click at [375, 63] on button "Save" at bounding box center [382, 58] width 50 height 21
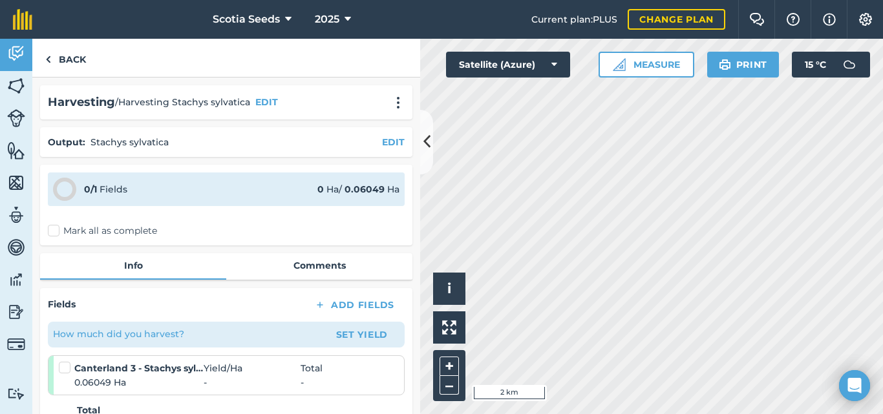
click at [50, 231] on label "Mark all as complete" at bounding box center [102, 231] width 109 height 14
click at [50, 231] on input "Mark all as complete" at bounding box center [52, 228] width 8 height 8
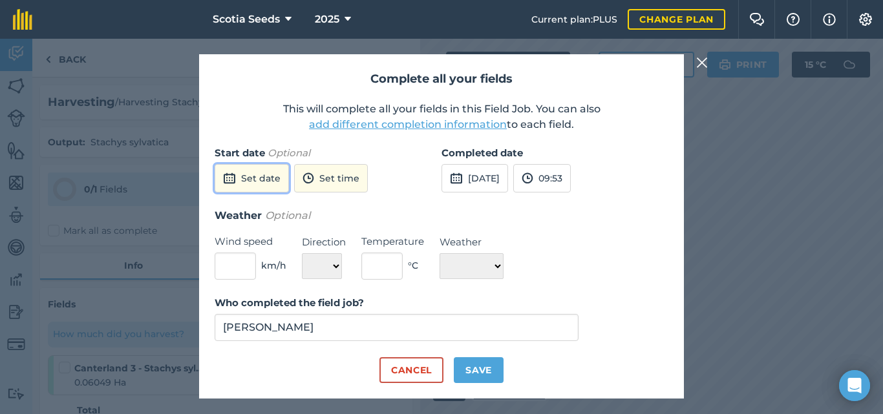
click at [269, 182] on button "Set date" at bounding box center [252, 178] width 74 height 28
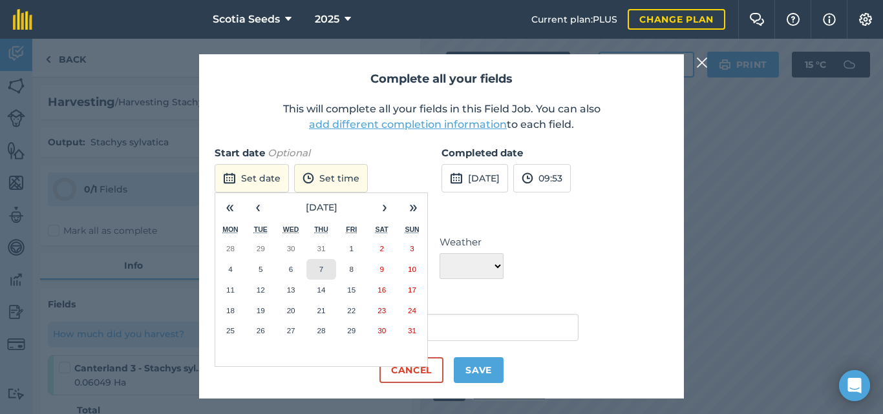
click at [322, 271] on abbr "7" at bounding box center [321, 269] width 4 height 8
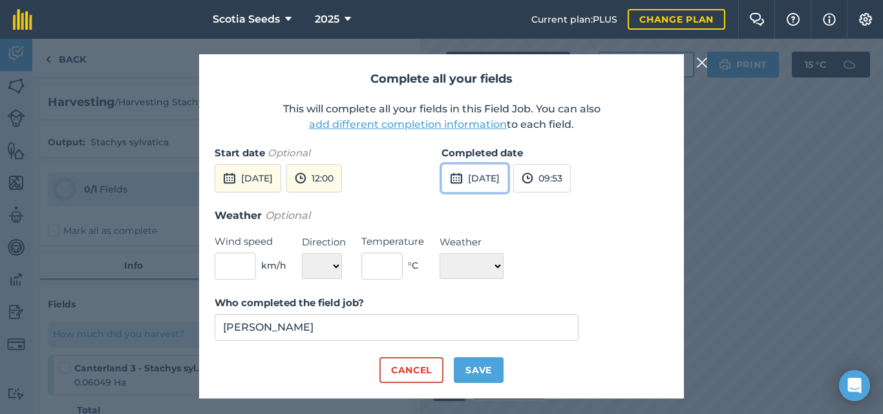
click at [483, 178] on button "[DATE]" at bounding box center [474, 178] width 67 height 28
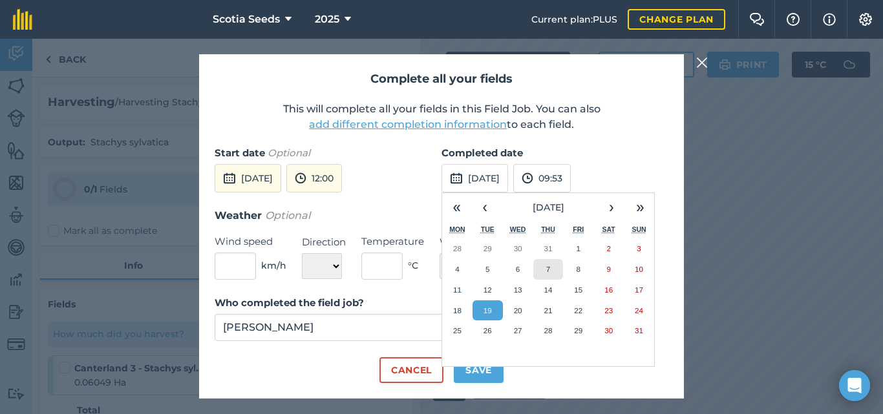
click at [550, 274] on button "7" at bounding box center [548, 269] width 30 height 21
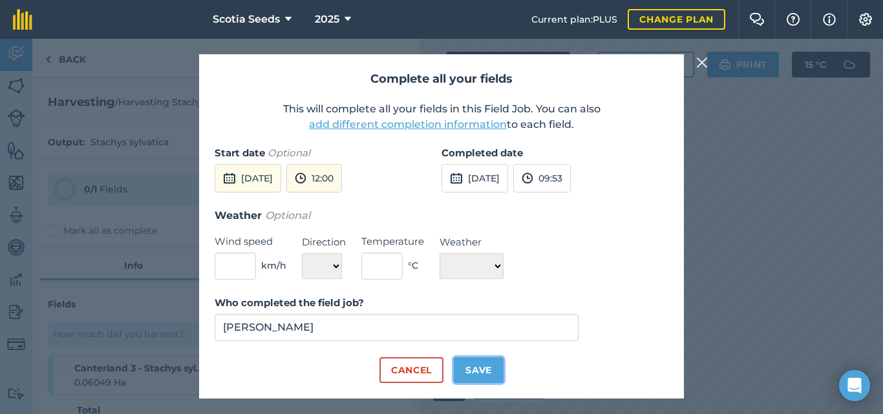
click at [491, 367] on button "Save" at bounding box center [479, 370] width 50 height 26
checkbox input "true"
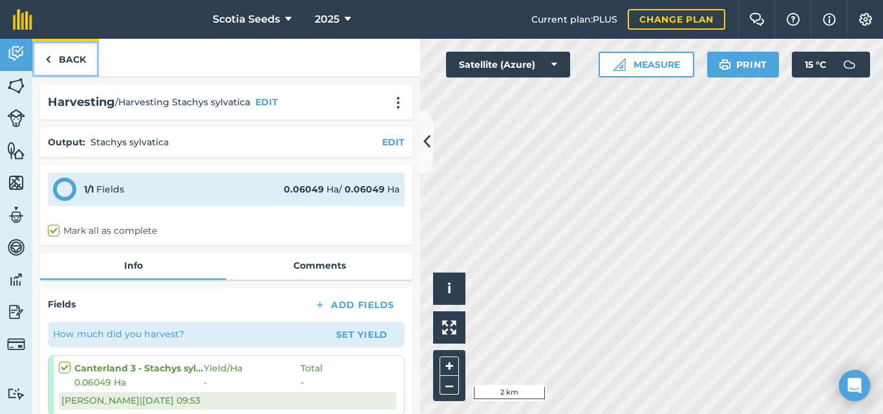
click at [54, 65] on link "Back" at bounding box center [65, 58] width 67 height 38
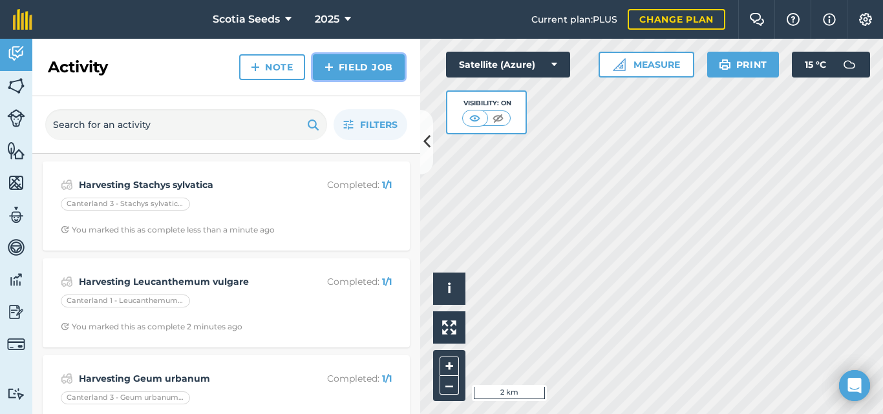
click at [329, 72] on img at bounding box center [328, 67] width 9 height 16
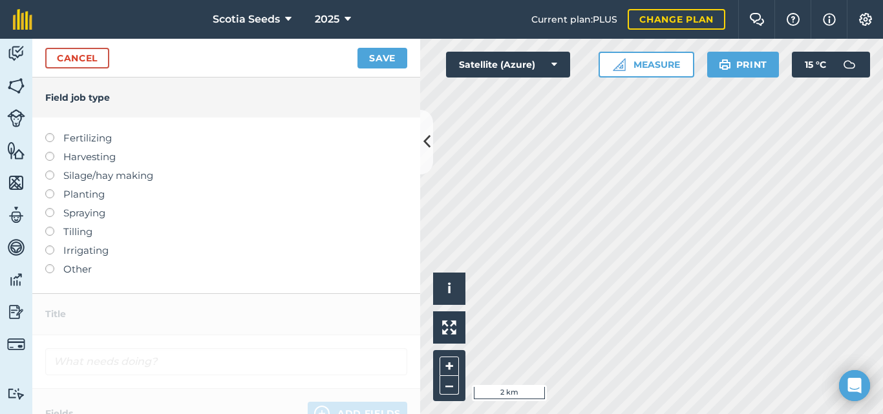
click at [50, 152] on label at bounding box center [54, 152] width 18 height 0
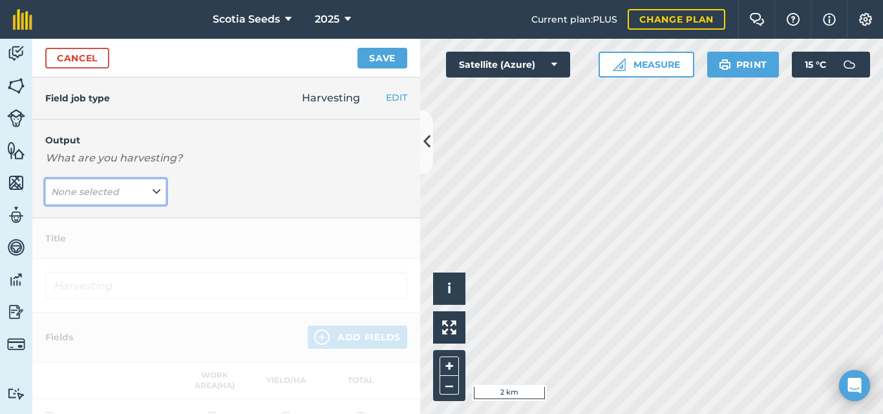
click at [156, 188] on icon at bounding box center [157, 192] width 8 height 14
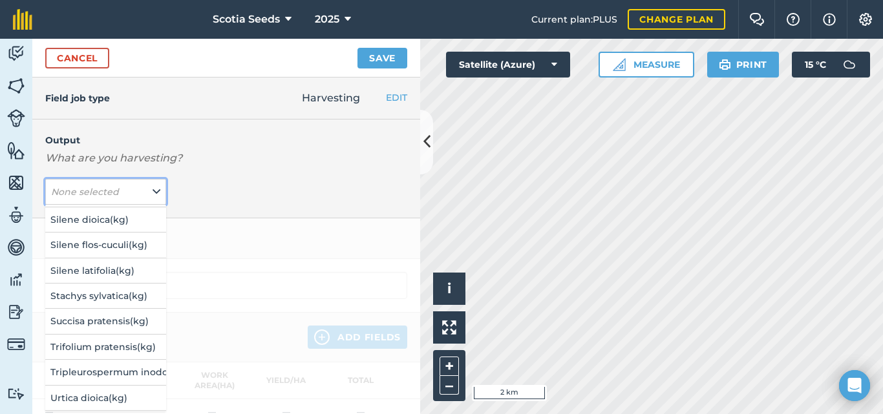
scroll to position [1315, 0]
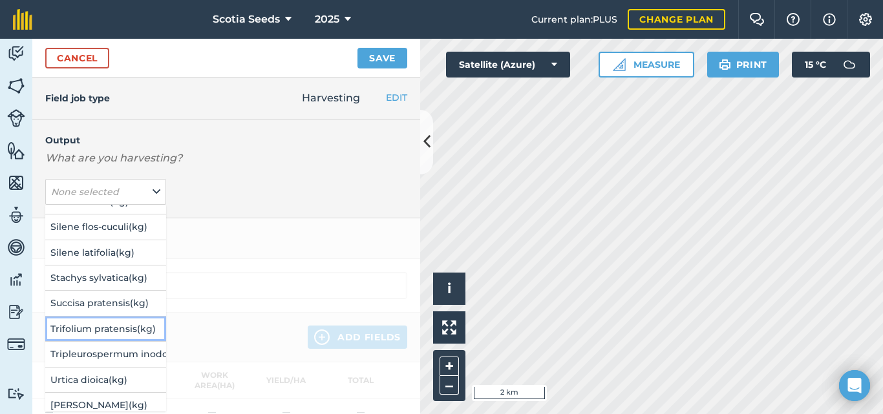
click at [120, 325] on button "Trifolium pratensis ( kg )" at bounding box center [105, 329] width 121 height 25
type input "Harvesting Trifolium pratensis"
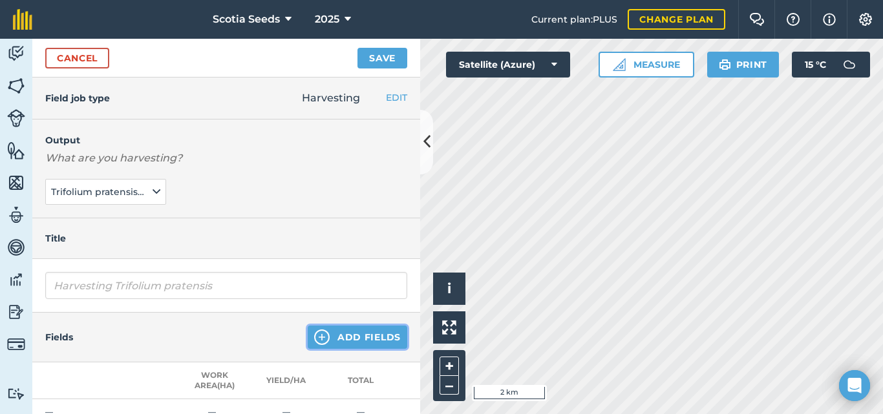
click at [320, 341] on img at bounding box center [322, 338] width 16 height 16
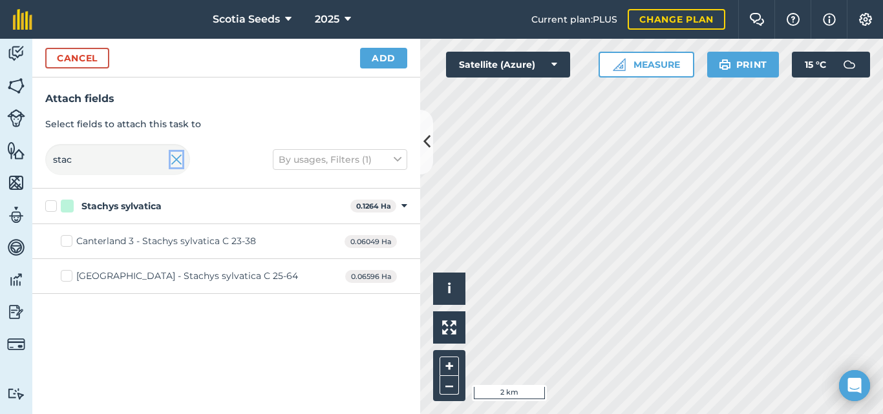
click at [179, 156] on img at bounding box center [177, 160] width 12 height 16
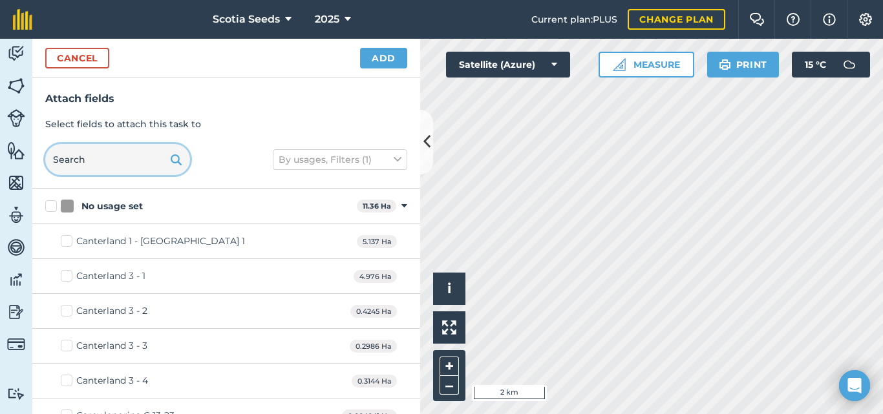
click at [113, 164] on input "text" at bounding box center [117, 159] width 145 height 31
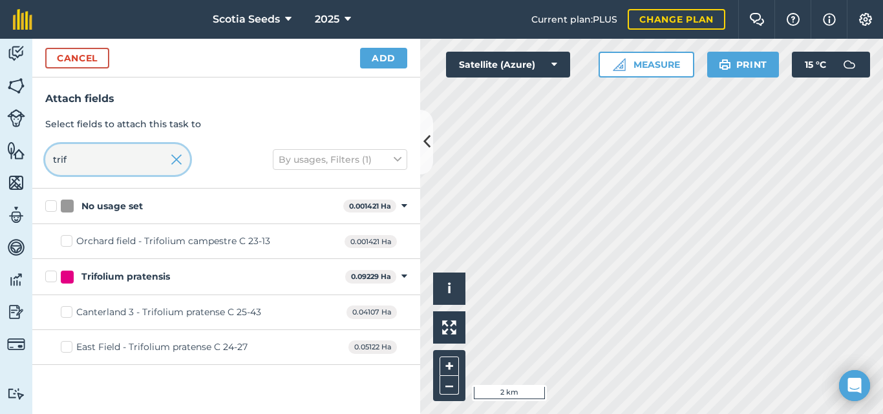
type input "trif"
click at [81, 348] on div "East Field - Trifolium pratense C 24-27" at bounding box center [161, 348] width 171 height 14
click at [69, 348] on input "East Field - Trifolium pratense C 24-27" at bounding box center [65, 345] width 8 height 8
checkbox input "true"
click at [382, 59] on button "Add" at bounding box center [383, 58] width 47 height 21
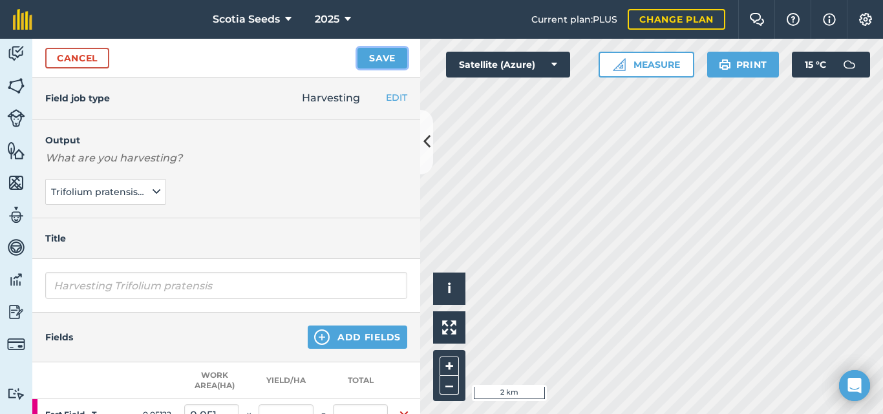
click at [376, 65] on button "Save" at bounding box center [382, 58] width 50 height 21
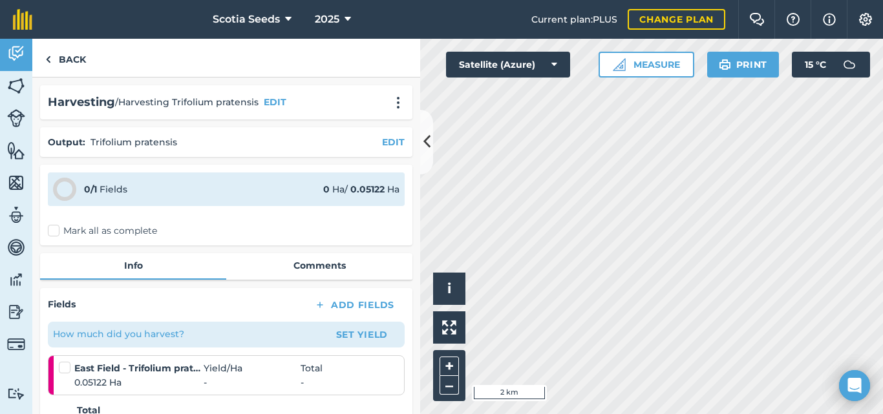
click at [54, 226] on label "Mark all as complete" at bounding box center [102, 231] width 109 height 14
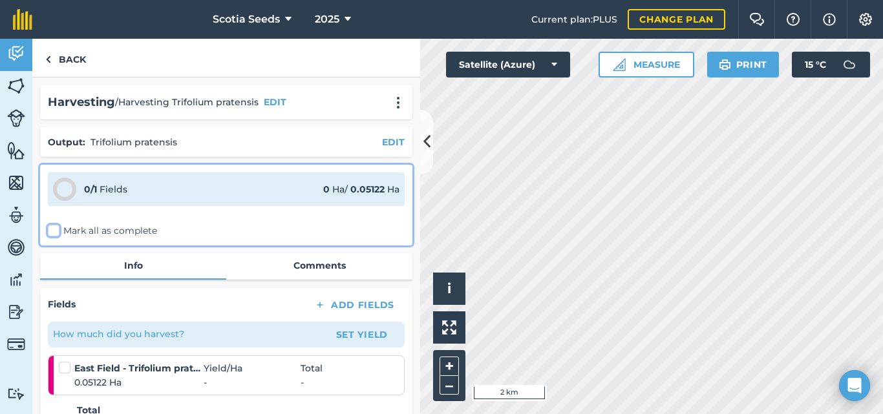
click at [54, 226] on input "Mark all as complete" at bounding box center [52, 228] width 8 height 8
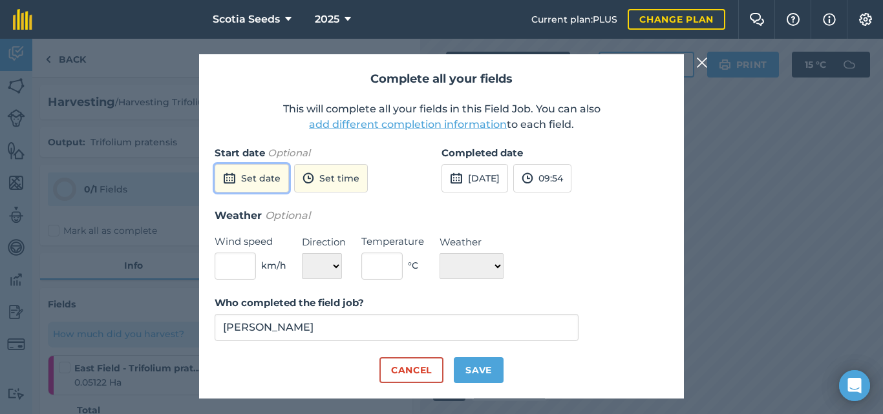
click at [243, 173] on button "Set date" at bounding box center [252, 178] width 74 height 28
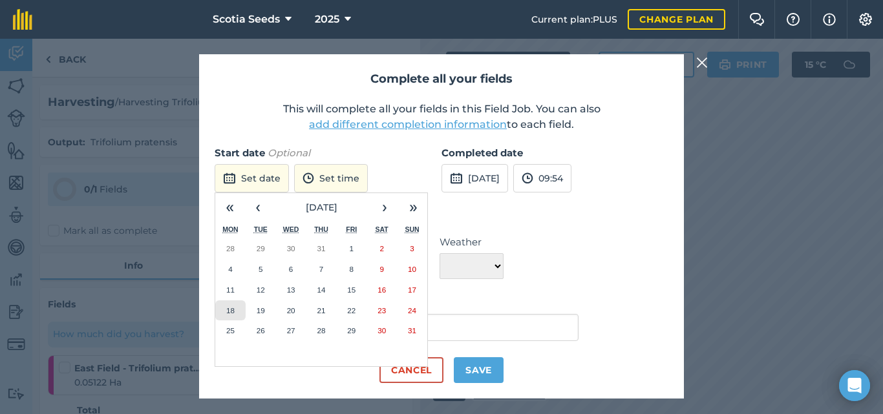
click at [233, 307] on abbr "18" at bounding box center [230, 310] width 8 height 8
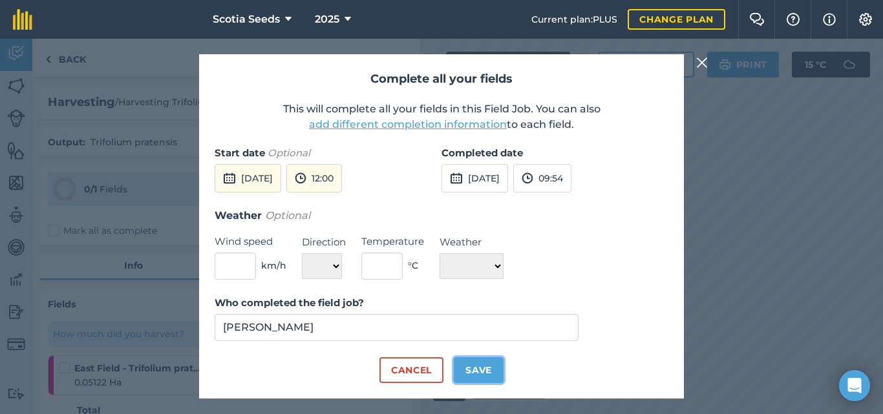
click at [465, 365] on button "Save" at bounding box center [479, 370] width 50 height 26
checkbox input "true"
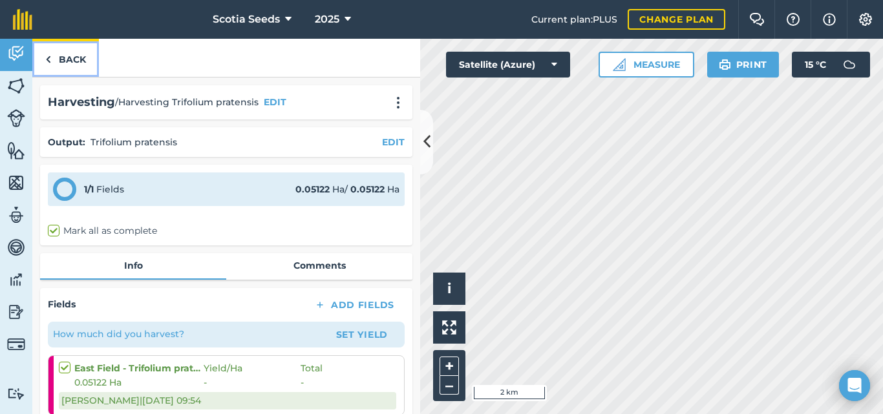
click at [67, 62] on link "Back" at bounding box center [65, 58] width 67 height 38
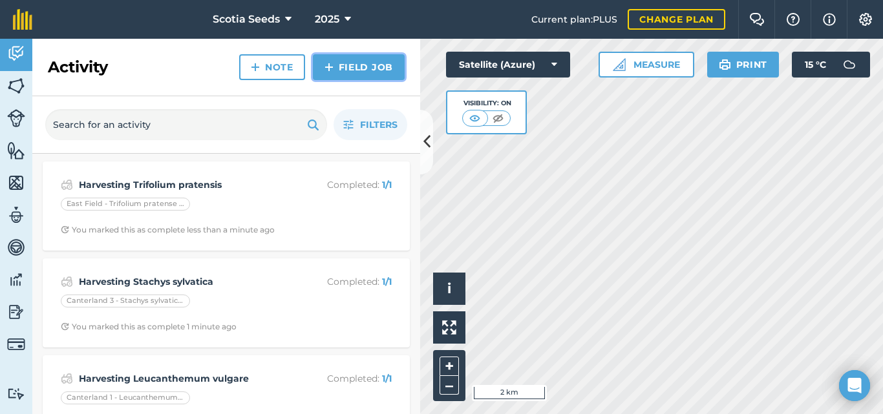
click at [355, 63] on link "Field Job" at bounding box center [359, 67] width 92 height 26
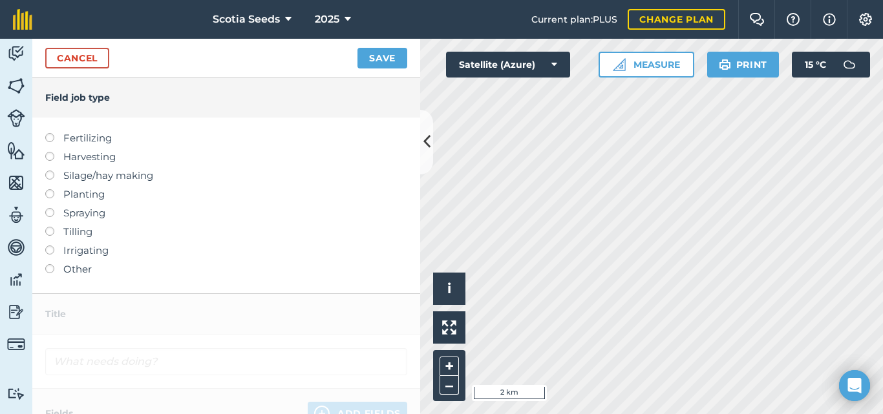
click at [48, 152] on label at bounding box center [54, 152] width 18 height 0
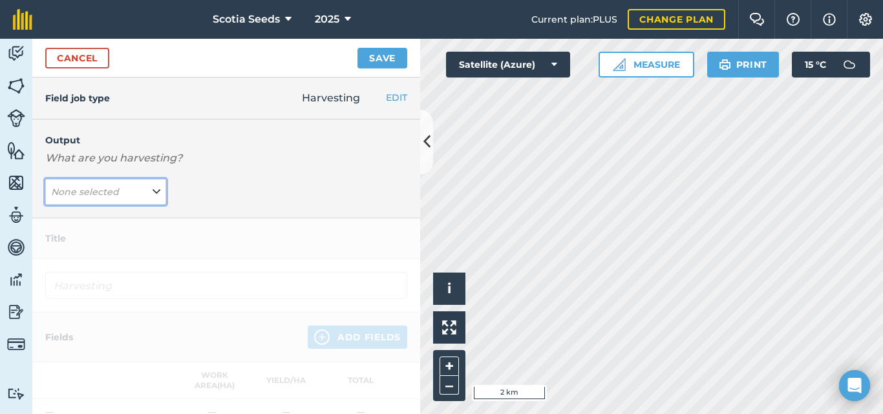
click at [153, 193] on icon at bounding box center [157, 192] width 8 height 14
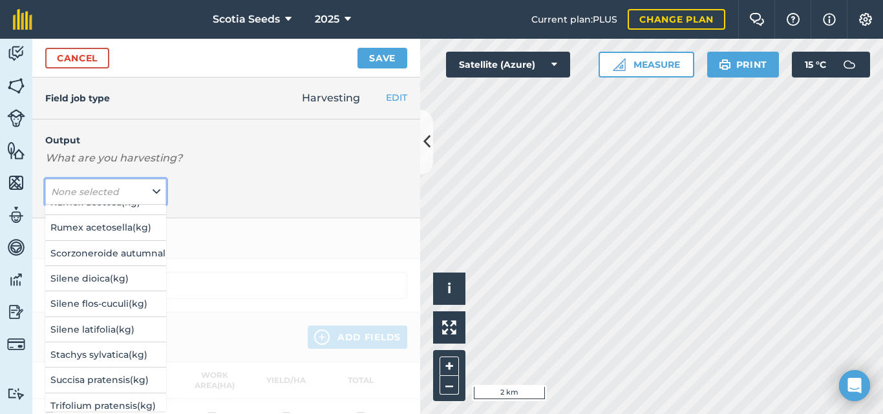
scroll to position [1385, 0]
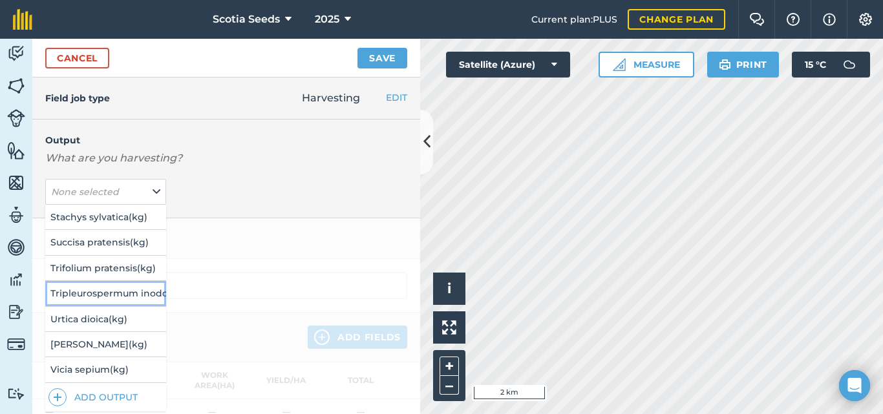
click at [138, 282] on button "Tripleurospermum inodorum ( kg )" at bounding box center [105, 293] width 121 height 25
type input "Harvesting Tripleurospermum inodorum"
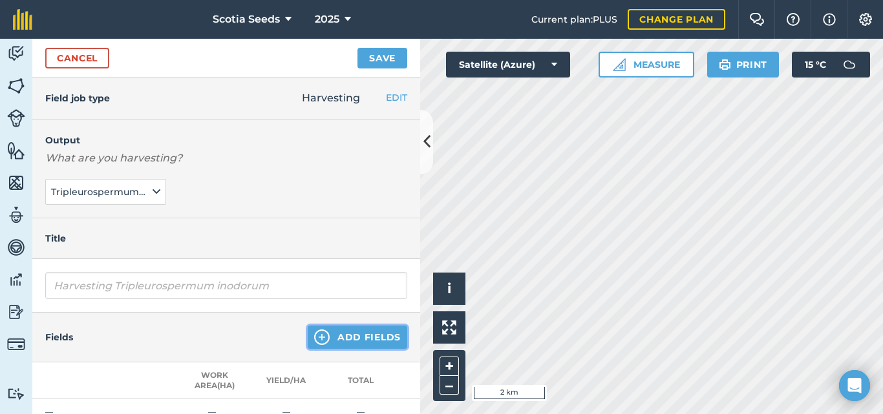
click at [339, 333] on button "Add Fields" at bounding box center [358, 337] width 100 height 23
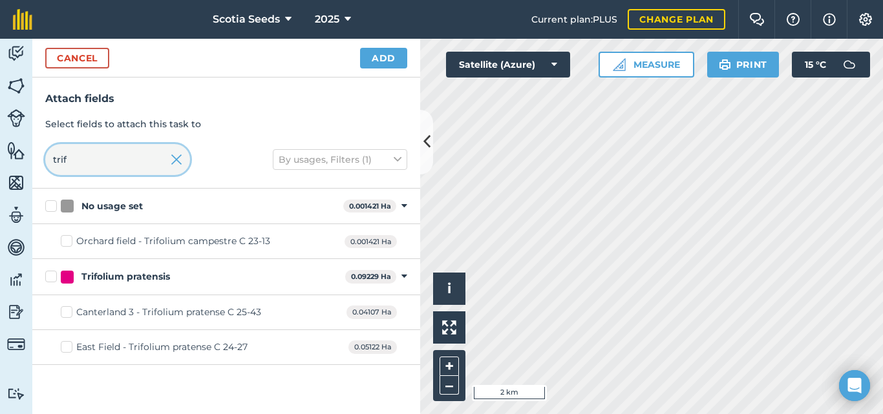
click at [118, 155] on input "trif" at bounding box center [117, 159] width 145 height 31
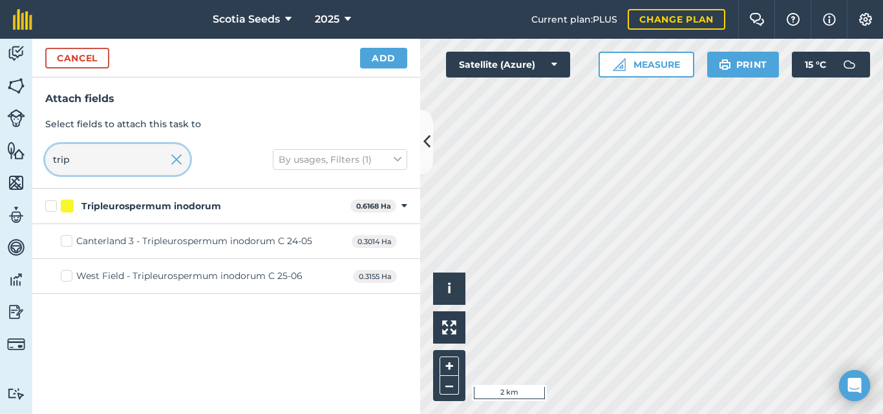
type input "trip"
click at [131, 238] on div "Canterland 3 - Tripleurospermum inodorum C 24-05" at bounding box center [194, 242] width 236 height 14
click at [69, 238] on input "Canterland 3 - Tripleurospermum inodorum C 24-05" at bounding box center [65, 239] width 8 height 8
checkbox input "true"
click at [392, 63] on button "Add" at bounding box center [383, 58] width 47 height 21
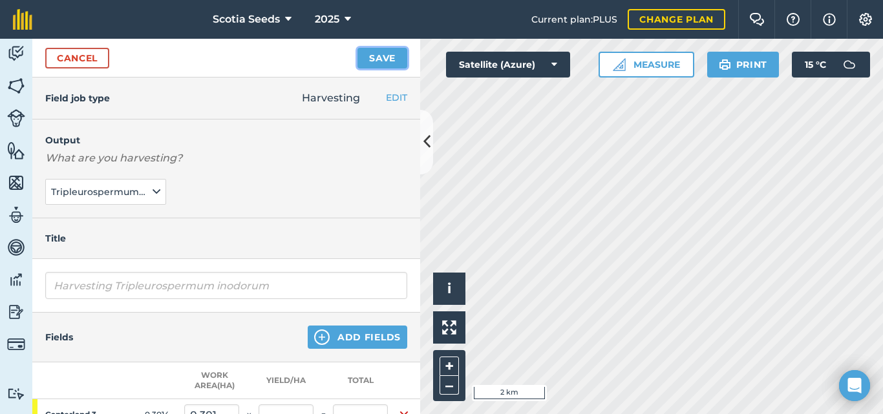
click at [385, 50] on button "Save" at bounding box center [382, 58] width 50 height 21
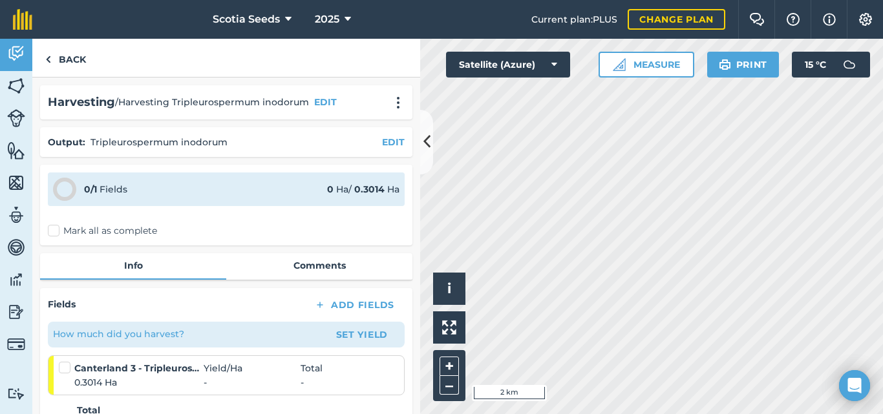
click at [52, 235] on label "Mark all as complete" at bounding box center [102, 231] width 109 height 14
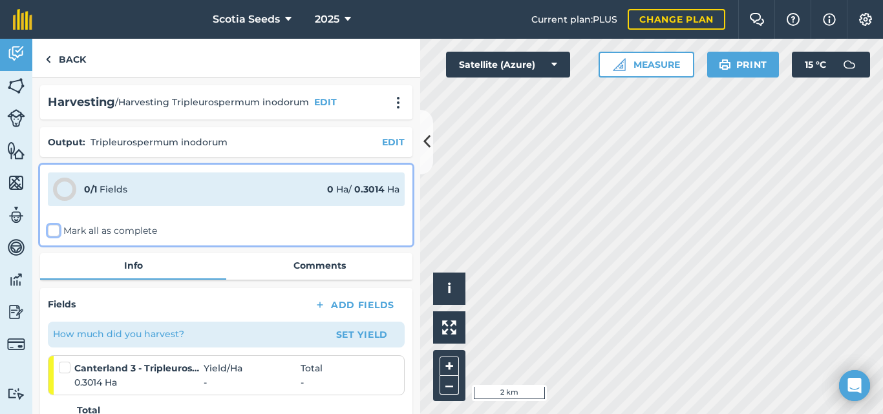
click at [52, 233] on input "Mark all as complete" at bounding box center [52, 228] width 8 height 8
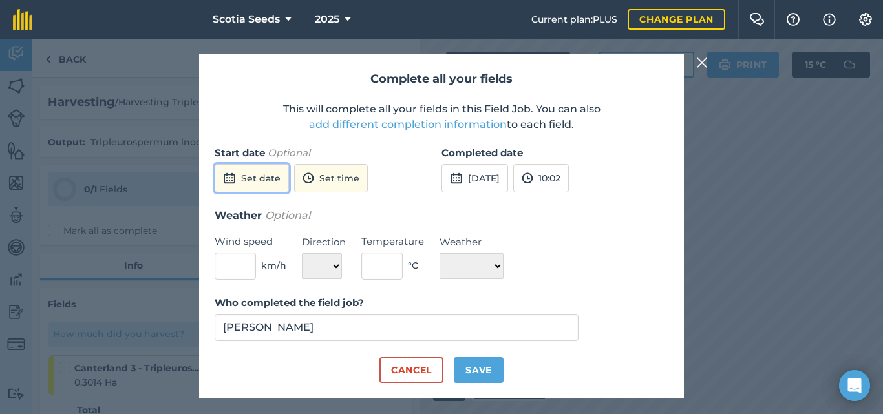
click at [266, 175] on button "Set date" at bounding box center [252, 178] width 74 height 28
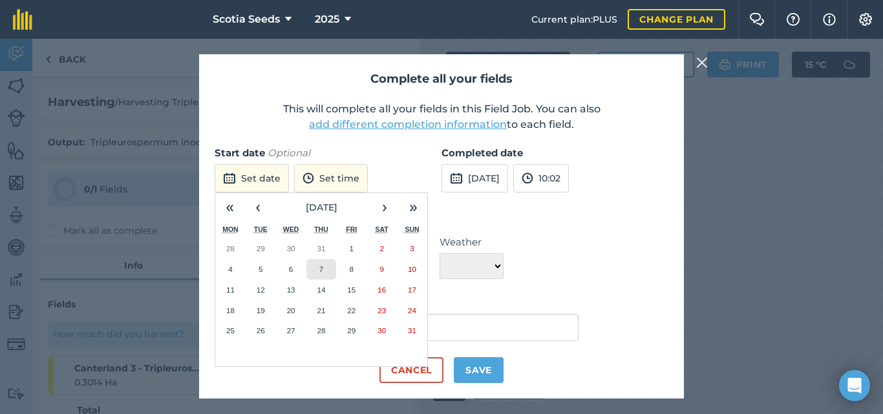
click at [321, 272] on abbr "7" at bounding box center [321, 269] width 4 height 8
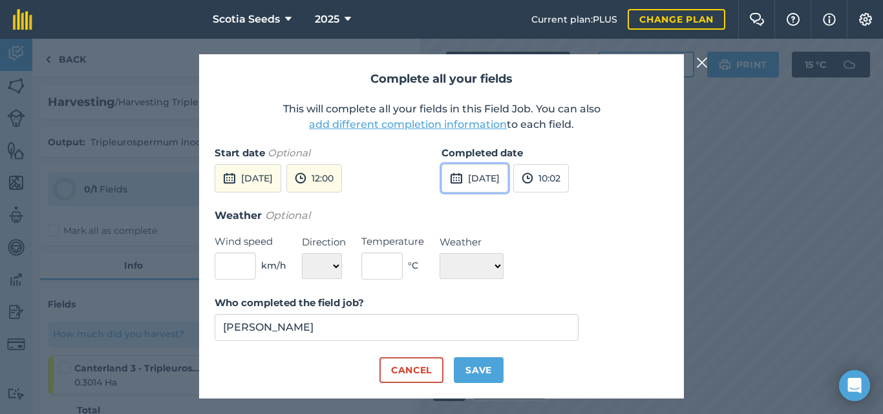
click at [469, 171] on button "[DATE]" at bounding box center [474, 178] width 67 height 28
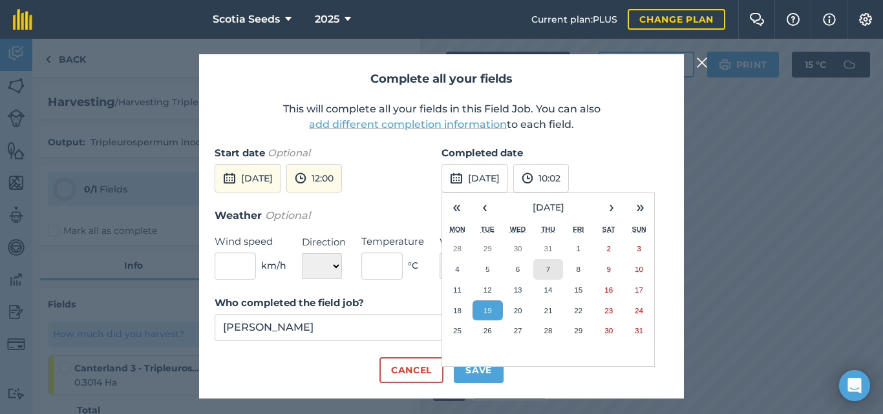
click at [549, 273] on abbr "7" at bounding box center [548, 269] width 4 height 8
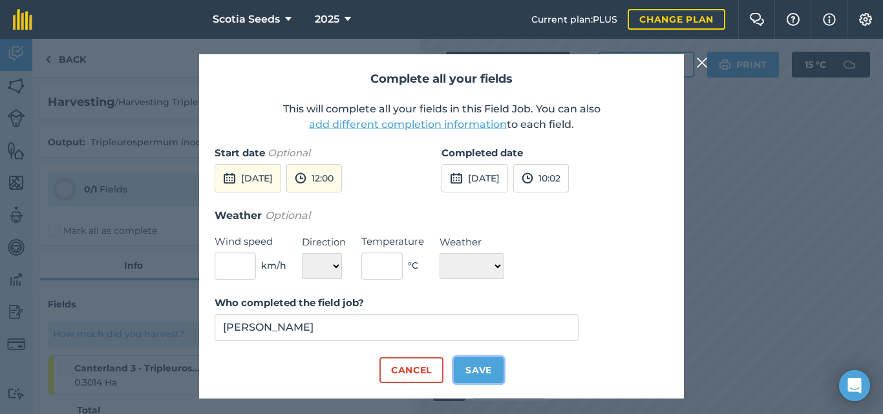
click at [489, 369] on button "Save" at bounding box center [479, 370] width 50 height 26
checkbox input "true"
